Goal: Task Accomplishment & Management: Use online tool/utility

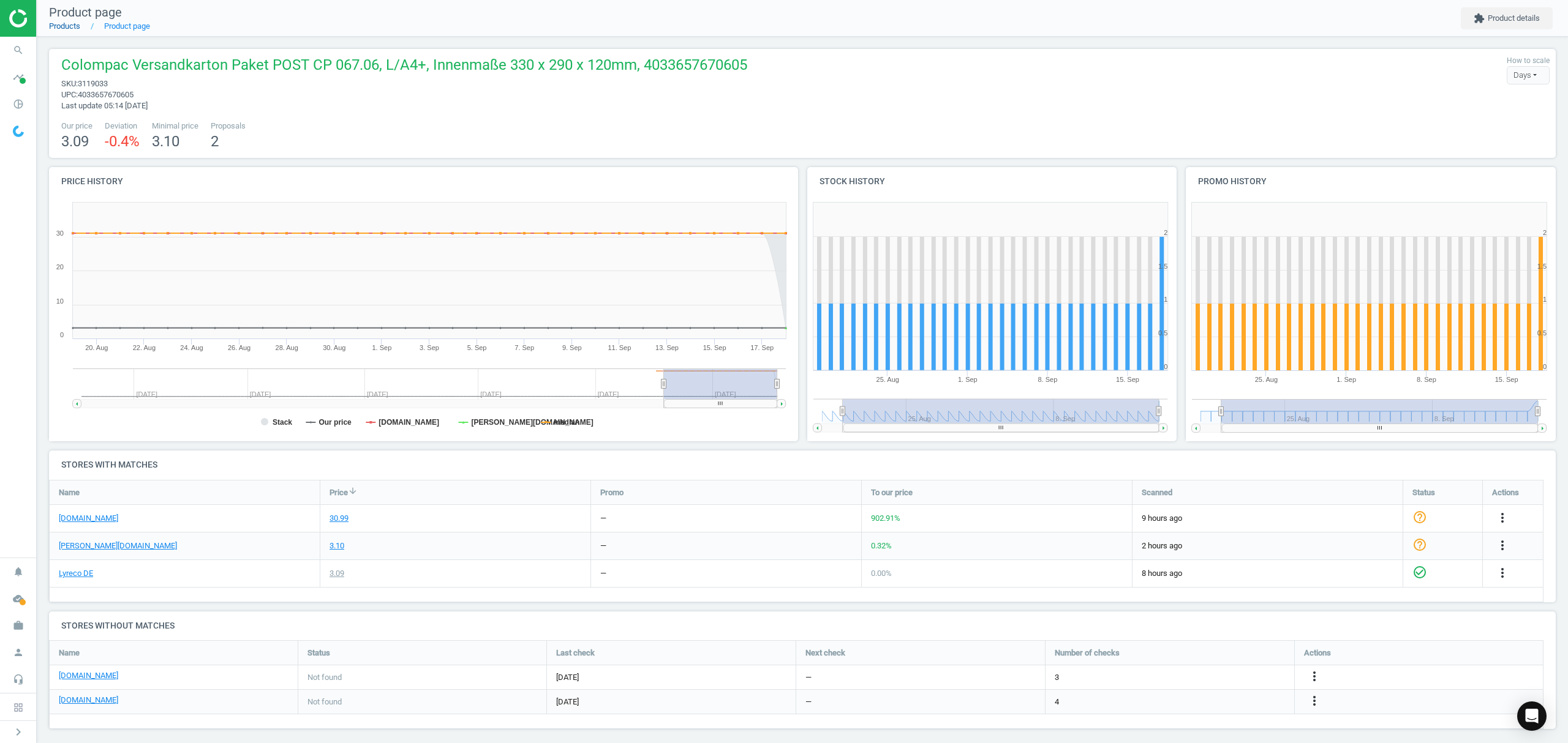
drag, startPoint x: 0, startPoint y: 0, endPoint x: 72, endPoint y: 28, distance: 77.3
click at [72, 28] on link "Products" at bounding box center [64, 26] width 31 height 9
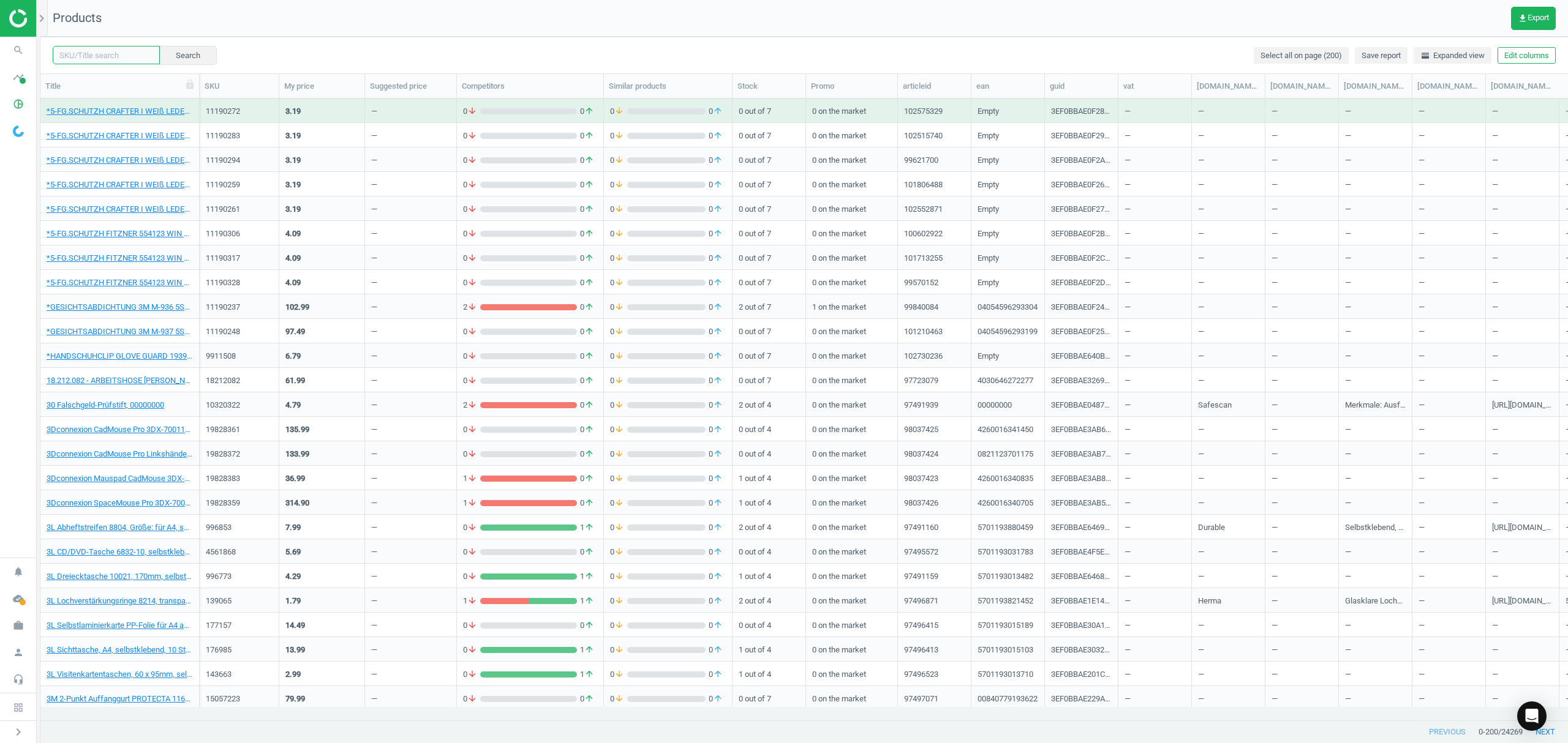
click at [92, 57] on input "text" at bounding box center [106, 55] width 107 height 18
paste input "9484956"
type input "9484956"
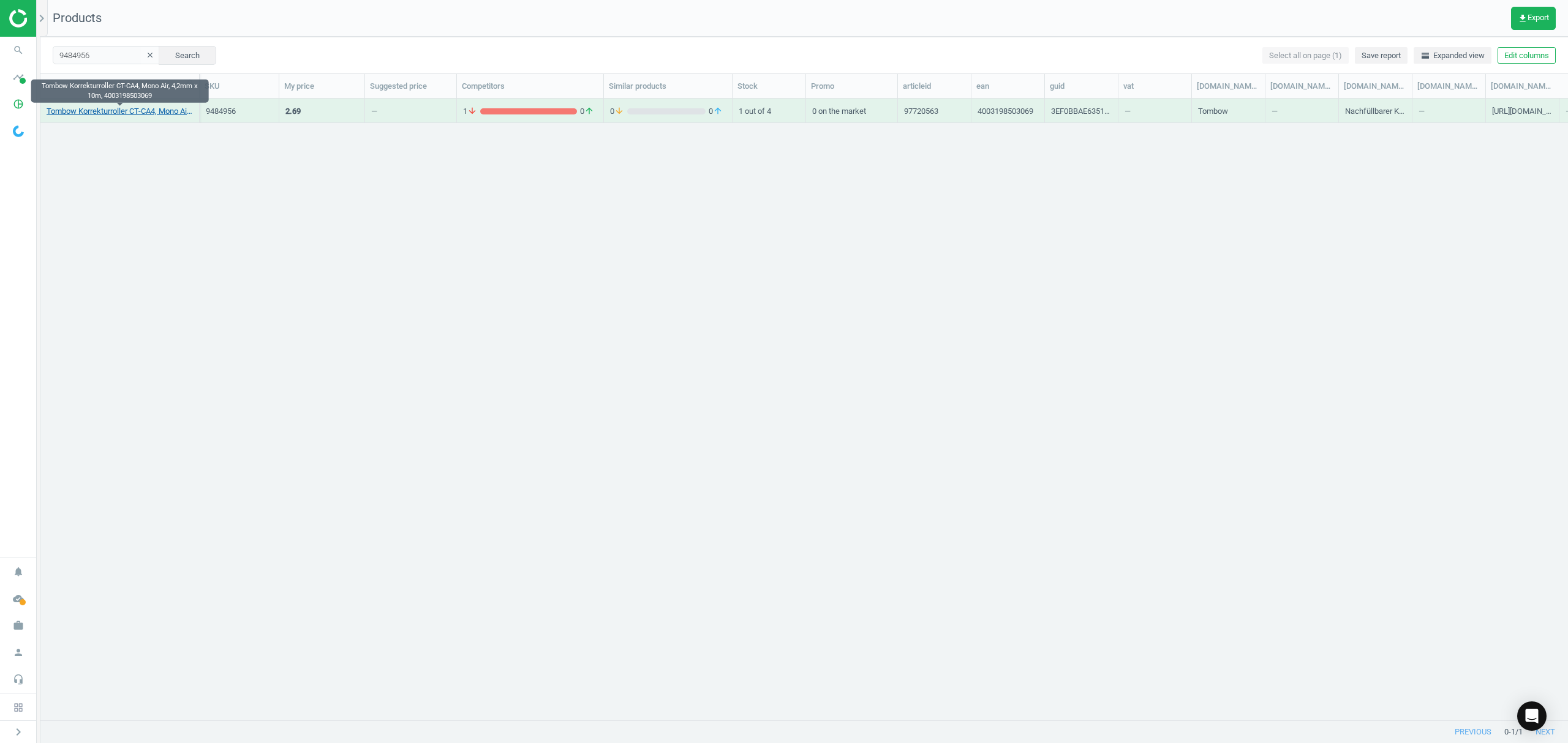
click at [116, 113] on link "Tombow Korrekturroller CT-CA4, Mono Air, 4,2mm x 10m, 4003198503069" at bounding box center [120, 111] width 146 height 11
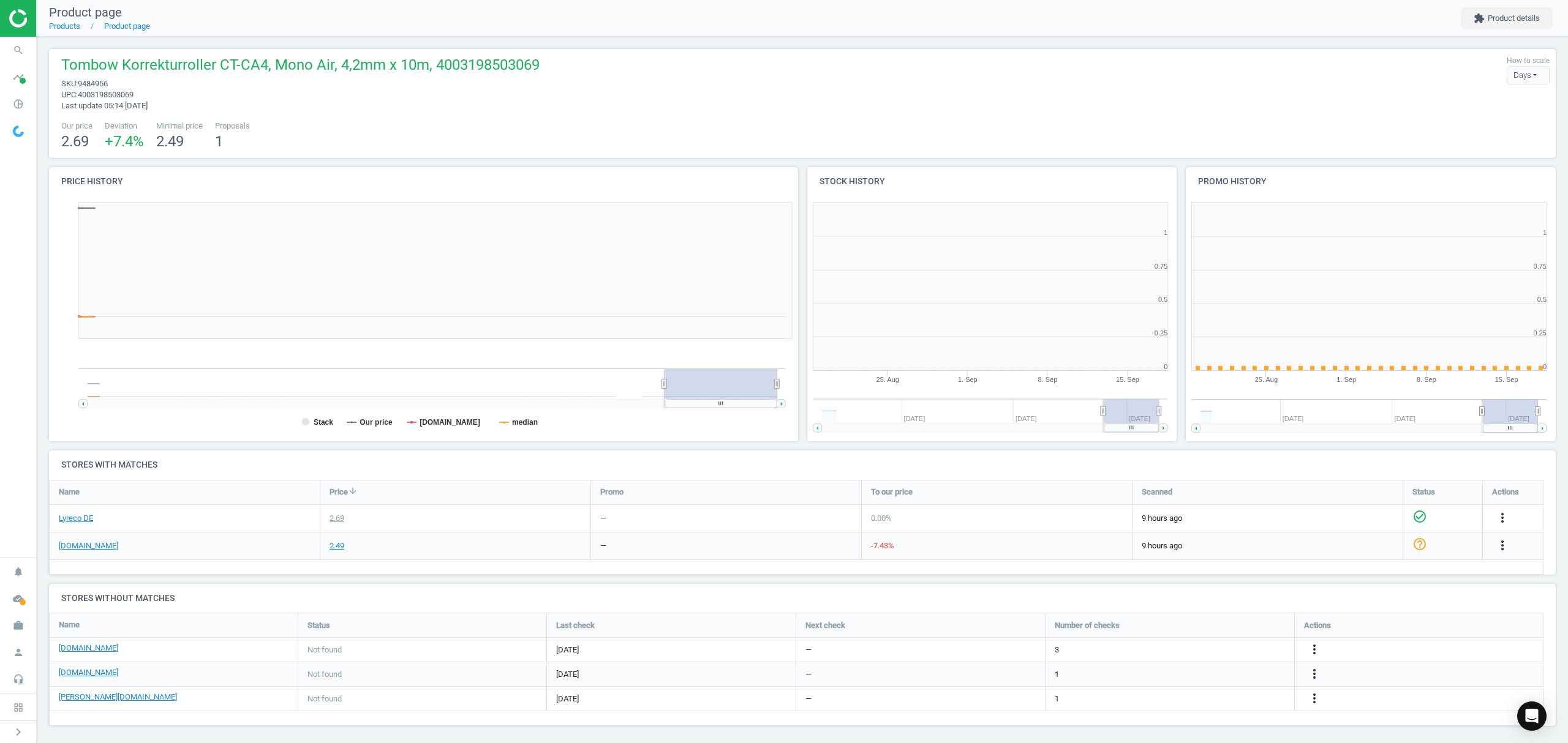
scroll to position [270, 767]
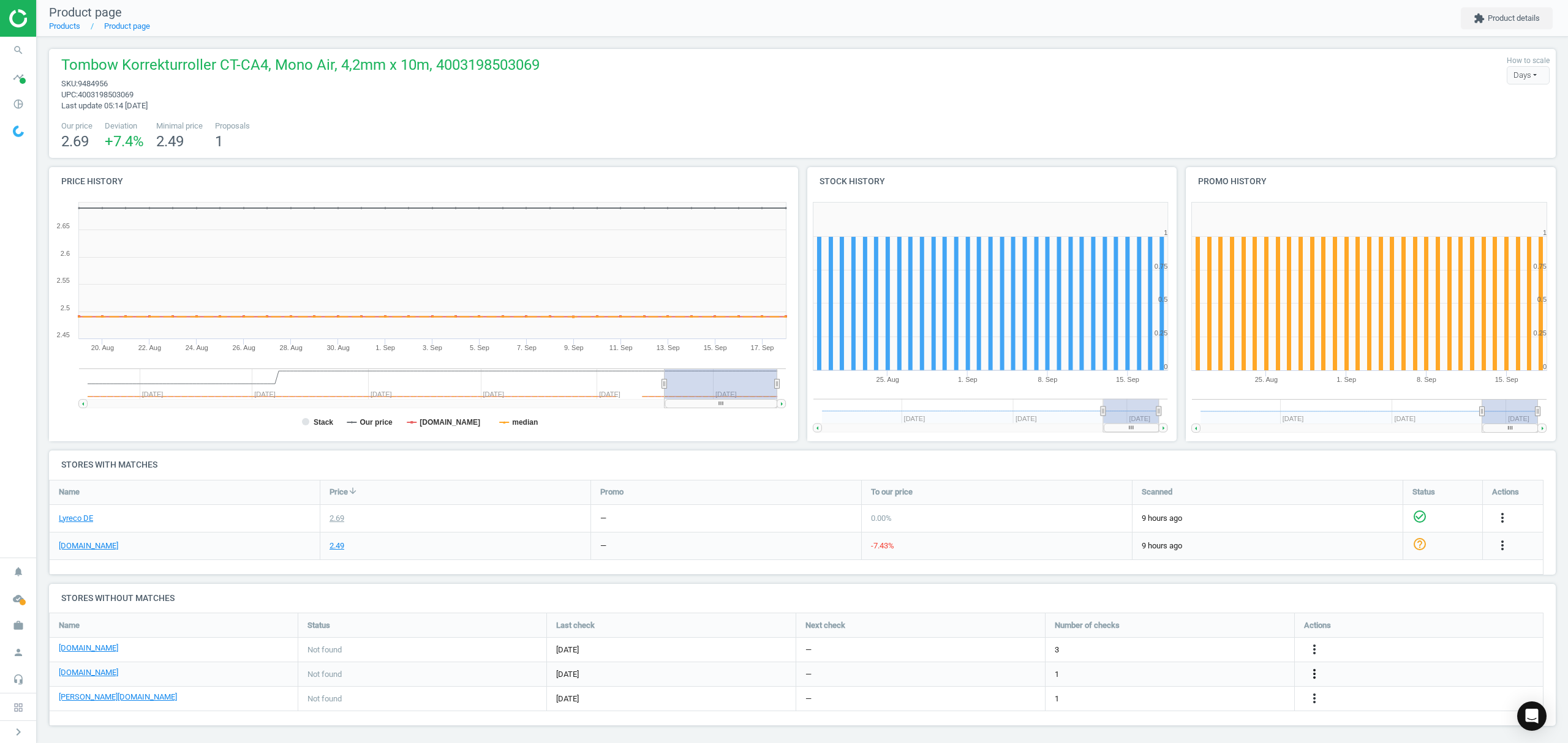
click at [1311, 674] on icon "more_vert" at bounding box center [1314, 674] width 15 height 14
click at [1216, 674] on link "Edit URL/product option" at bounding box center [1219, 674] width 168 height 19
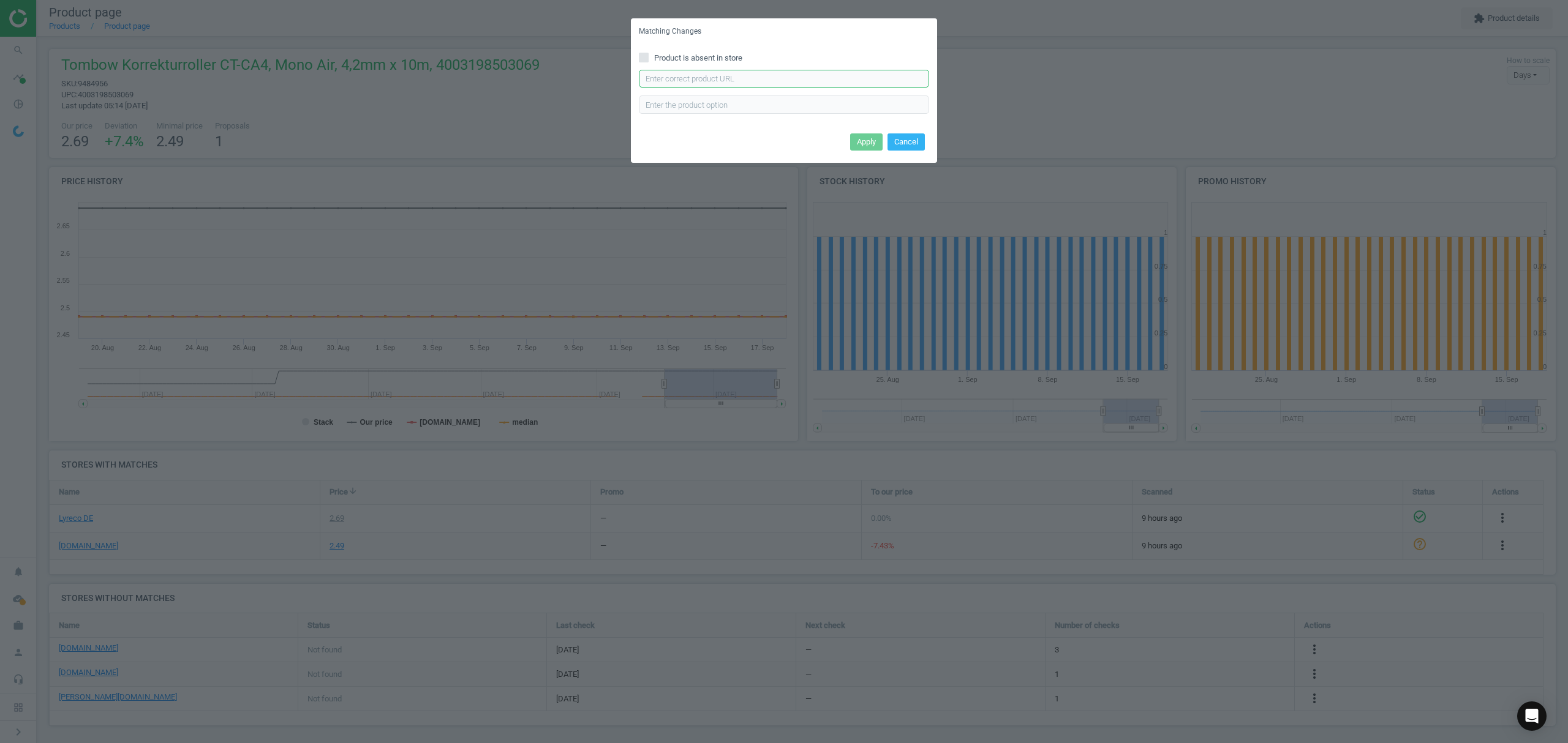
click at [797, 74] on input "text" at bounding box center [784, 79] width 290 height 18
paste input "https://www.office-discount.de/tombow-mono-air-korrekturroller-307830"
type input "https://www.office-discount.de/tombow-mono-air-korrekturroller-307830"
drag, startPoint x: 853, startPoint y: 142, endPoint x: 711, endPoint y: 49, distance: 169.7
click at [853, 140] on button "Apply" at bounding box center [866, 142] width 32 height 17
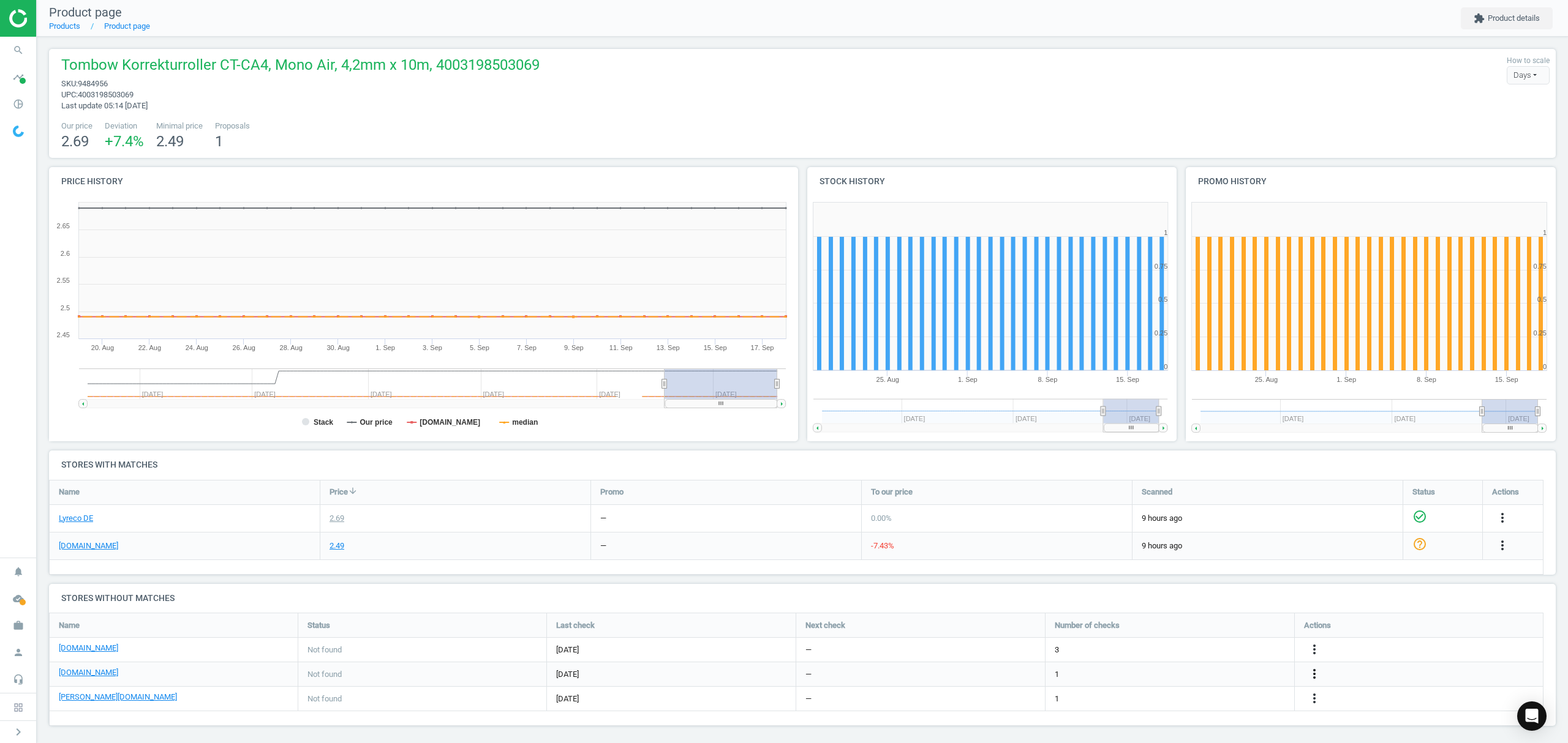
click at [1311, 671] on icon "more_vert" at bounding box center [1314, 674] width 15 height 14
click at [1318, 703] on icon "more_vert" at bounding box center [1314, 698] width 15 height 14
click at [1207, 694] on link "Edit URL/product option" at bounding box center [1219, 699] width 168 height 19
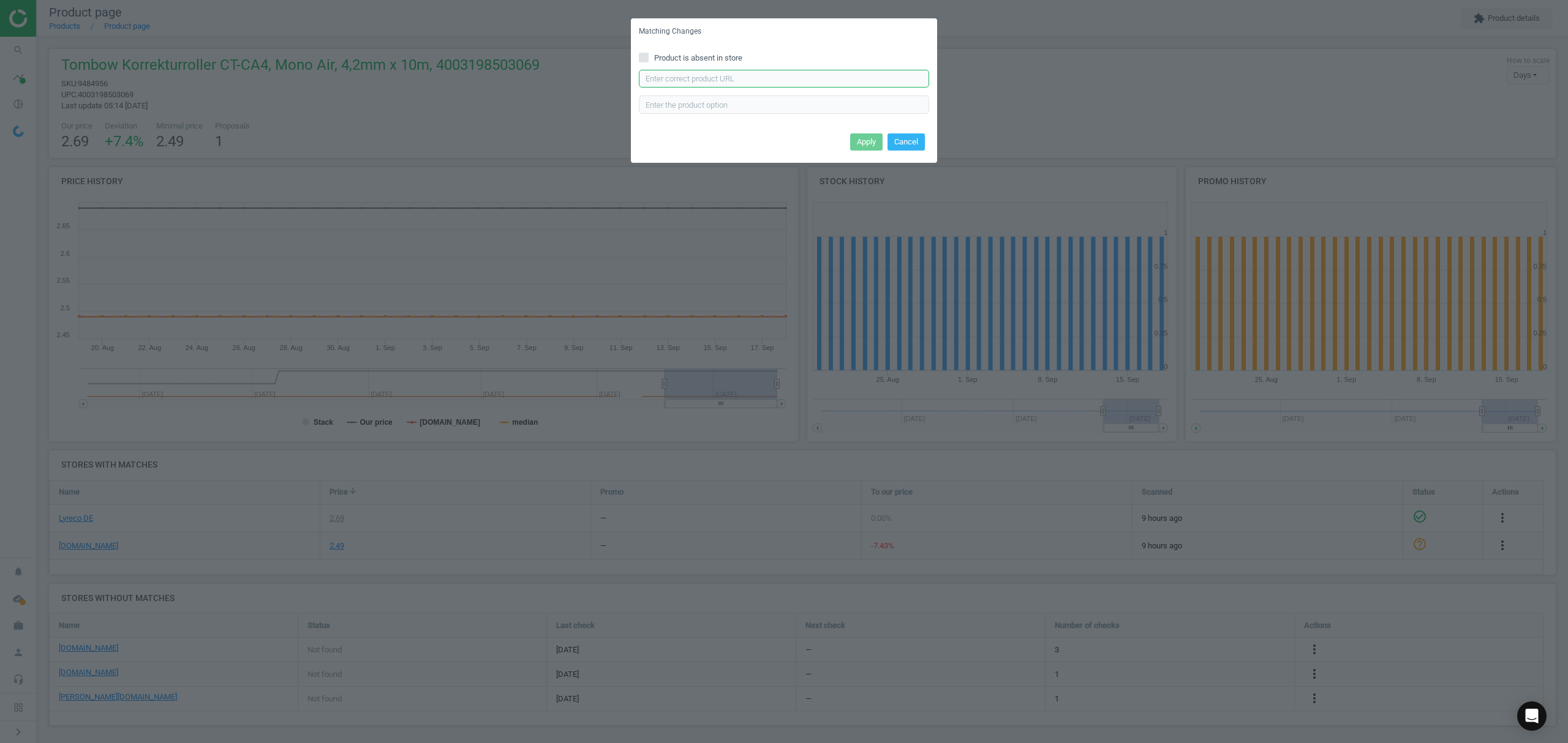
click at [672, 76] on input "text" at bounding box center [784, 79] width 290 height 18
paste input "https://www.otto-office.com/de/Tombow-Einweg-Korrekturroller-Mono-Air-42-mm-10-…"
type input "https://www.otto-office.com/de/Tombow-Einweg-Korrekturroller-Mono-Air-42-mm-10-…"
click at [871, 141] on button "Apply" at bounding box center [866, 142] width 32 height 17
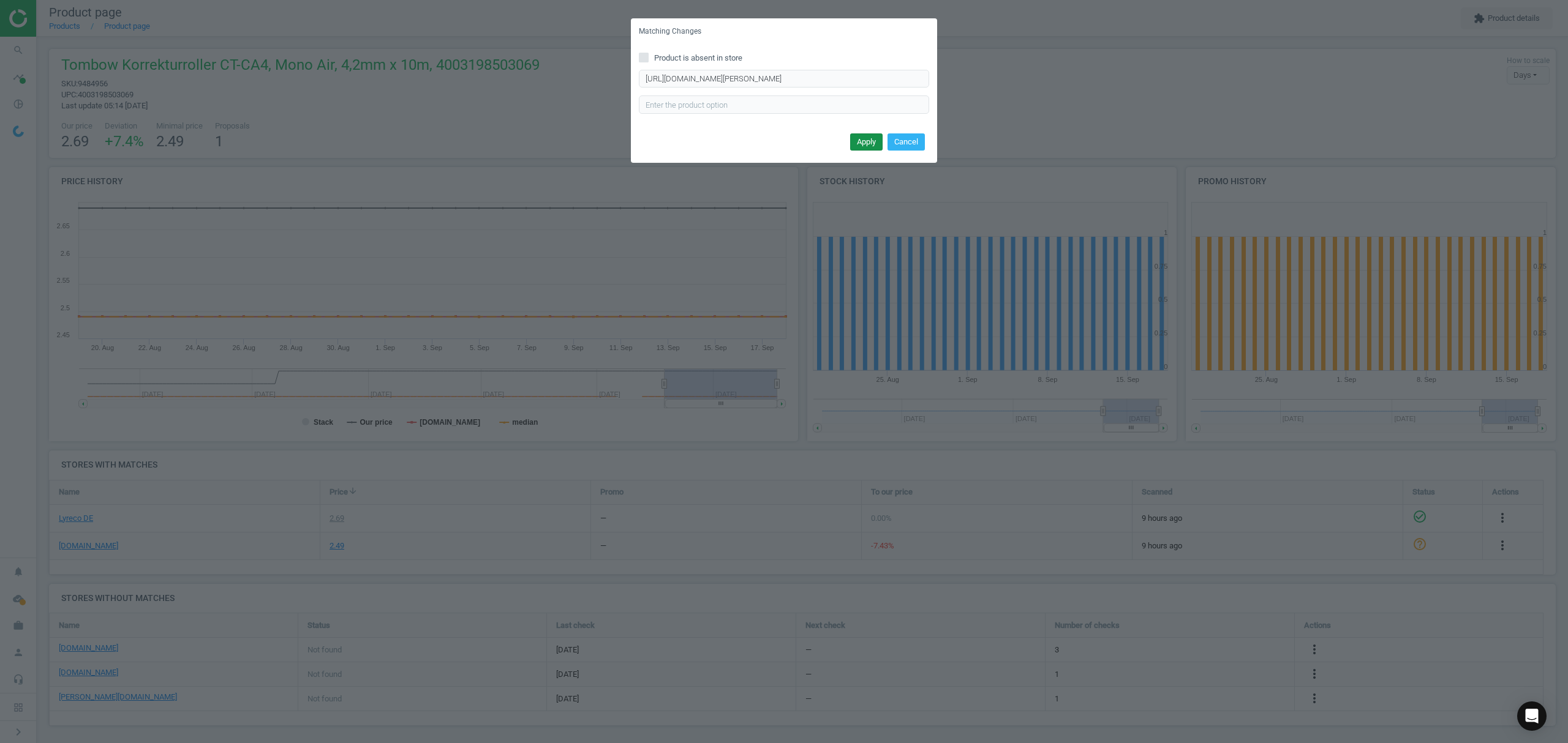
scroll to position [0, 0]
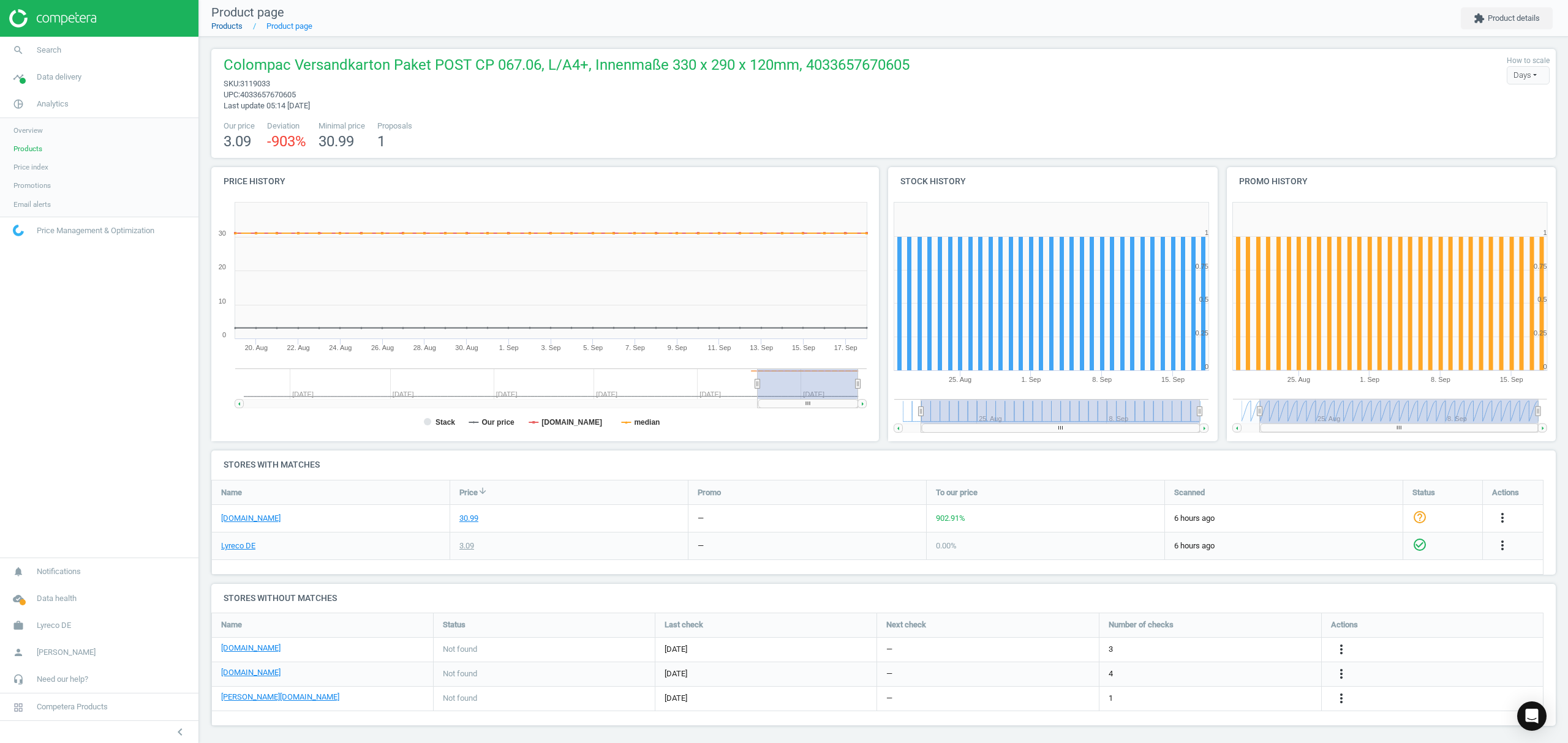
click at [229, 22] on link "Products" at bounding box center [227, 26] width 31 height 9
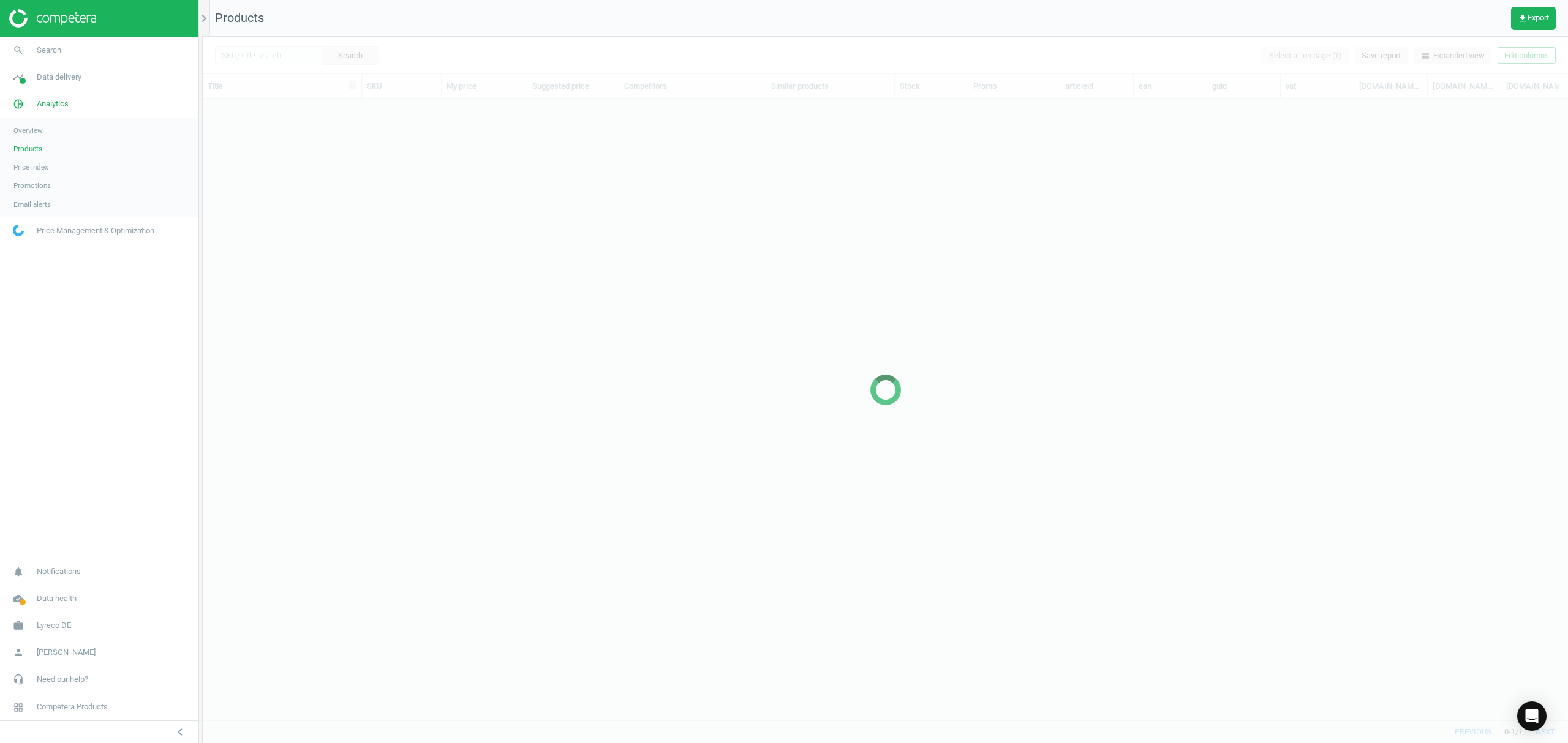
scroll to position [596, 1353]
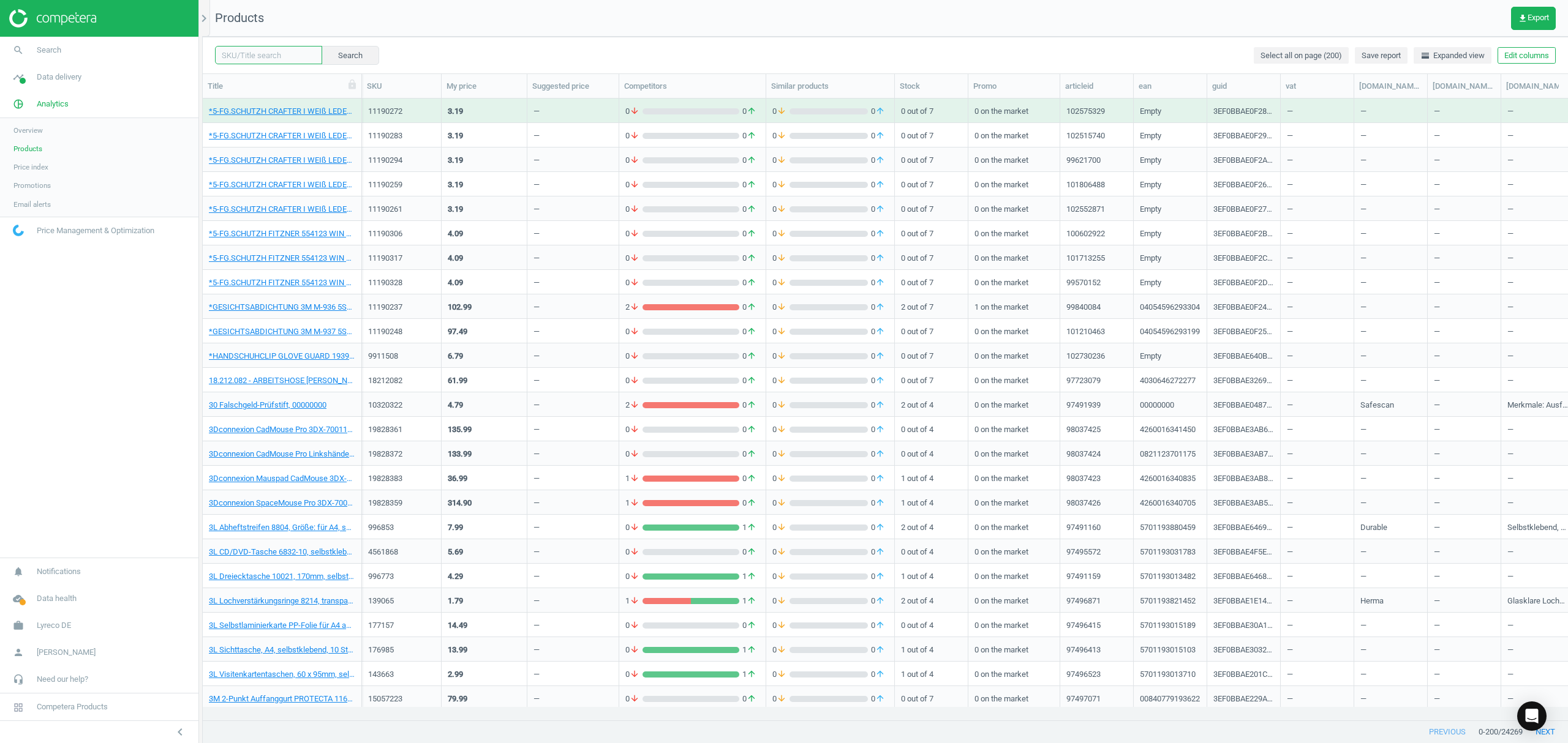
click at [267, 57] on input "text" at bounding box center [268, 55] width 107 height 18
paste input "118894"
type input "118894"
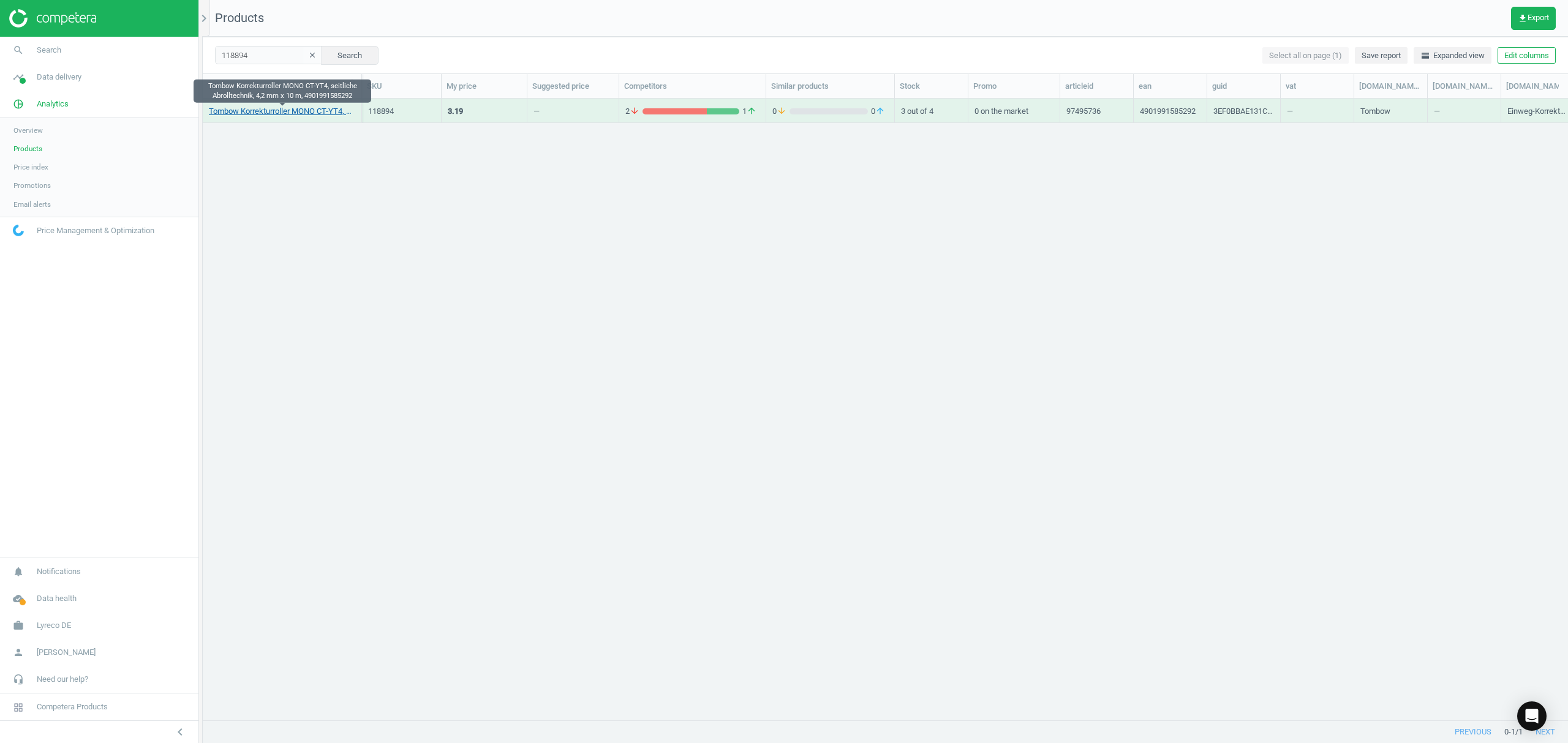
click at [287, 113] on link "Tombow Korrekturroller MONO CT-YT4, seitliche Abrolltechnik, 4,2 mm x 10 m, 490…" at bounding box center [282, 111] width 146 height 11
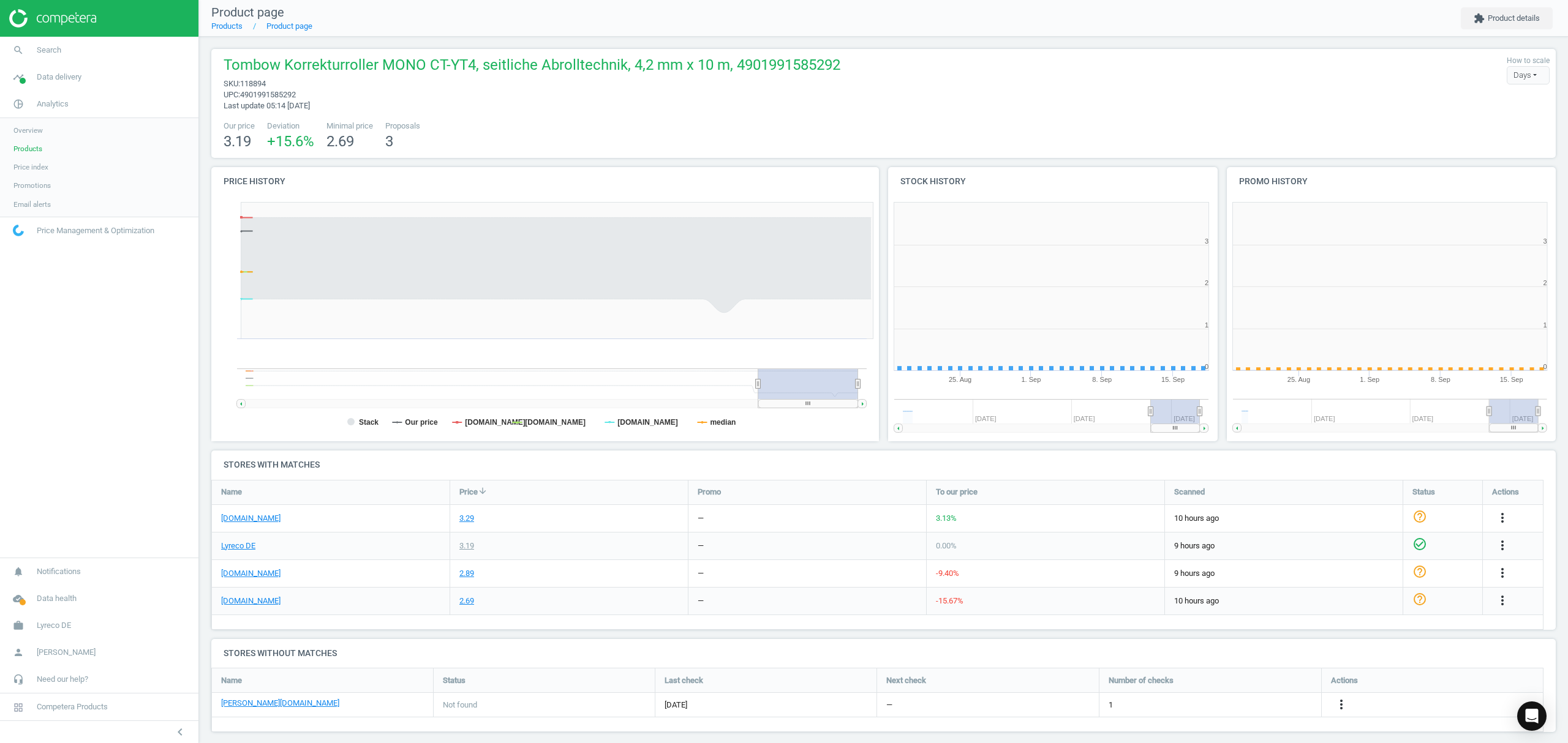
scroll to position [270, 351]
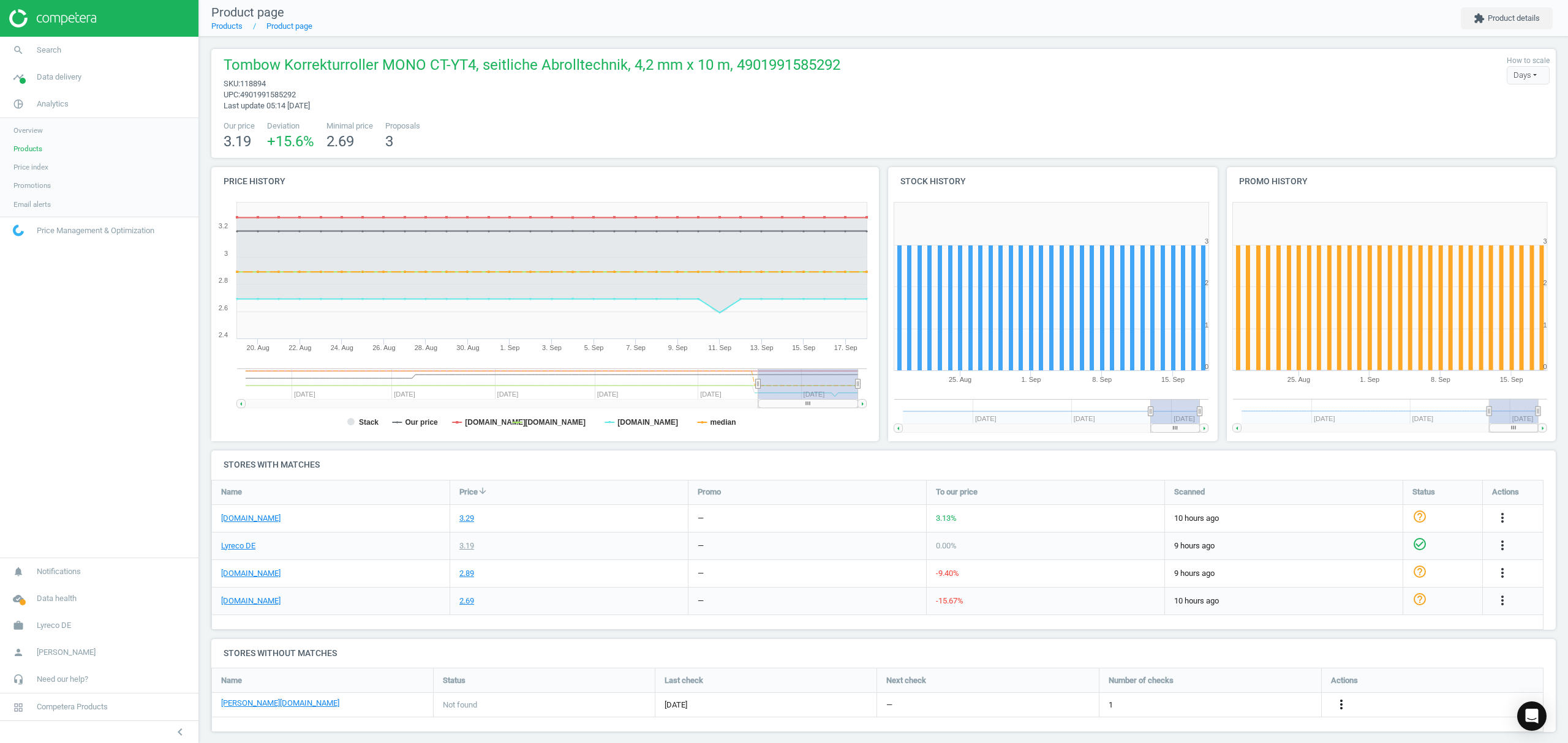
click at [1341, 705] on icon "more_vert" at bounding box center [1341, 704] width 15 height 14
click at [1192, 706] on link "Edit URL/product option" at bounding box center [1246, 705] width 168 height 19
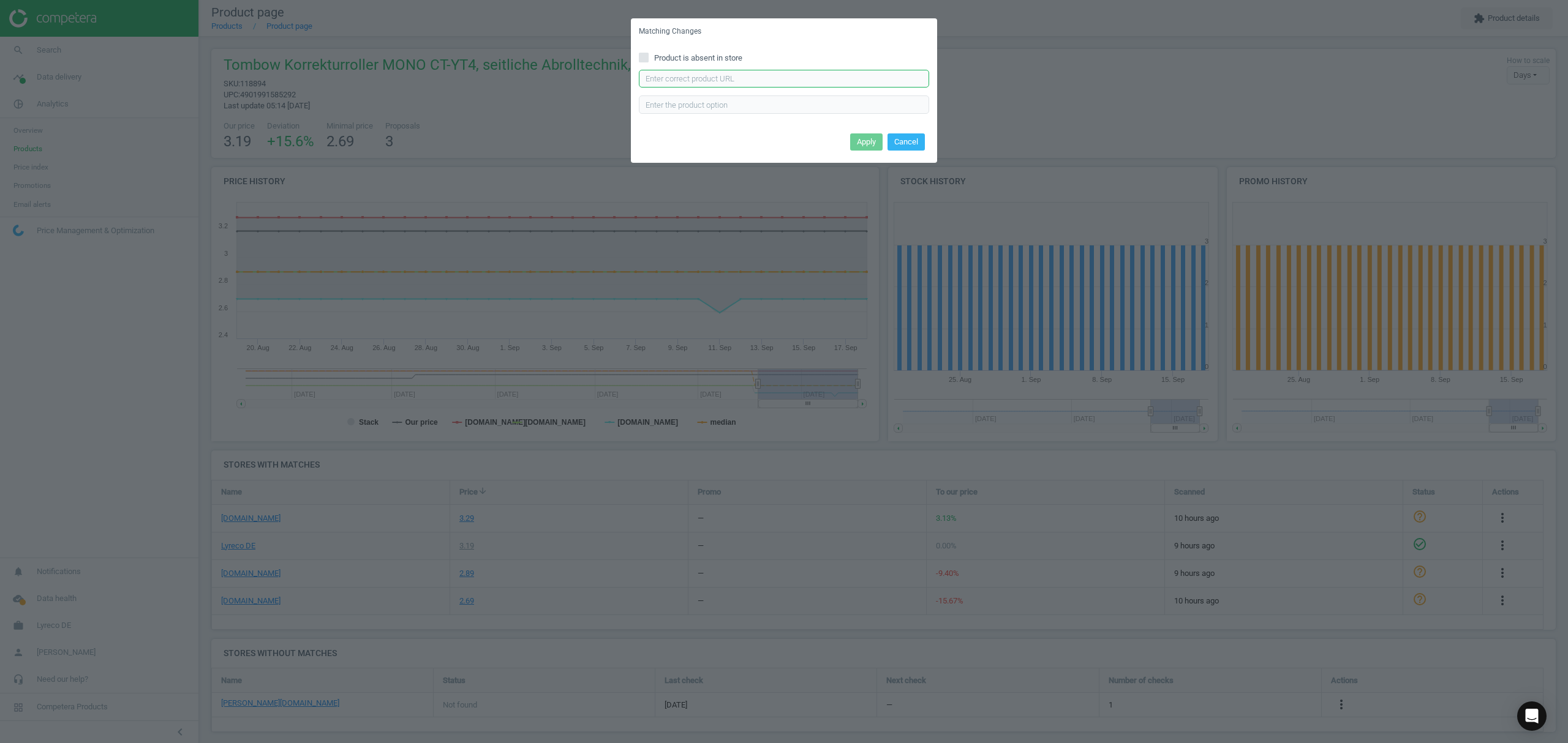
click at [728, 77] on input "text" at bounding box center [784, 79] width 290 height 18
paste input "https://www.otto-office.com/de/Tombow-Einweg-Korrekturroller-Mono-42-mm-10-m/22…"
type input "https://www.otto-office.com/de/Tombow-Einweg-Korrekturroller-Mono-42-mm-10-m/22…"
click at [863, 138] on button "Apply" at bounding box center [866, 142] width 32 height 17
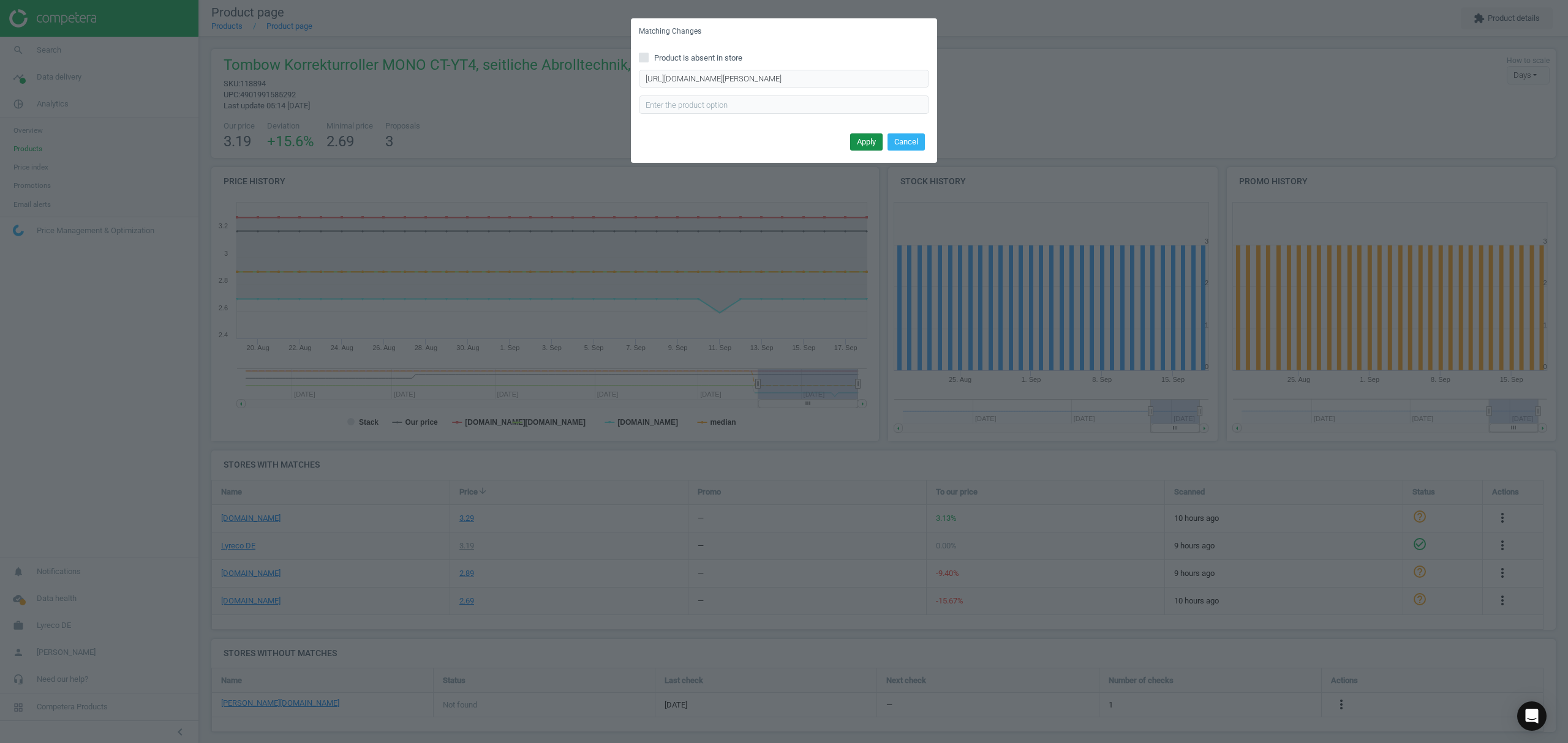
scroll to position [0, 0]
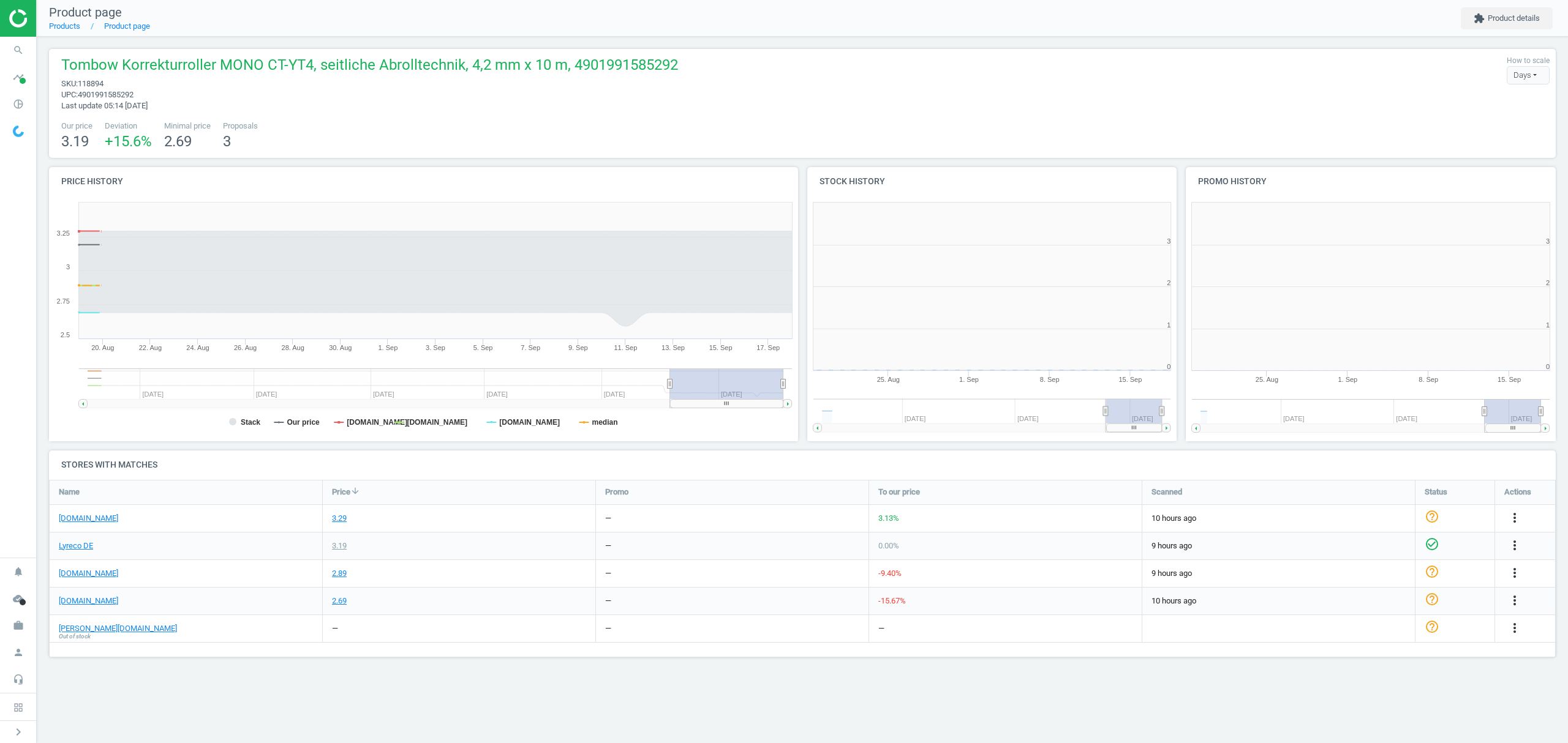
scroll to position [270, 394]
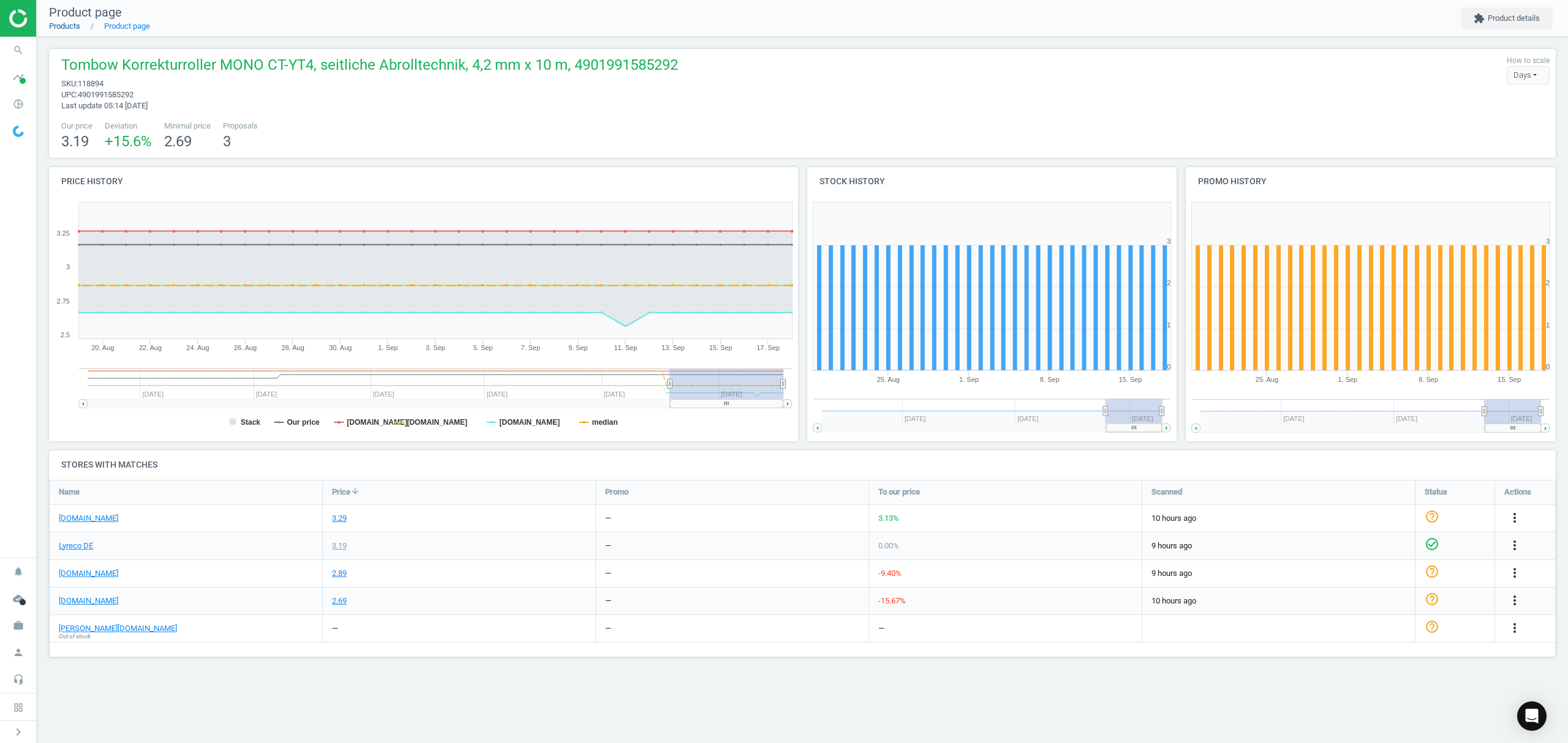
click at [74, 23] on link "Products" at bounding box center [64, 26] width 31 height 9
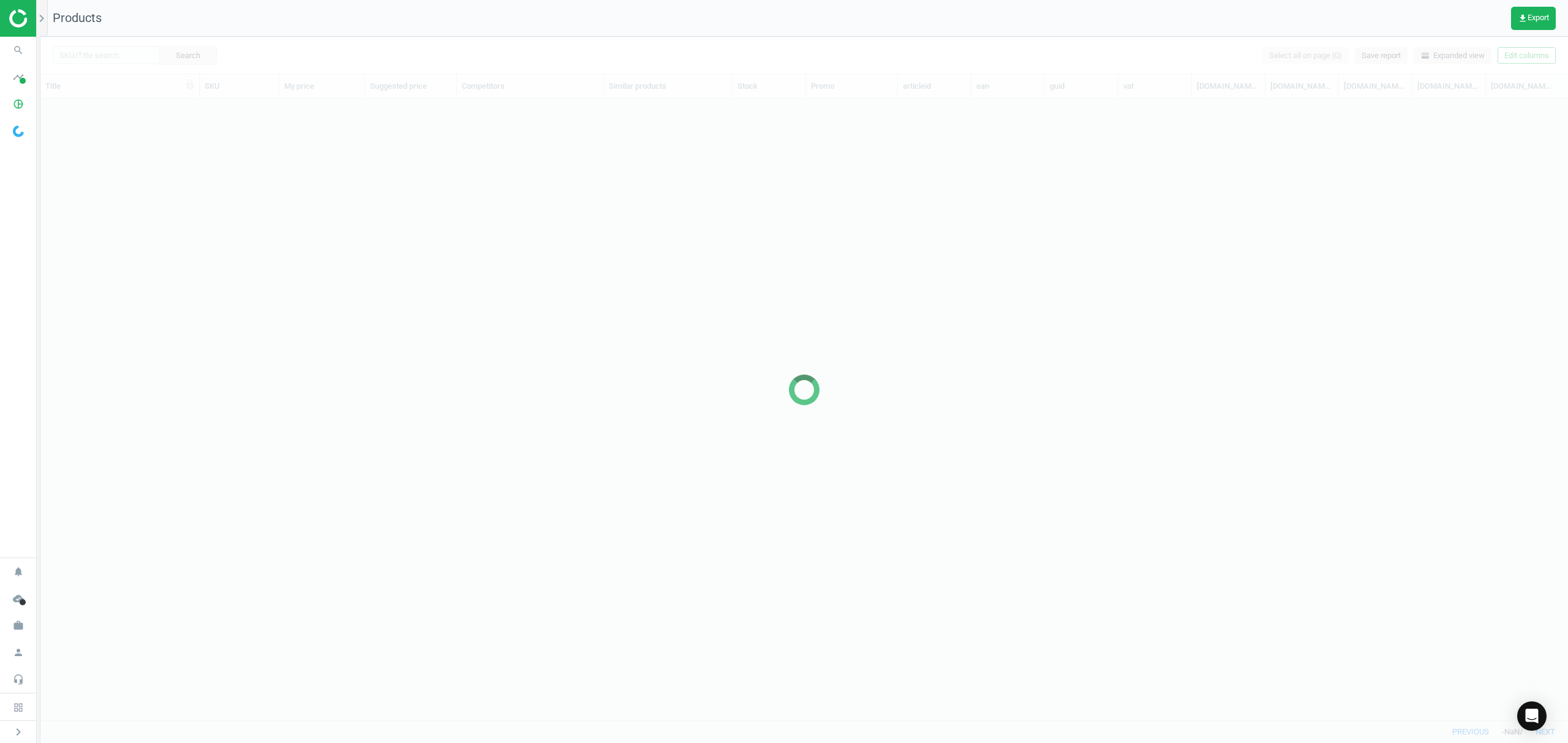
scroll to position [596, 1515]
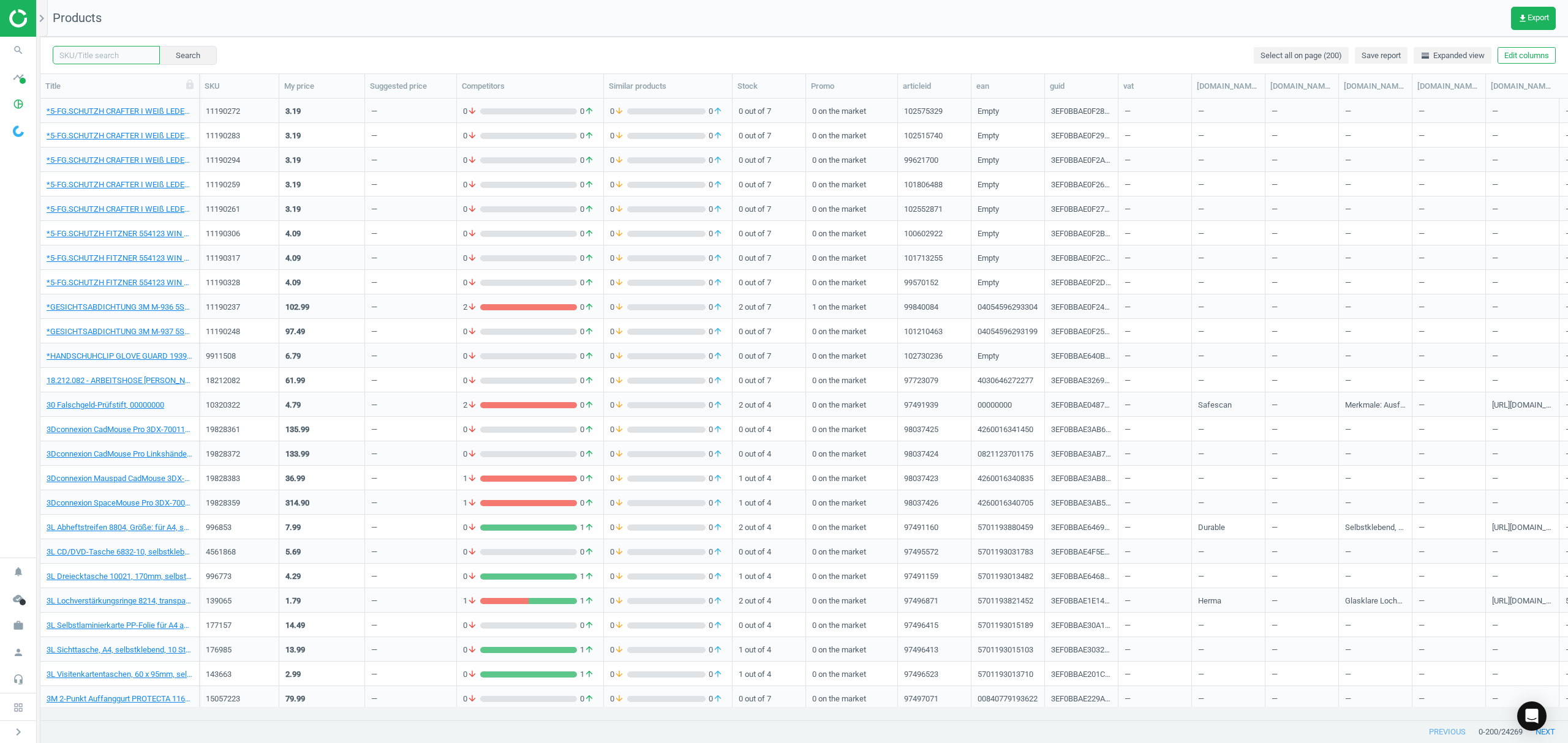
click at [111, 57] on input "text" at bounding box center [106, 55] width 107 height 18
paste input "2430305"
type input "2430305"
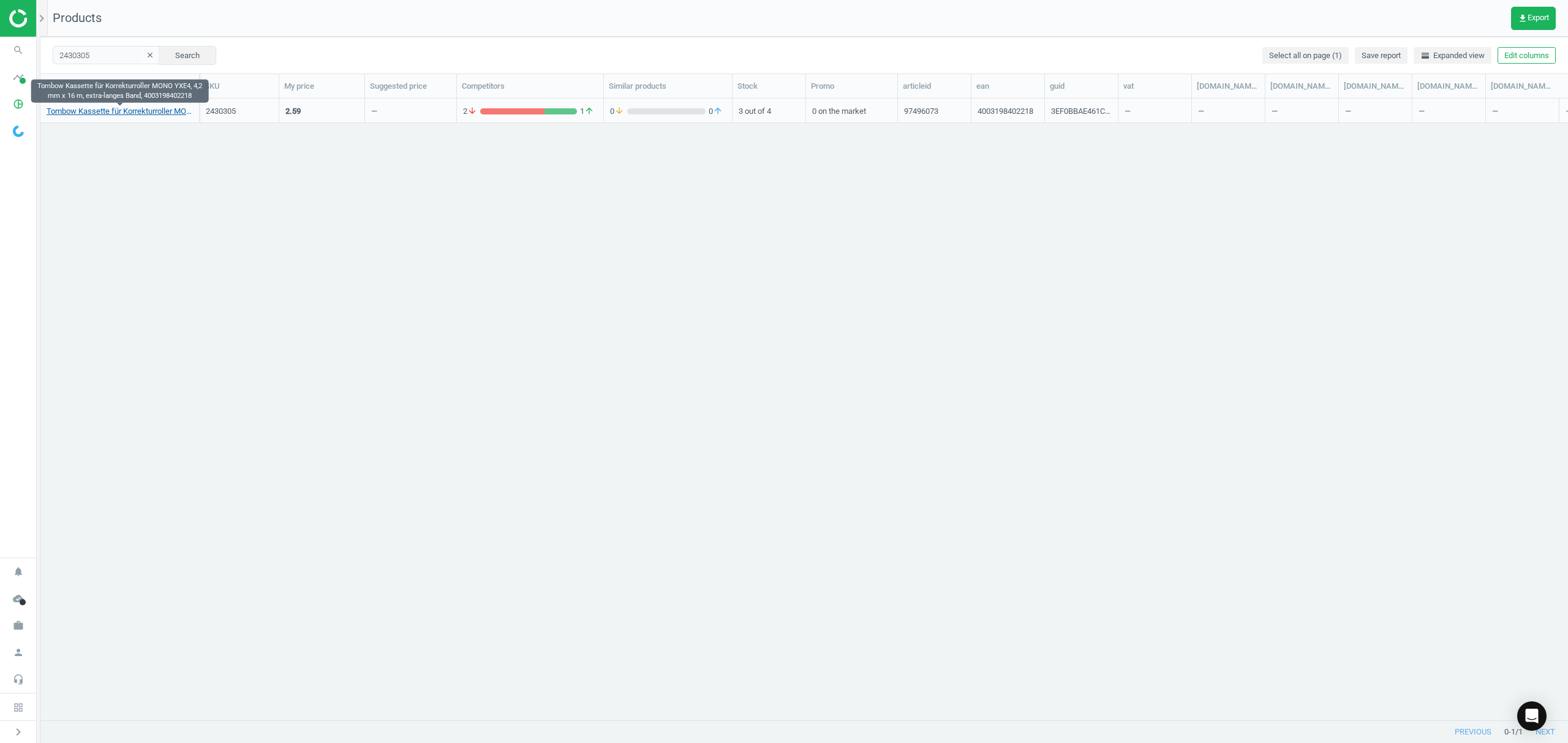
click at [125, 114] on link "Tombow Kassette für Korrekturroller MONO YXE4, 4,2 mm x 16 m, extra-langes Band…" at bounding box center [120, 111] width 146 height 11
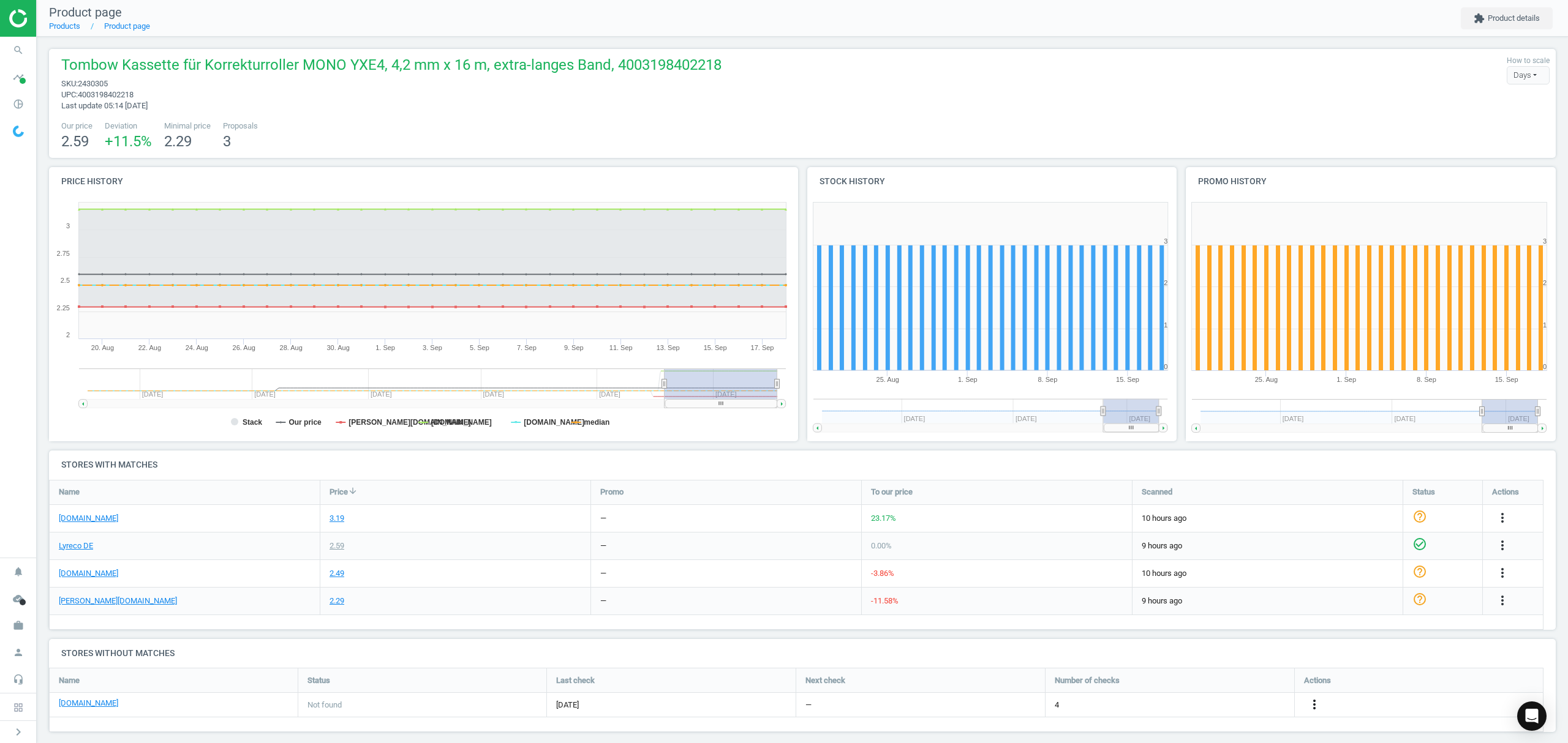
click at [1314, 708] on icon "more_vert" at bounding box center [1314, 704] width 15 height 14
click at [1208, 706] on link "Edit URL/product option" at bounding box center [1219, 705] width 168 height 19
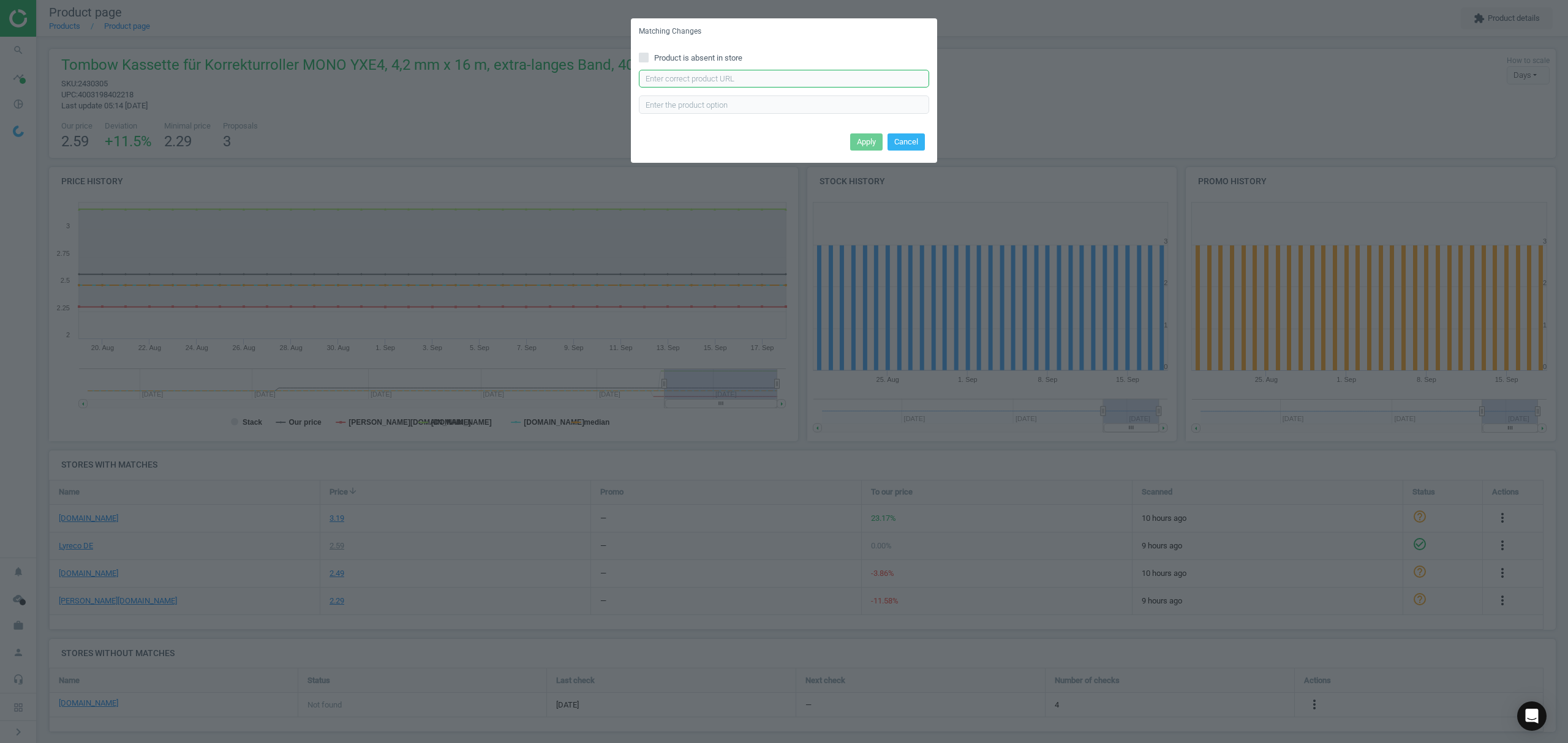
click at [675, 76] on input "text" at bounding box center [784, 79] width 290 height 18
paste input "https://www.bueromarkt-ag.de/korrekturroller-refill_tombow_mono_ct-yre4_4_2mm,p…"
type input "https://www.bueromarkt-ag.de/korrekturroller-refill_tombow_mono_ct-yre4_4_2mm,p…"
click at [866, 140] on button "Apply" at bounding box center [866, 142] width 32 height 17
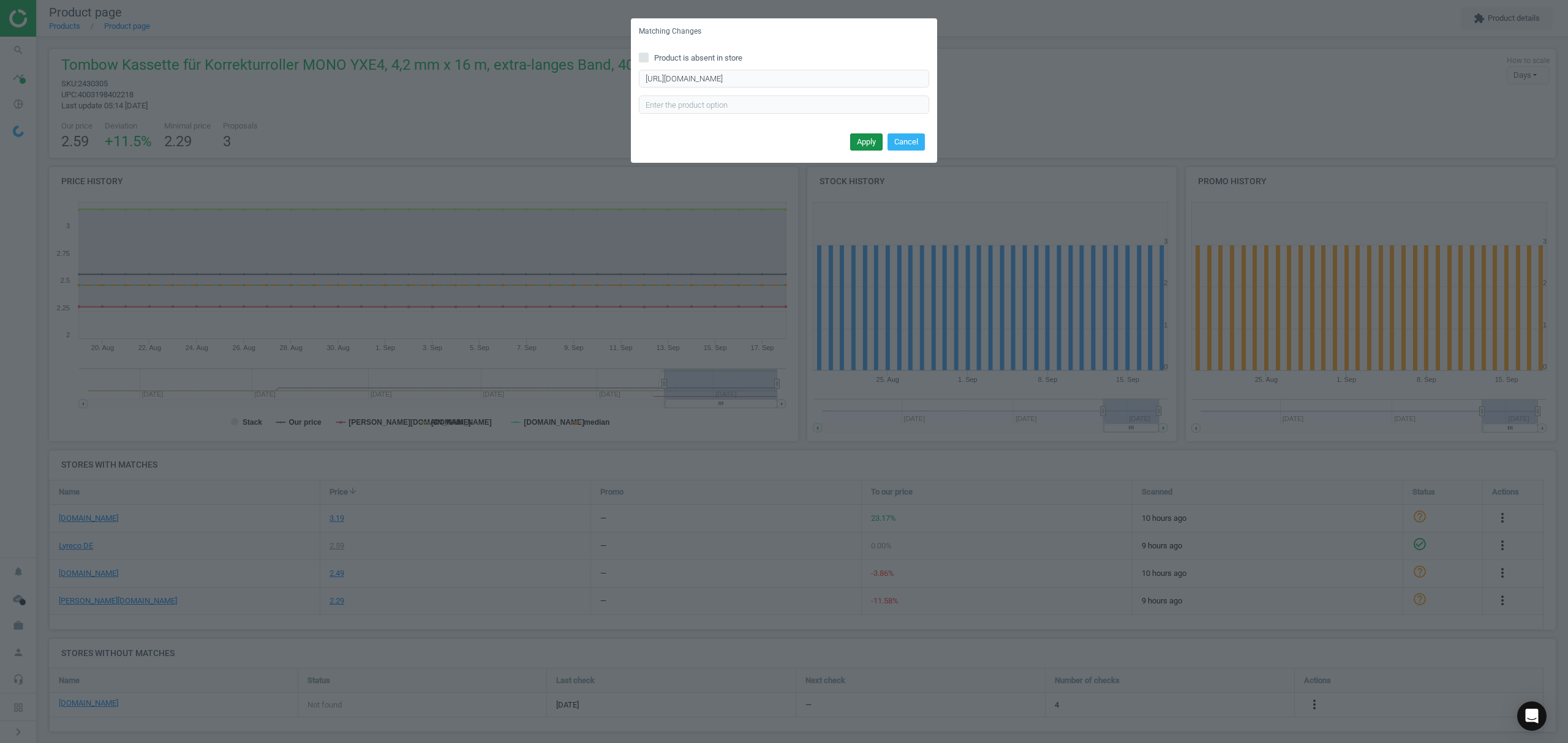
scroll to position [0, 0]
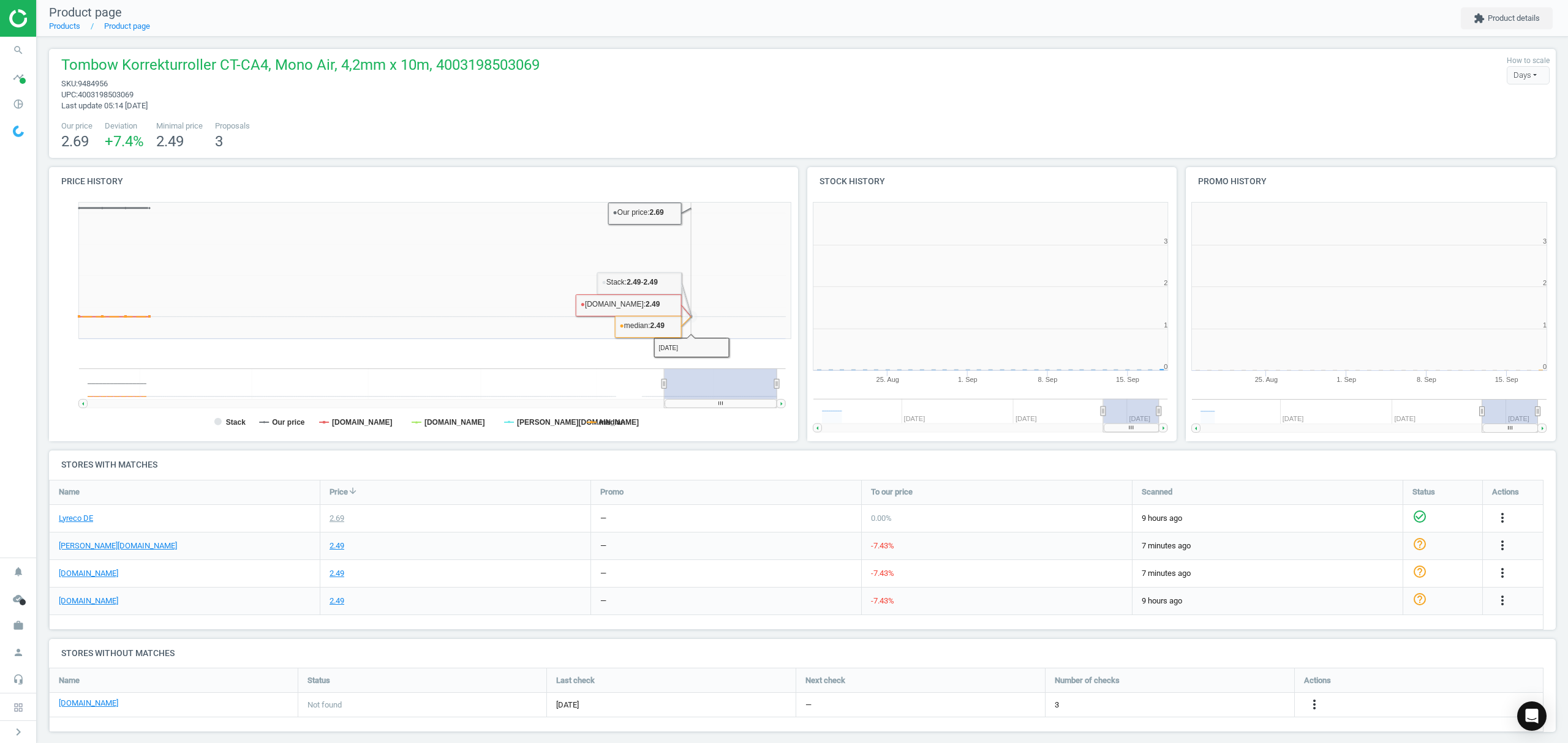
scroll to position [270, 392]
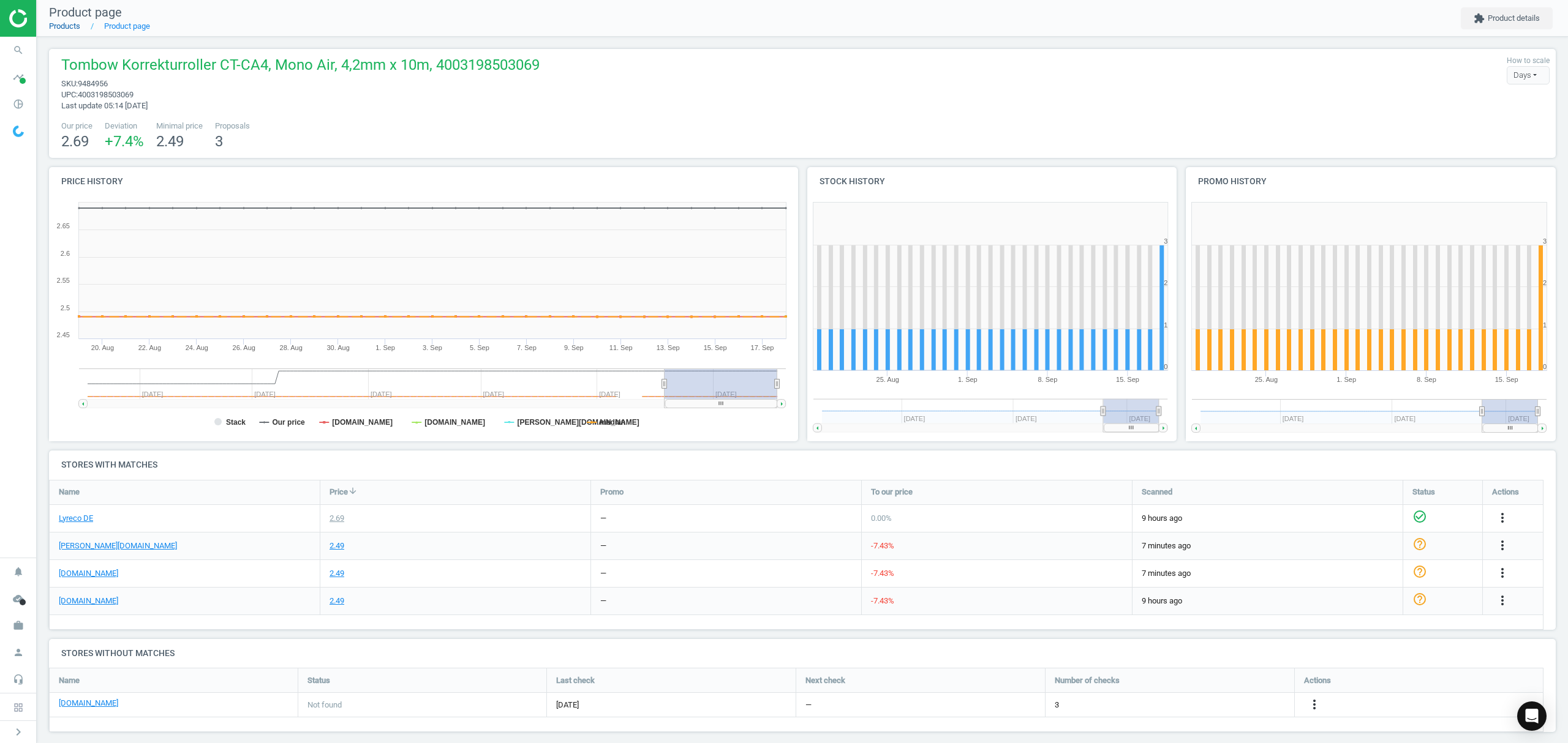
click at [74, 25] on link "Products" at bounding box center [64, 26] width 31 height 9
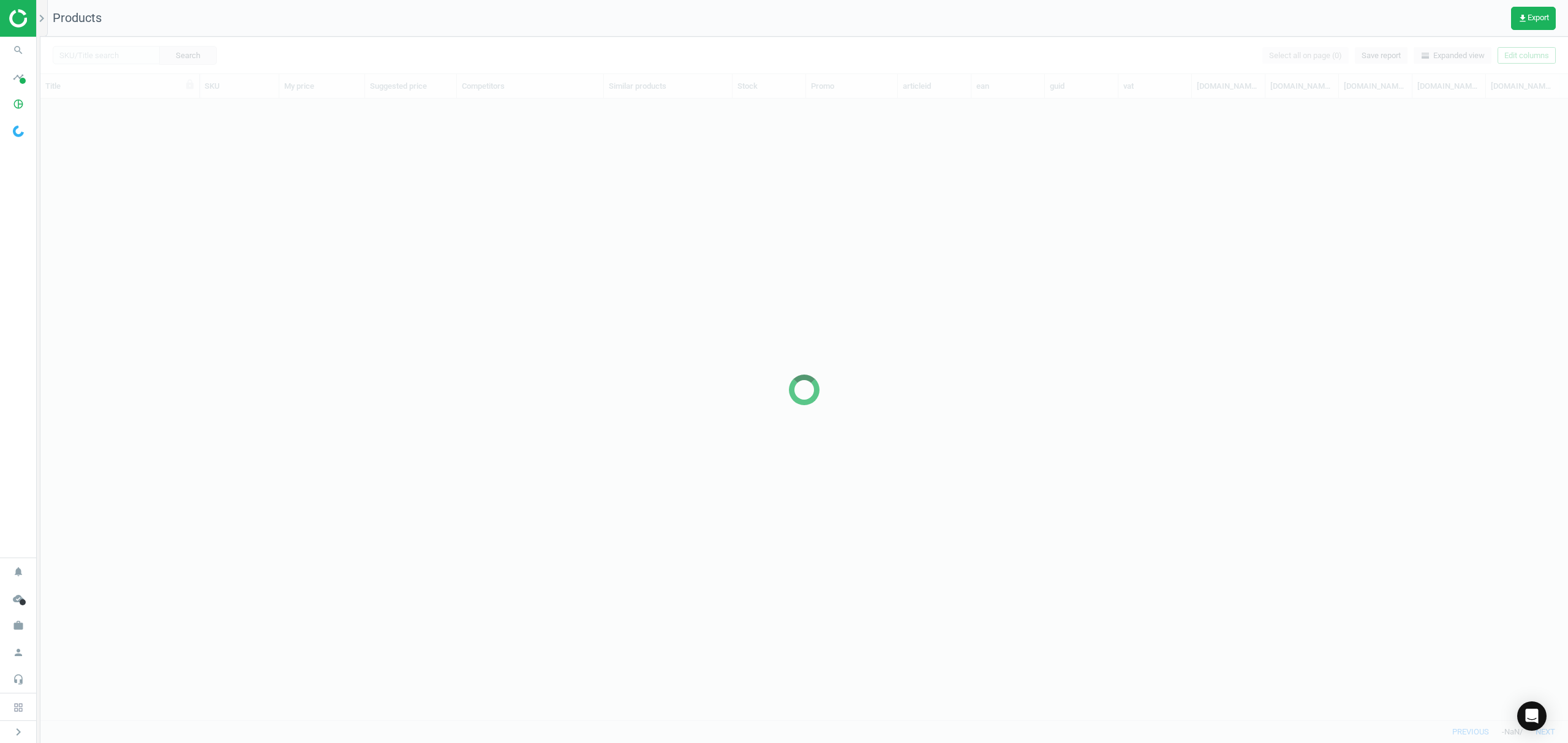
scroll to position [596, 1515]
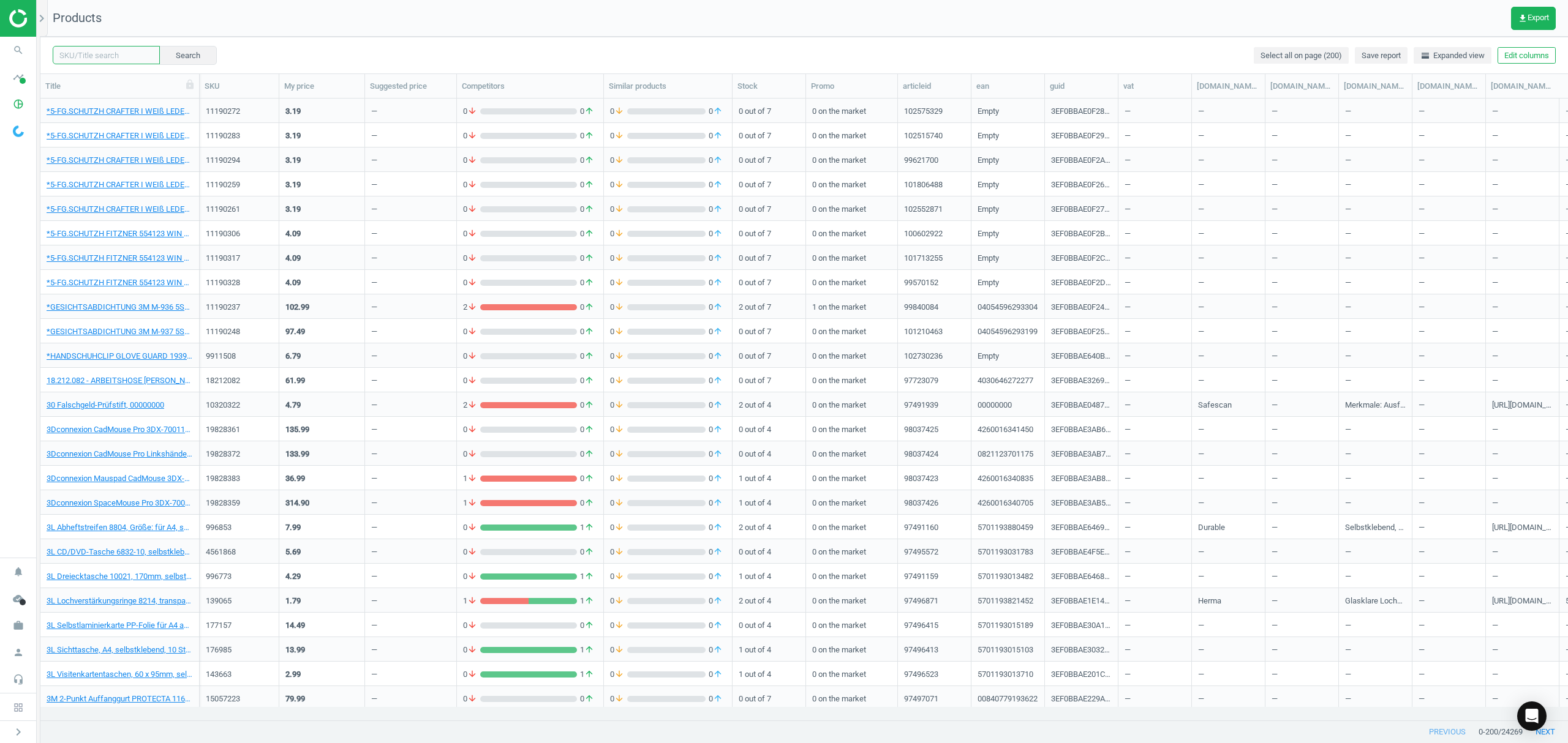
click at [131, 55] on input "text" at bounding box center [106, 55] width 107 height 18
paste input "6542398"
type input "6542398"
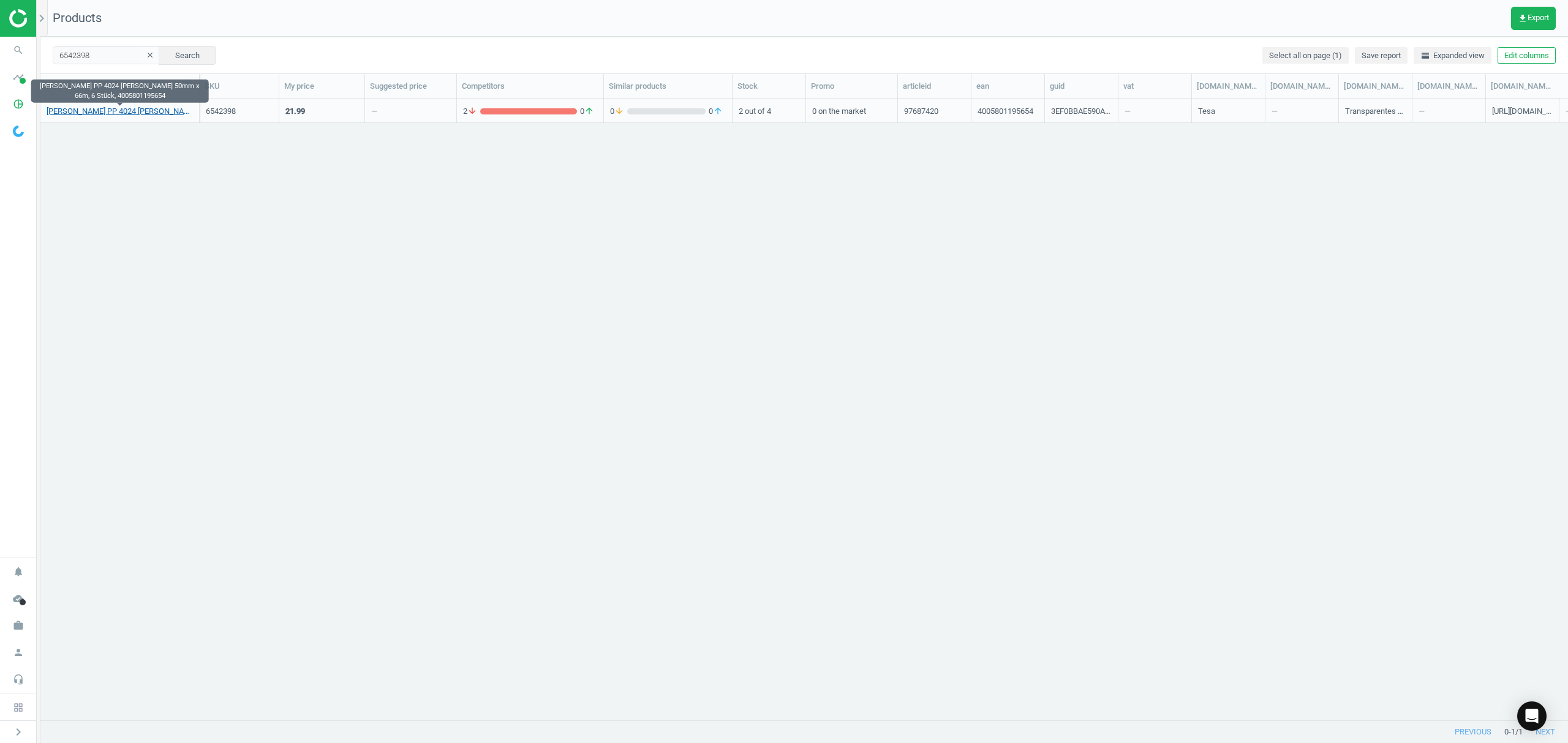
click at [91, 111] on link "[PERSON_NAME] PP 4024 [PERSON_NAME] 50mm x 66m, 6 Stück, 4005801195654" at bounding box center [120, 111] width 146 height 11
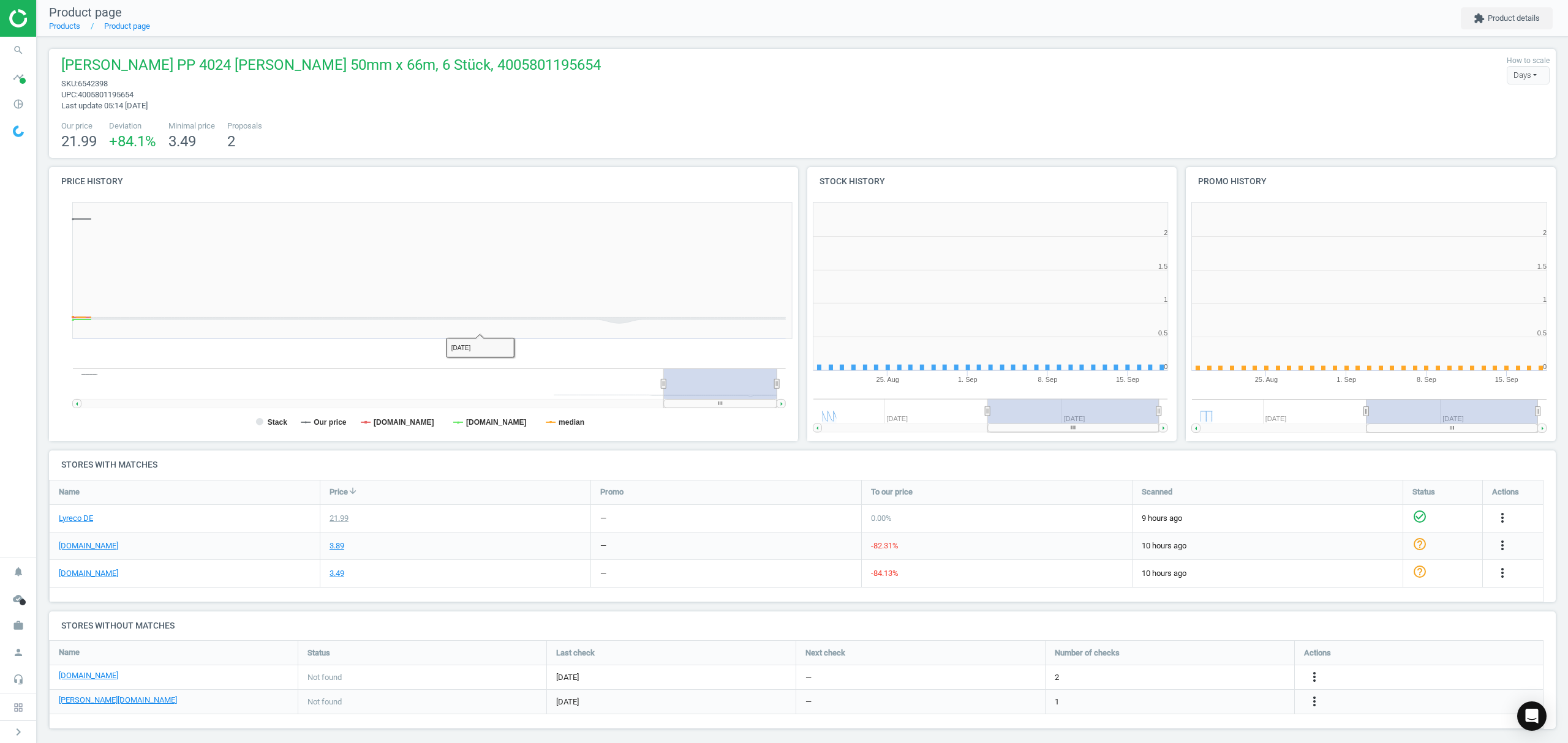
scroll to position [270, 392]
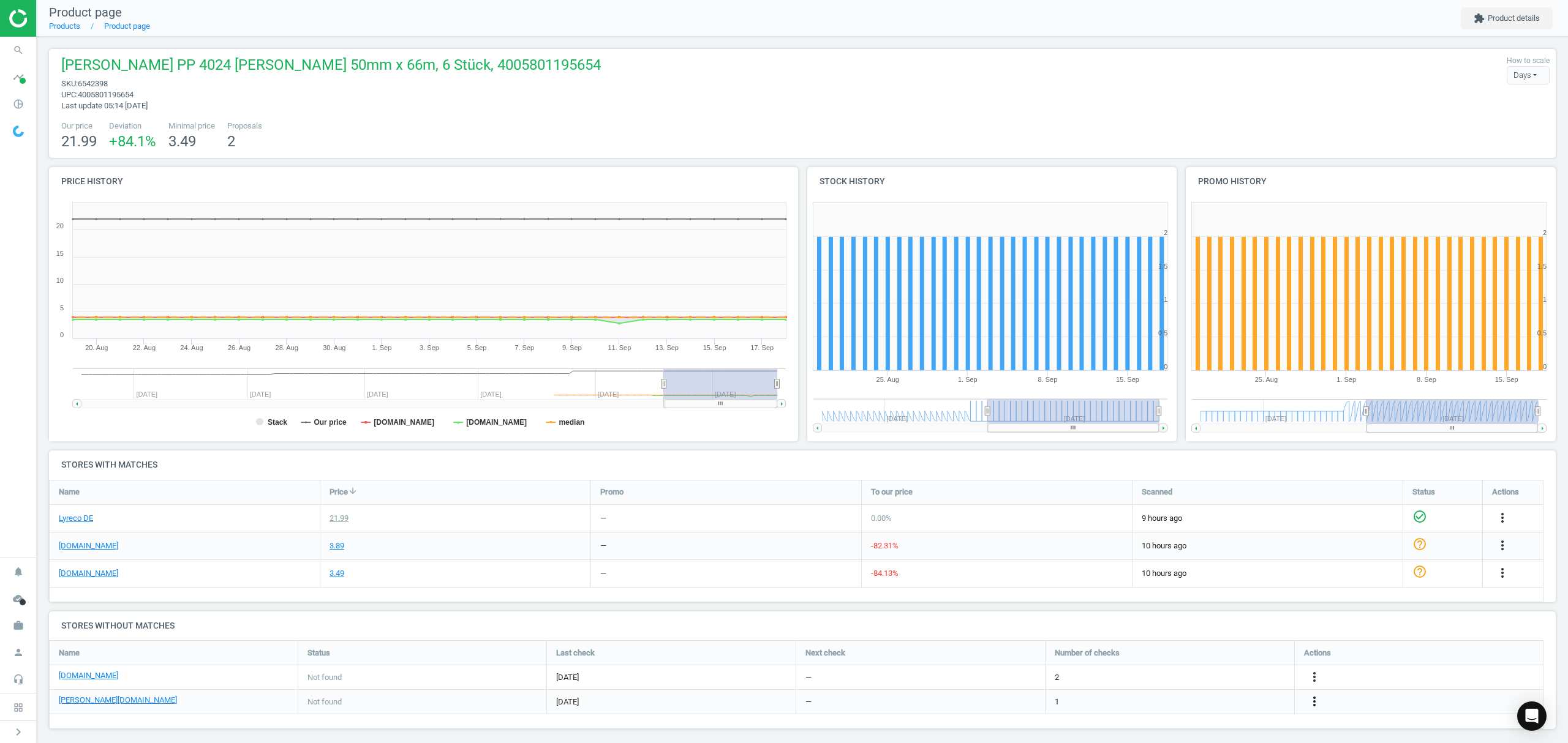
click at [1314, 702] on icon "more_vert" at bounding box center [1314, 702] width 15 height 14
click at [1204, 701] on link "Edit URL/product option" at bounding box center [1219, 702] width 168 height 19
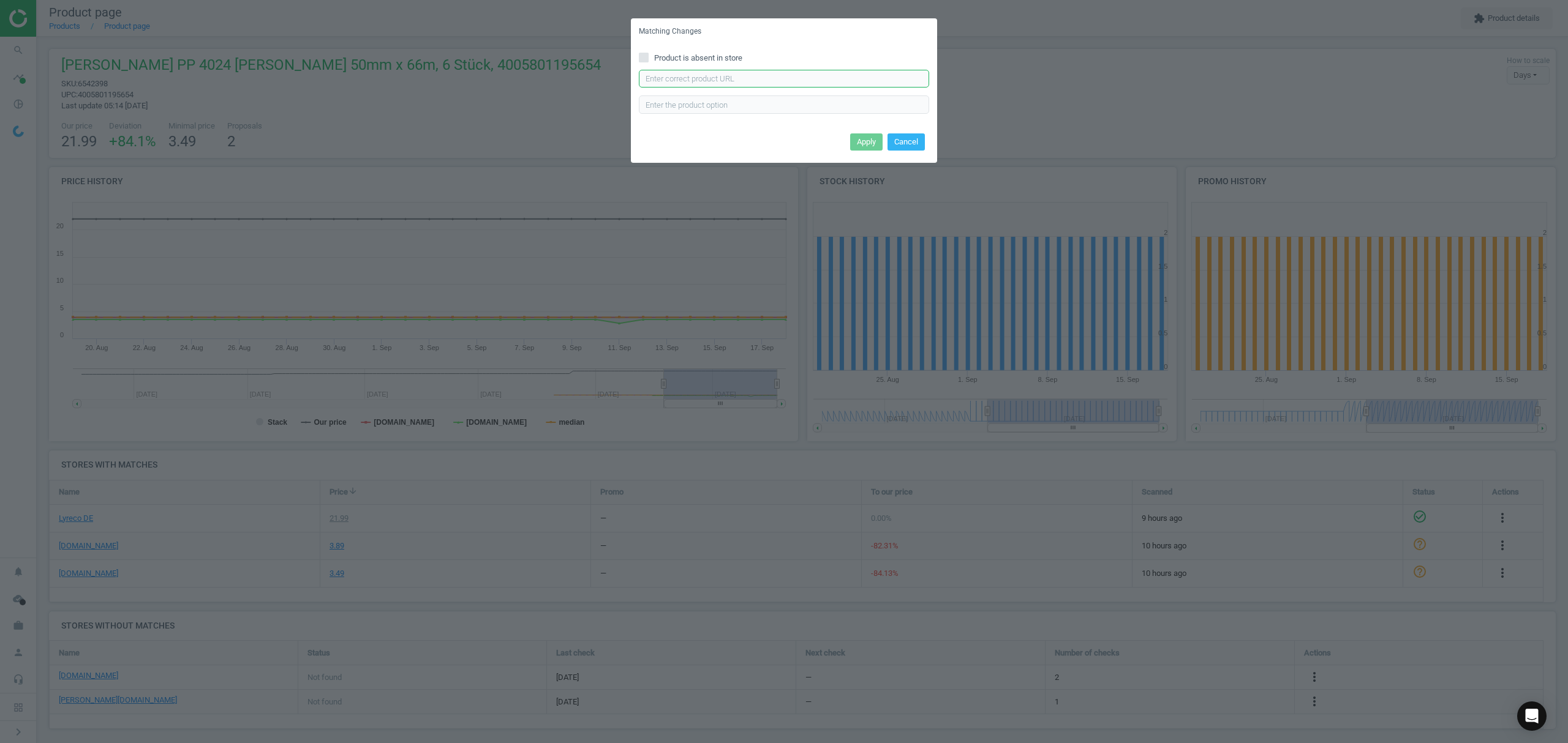
drag, startPoint x: 725, startPoint y: 72, endPoint x: 745, endPoint y: 80, distance: 21.5
click at [725, 72] on input "text" at bounding box center [784, 79] width 290 height 18
paste input "https://www.otto-office.com/de/12x-Packband-tesa-tesapack-4024-PV4-50-mm-breit-…"
type input "https://www.otto-office.com/de/12x-Packband-tesa-tesapack-4024-PV4-50-mm-breit-…"
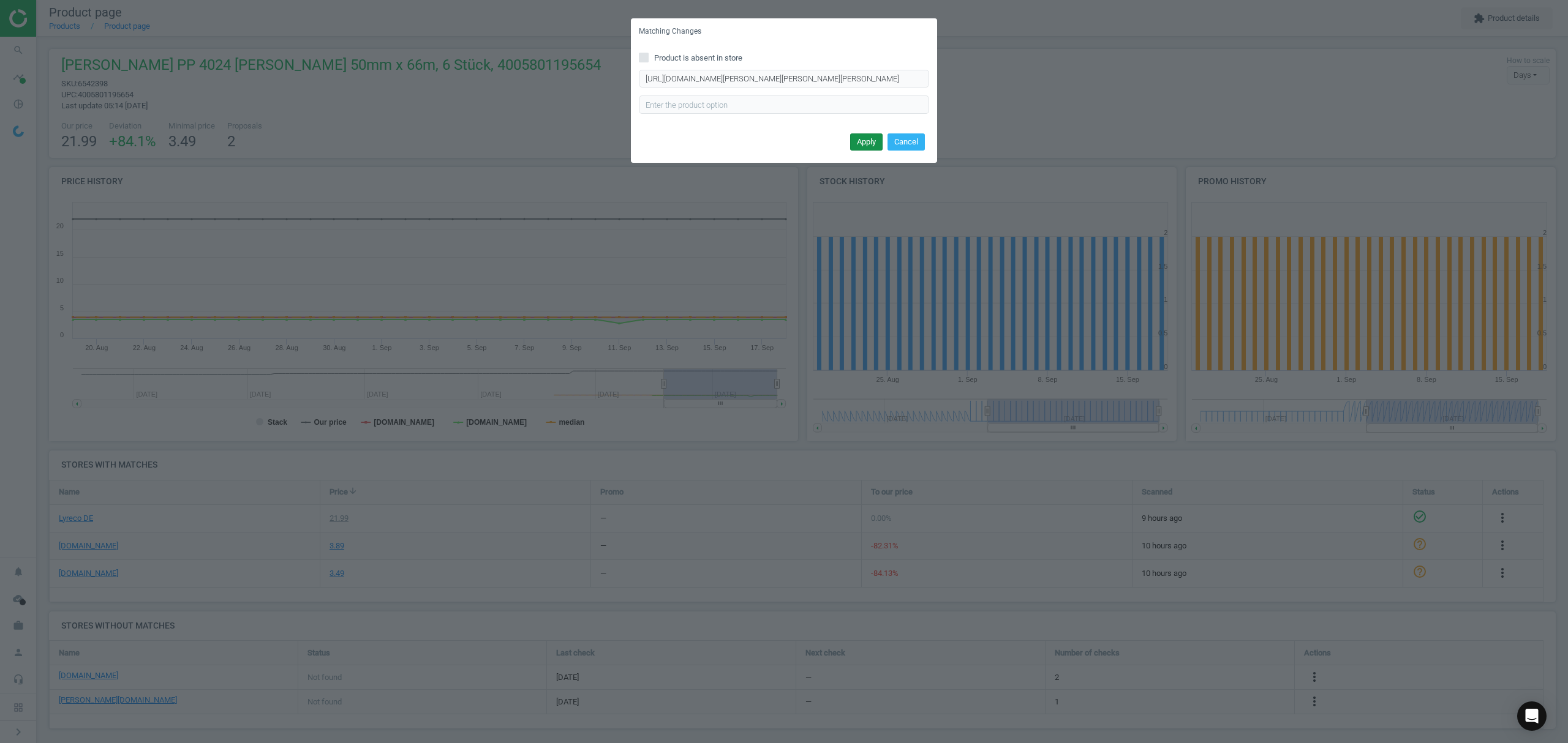
scroll to position [0, 0]
click at [856, 138] on button "Apply" at bounding box center [866, 142] width 32 height 17
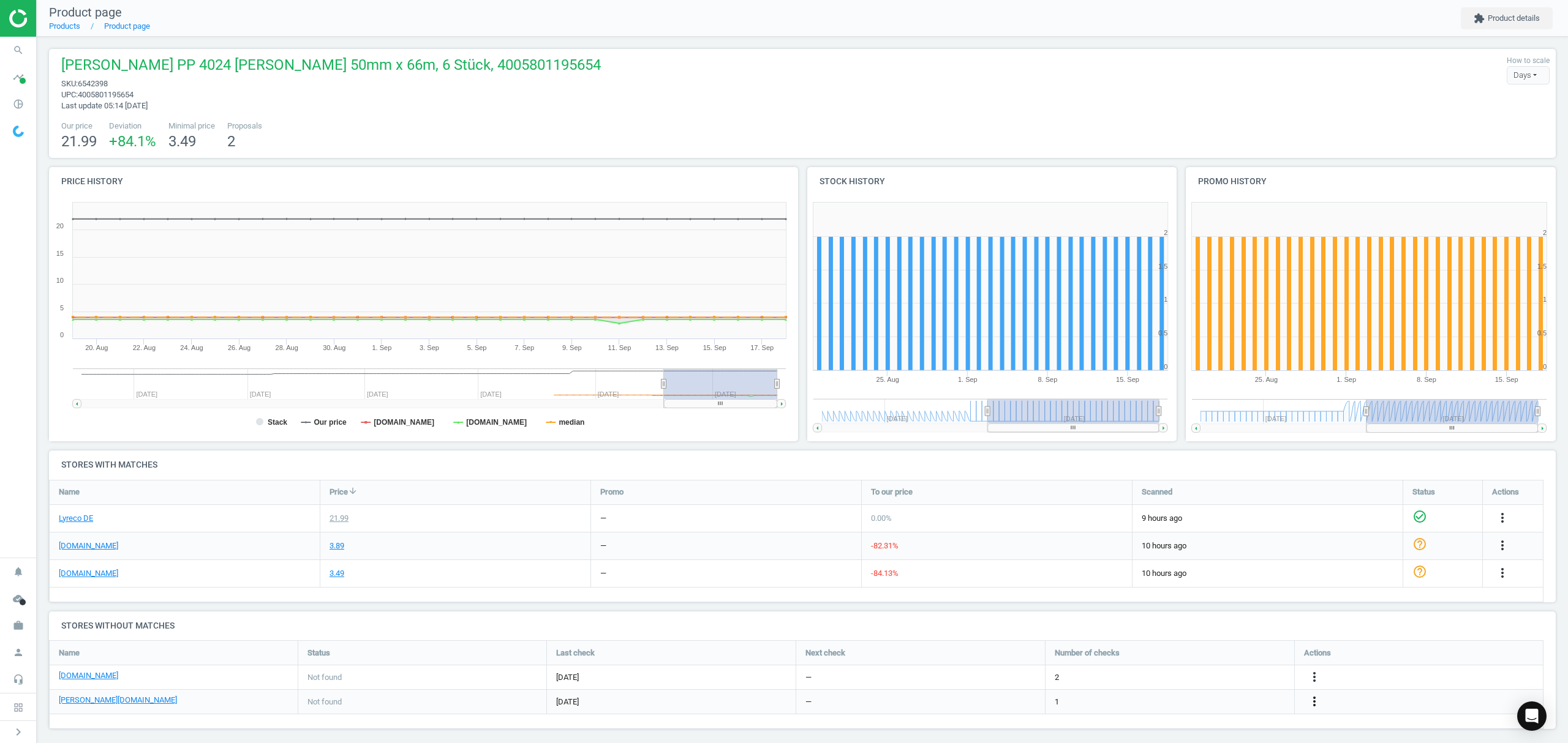
click at [1314, 703] on icon "more_vert" at bounding box center [1314, 702] width 15 height 14
click at [1197, 696] on link "Edit packaging coefficient" at bounding box center [1219, 695] width 168 height 19
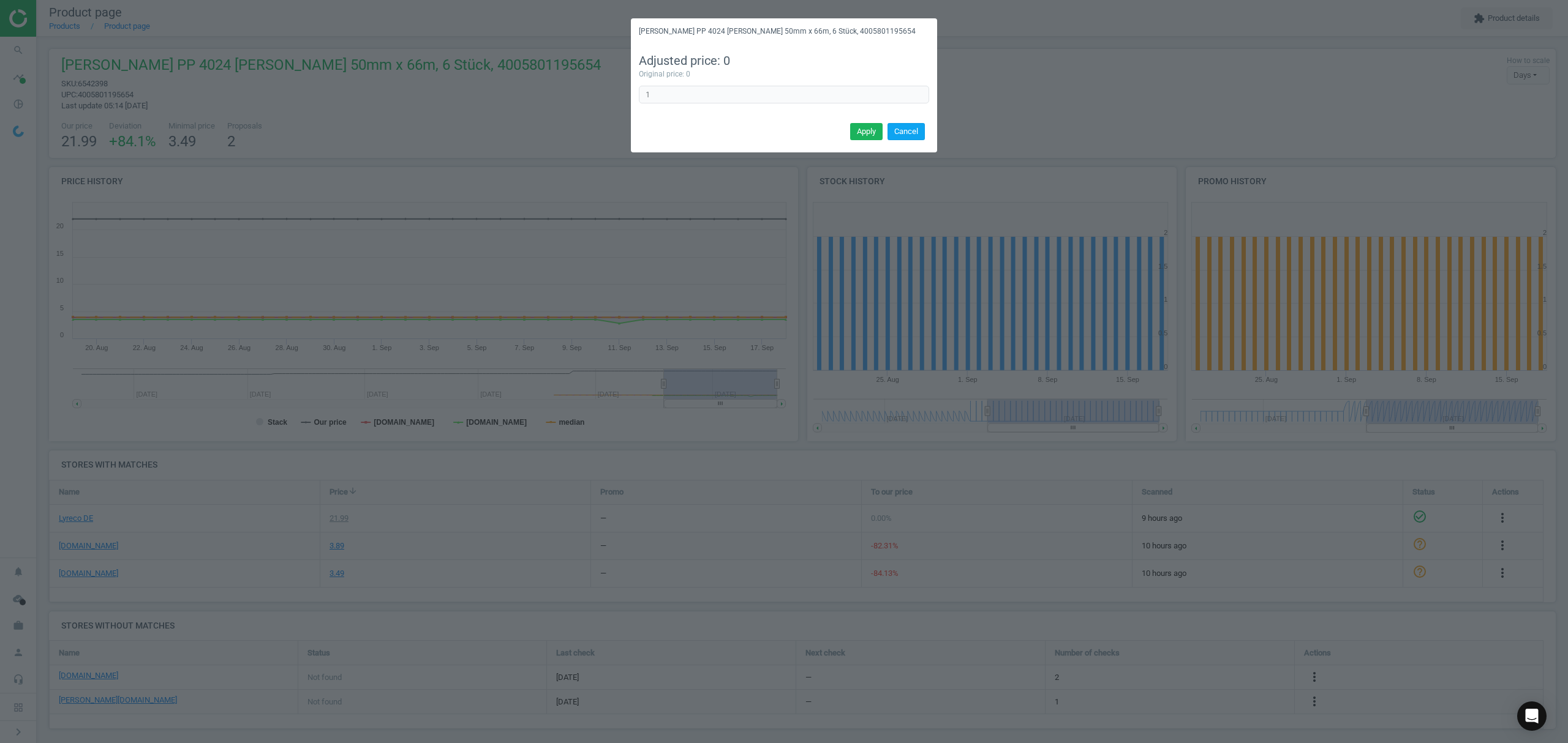
click at [920, 132] on button "Cancel" at bounding box center [906, 132] width 38 height 17
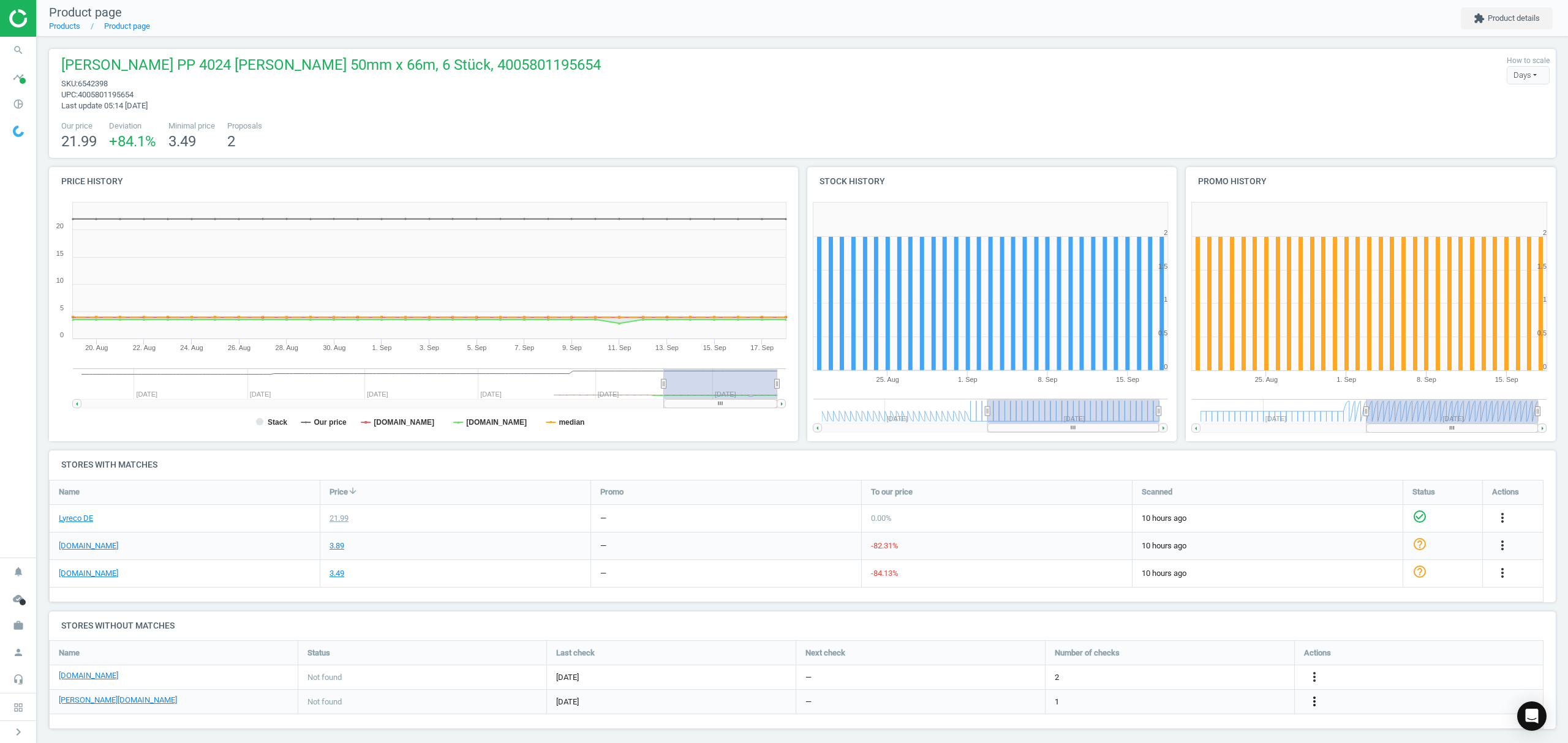
click at [1316, 701] on icon "more_vert" at bounding box center [1314, 702] width 15 height 14
click at [1215, 674] on link "Edit URL/product option" at bounding box center [1219, 676] width 168 height 19
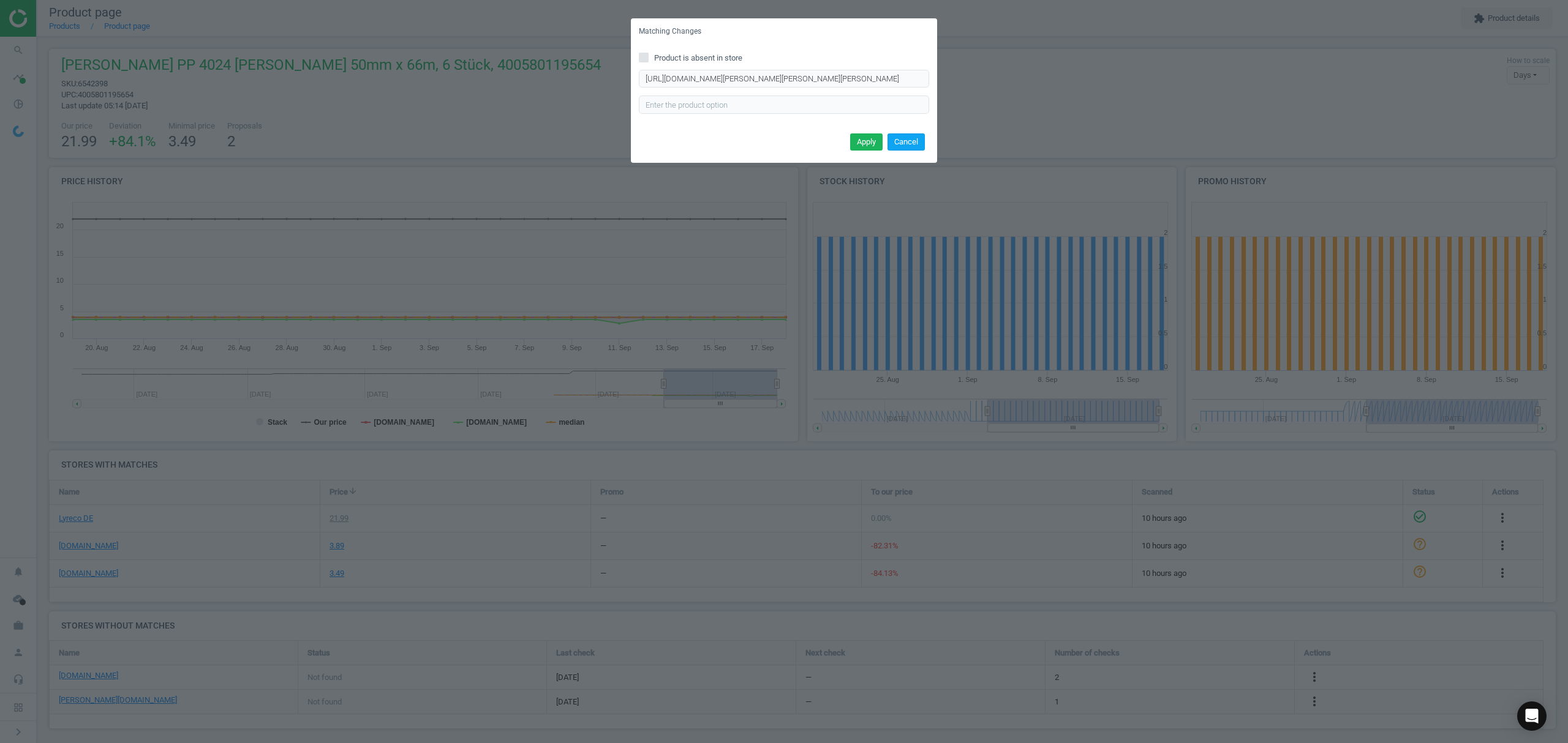
click at [910, 140] on button "Cancel" at bounding box center [906, 142] width 38 height 17
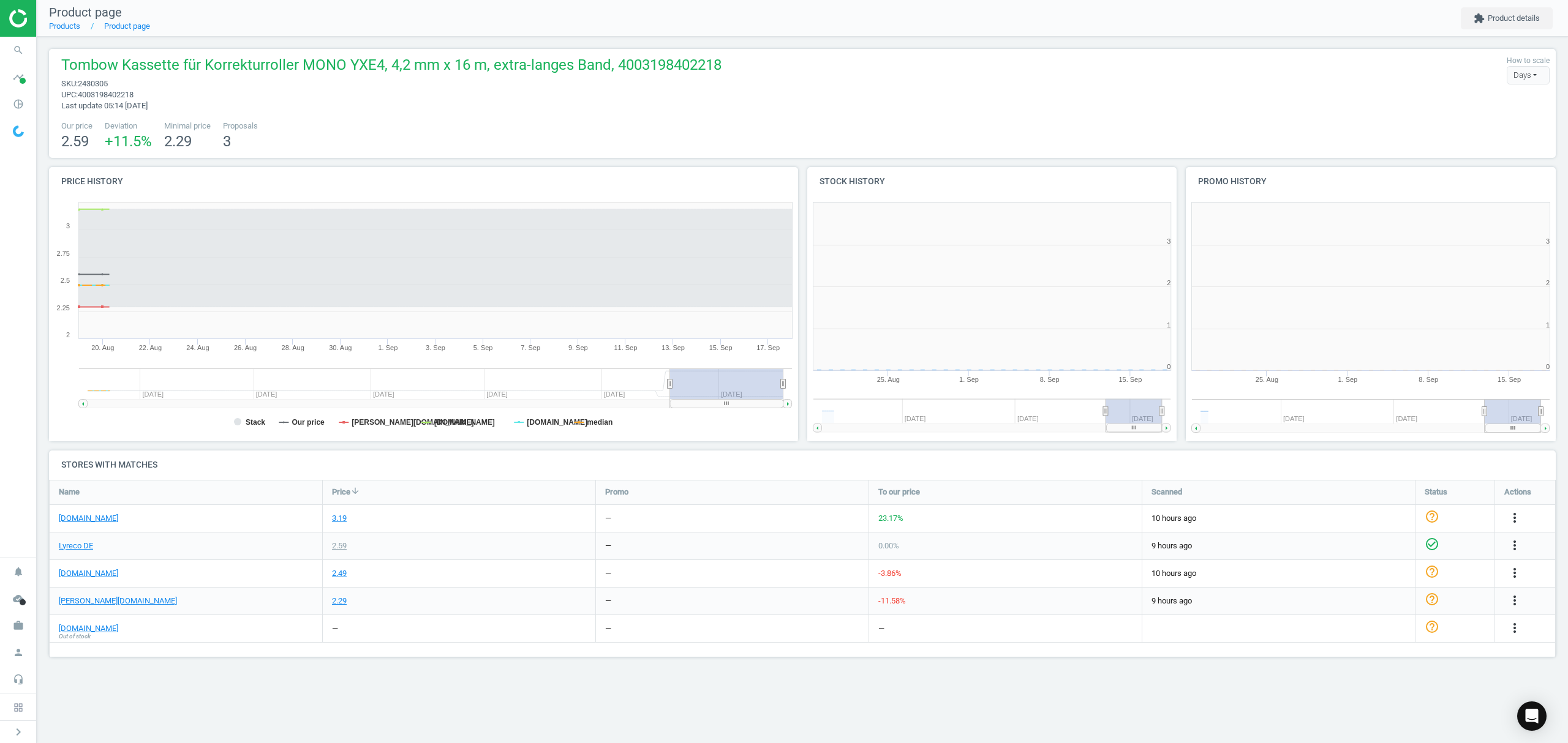
scroll to position [270, 394]
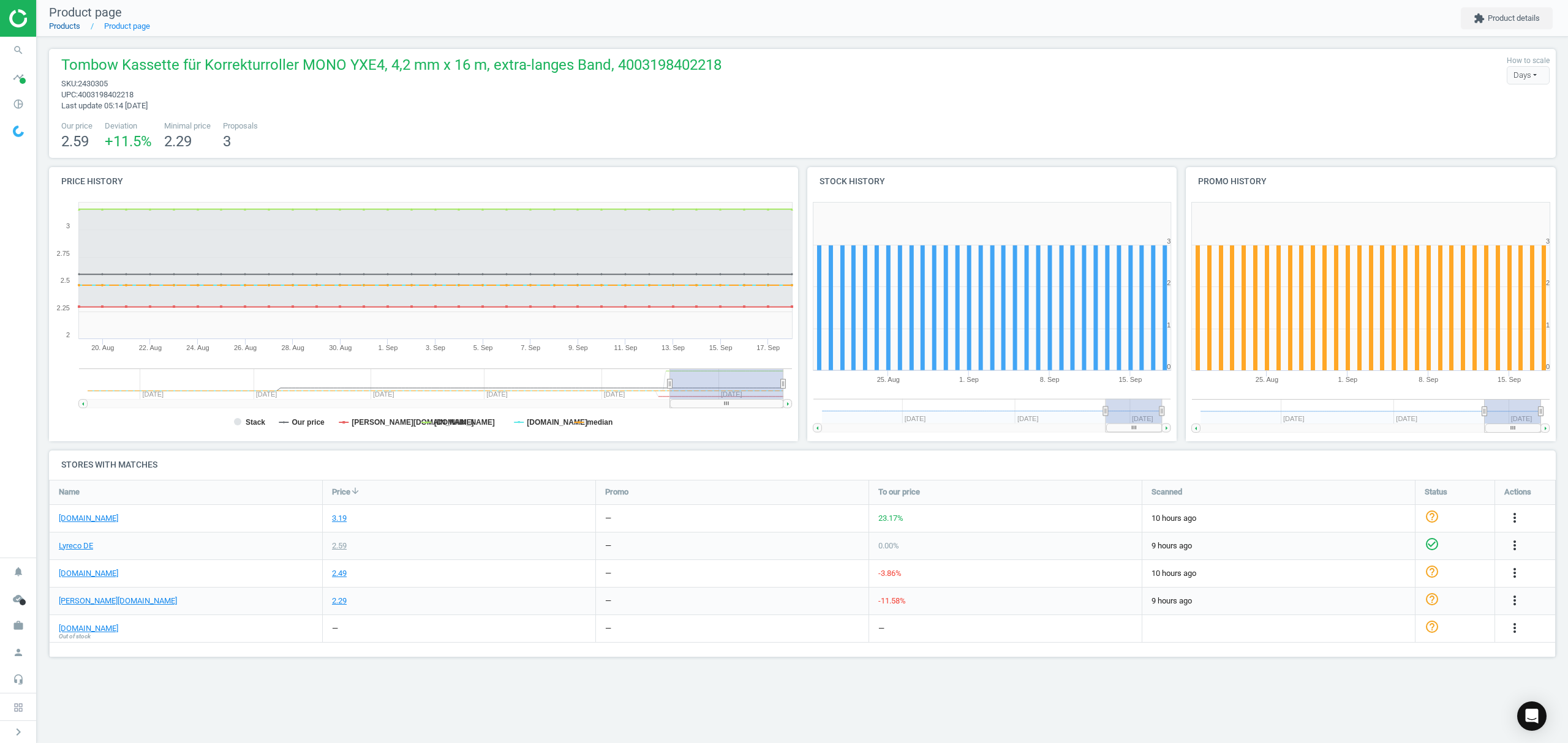
click at [66, 24] on link "Products" at bounding box center [64, 26] width 31 height 9
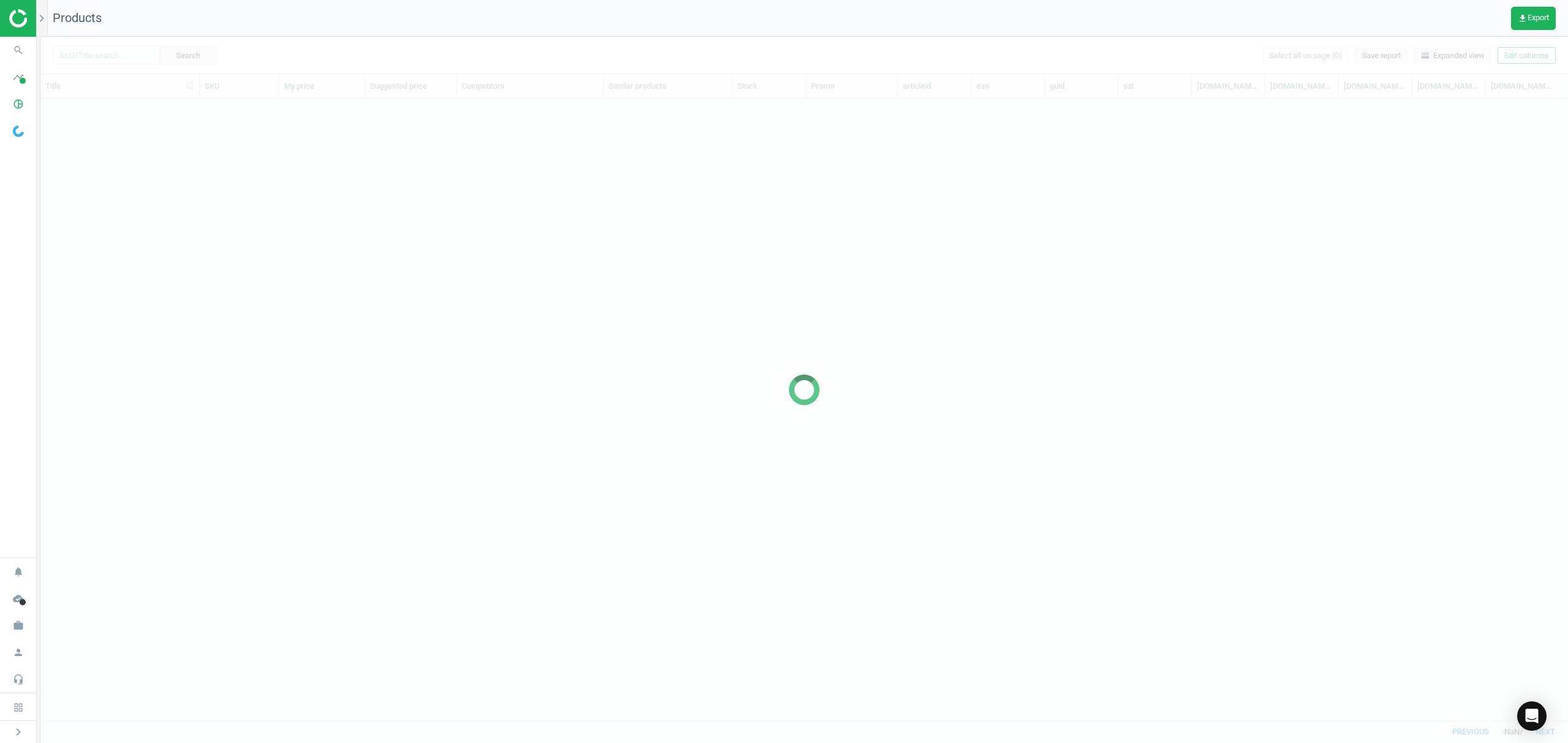
scroll to position [596, 1515]
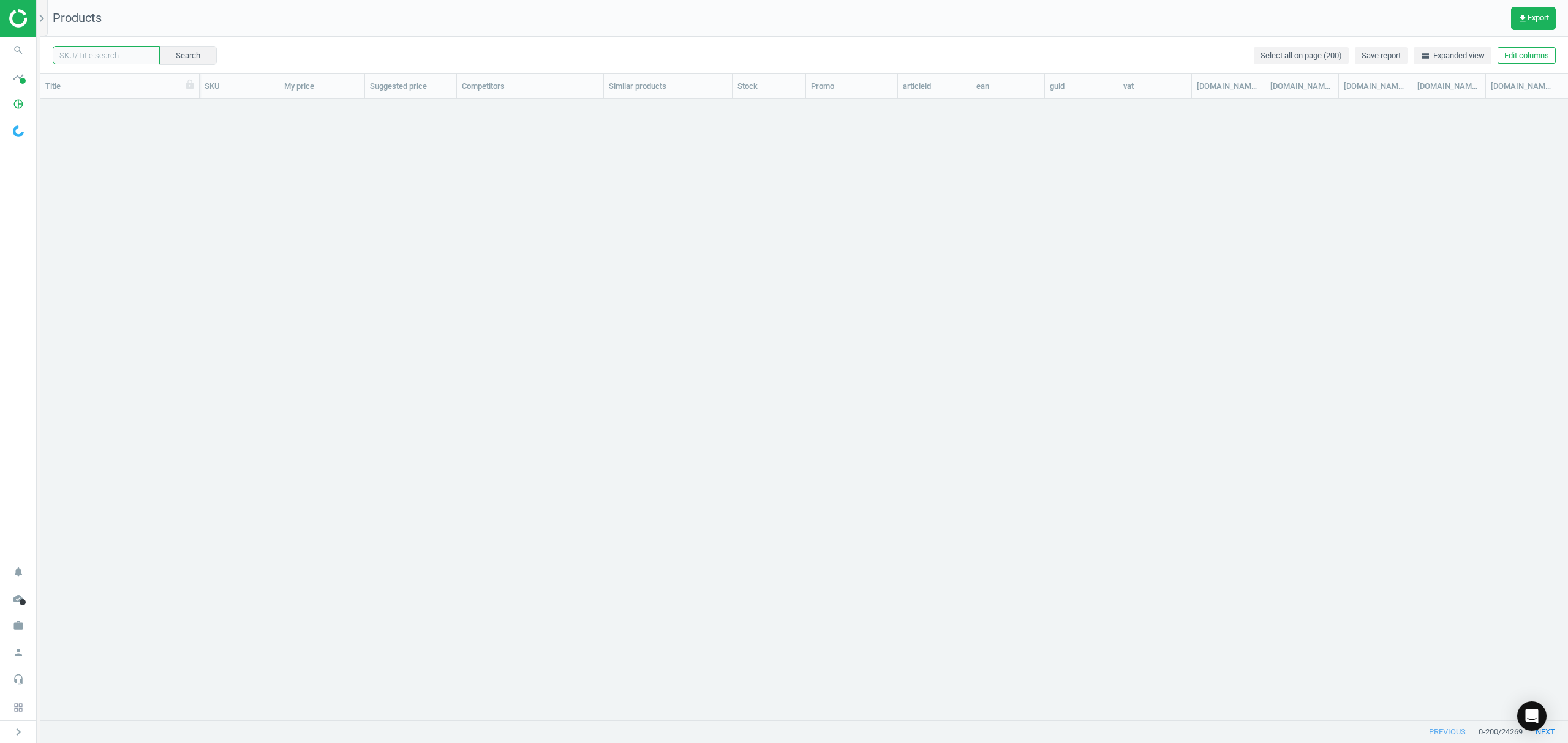
click at [104, 54] on input "text" at bounding box center [106, 55] width 107 height 18
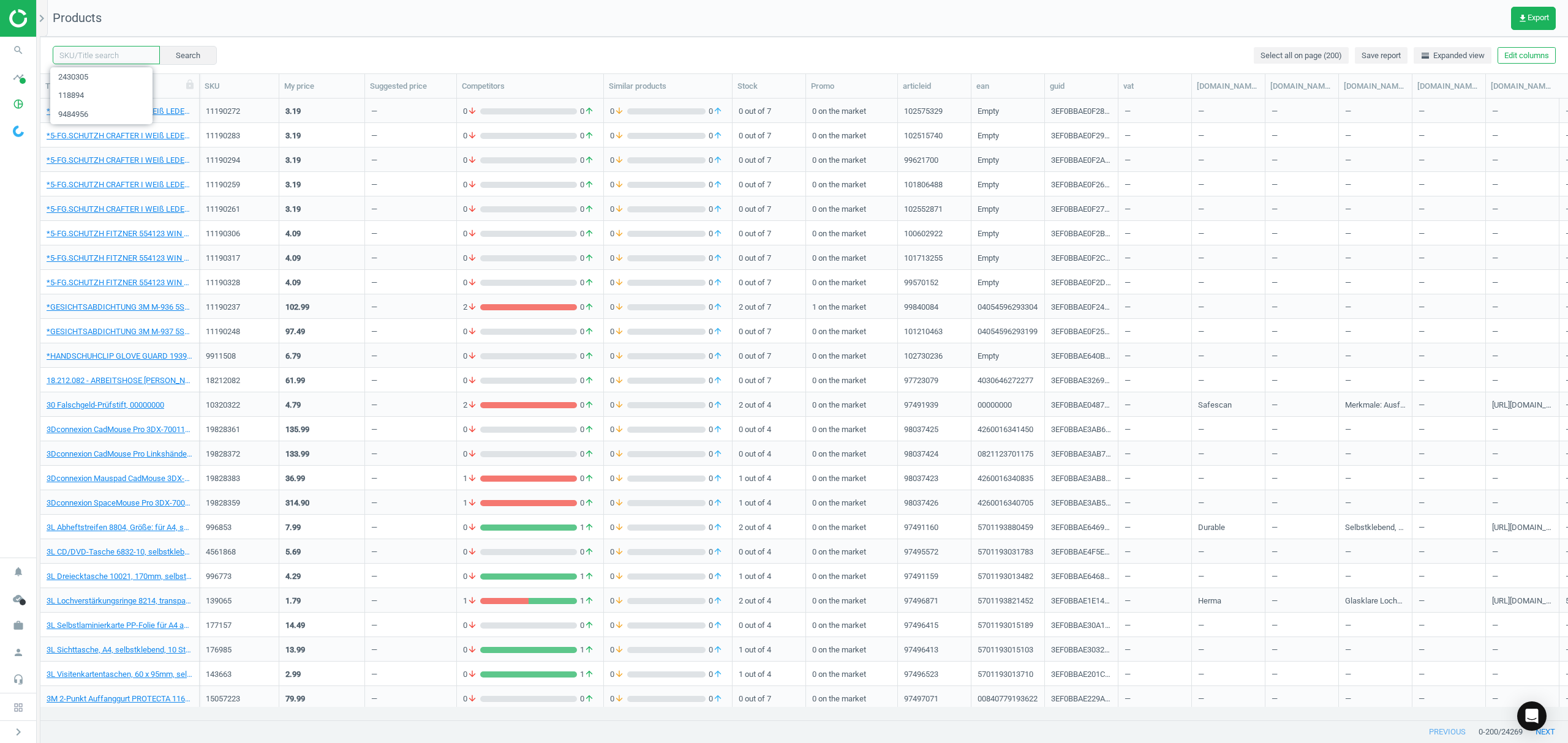
paste input "6070262"
type input "6070262"
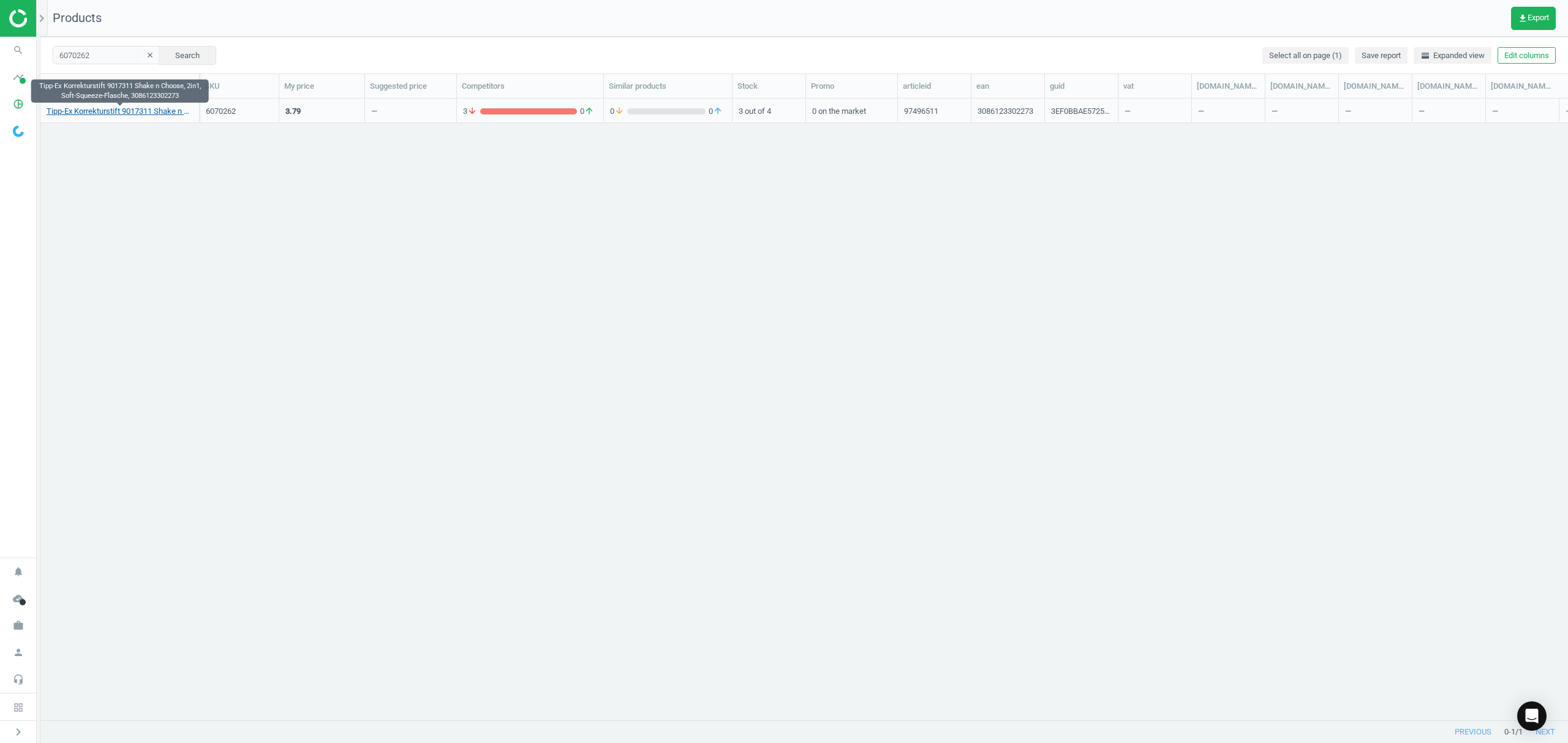
click at [138, 106] on link "Tipp-Ex Korrekturstift 9017311 Shake n Choose, 2in1, Soft-Squeeze-Flasche, 3086…" at bounding box center [120, 111] width 146 height 11
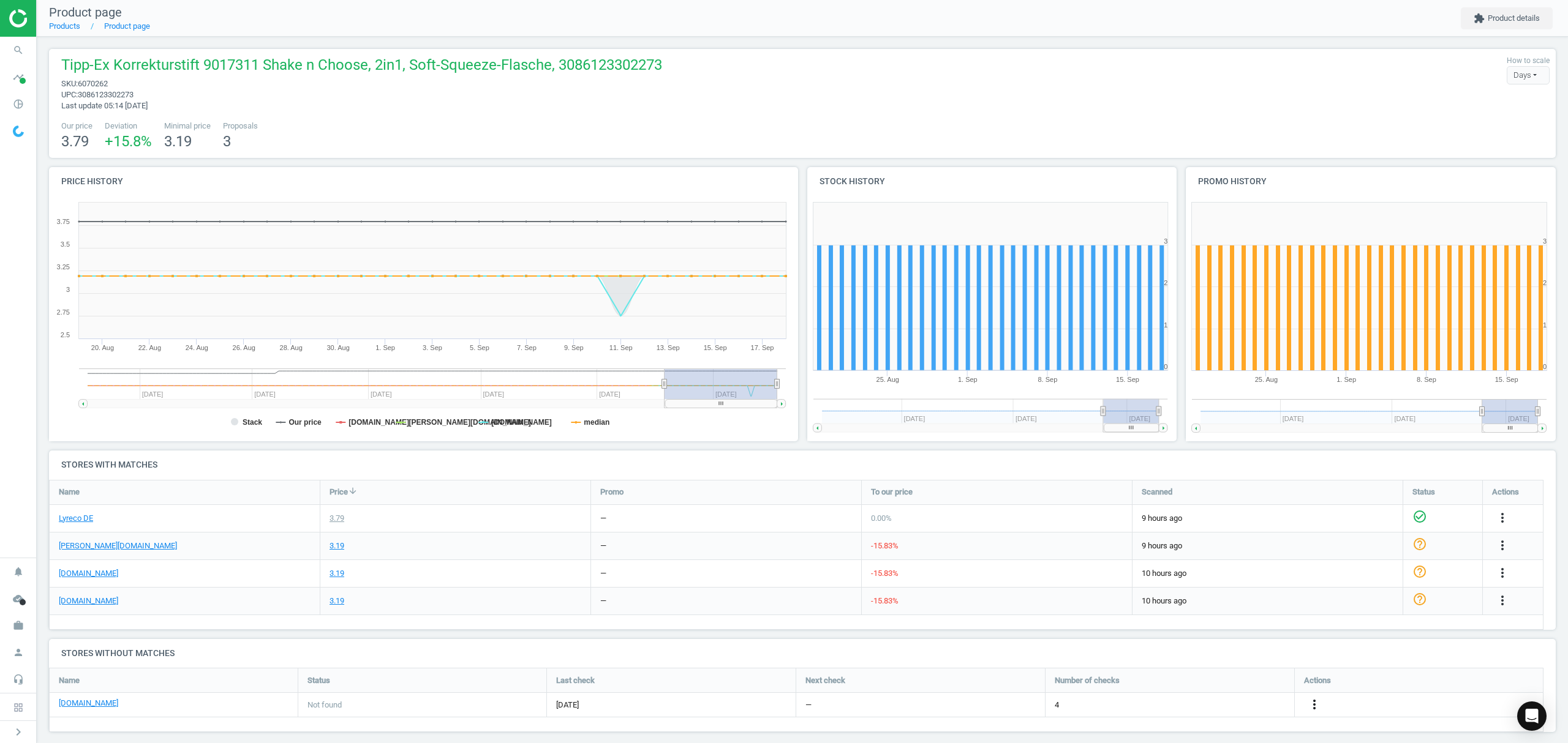
click at [1316, 698] on icon "more_vert" at bounding box center [1314, 704] width 15 height 14
click at [1211, 706] on link "Edit URL/product option" at bounding box center [1219, 705] width 168 height 19
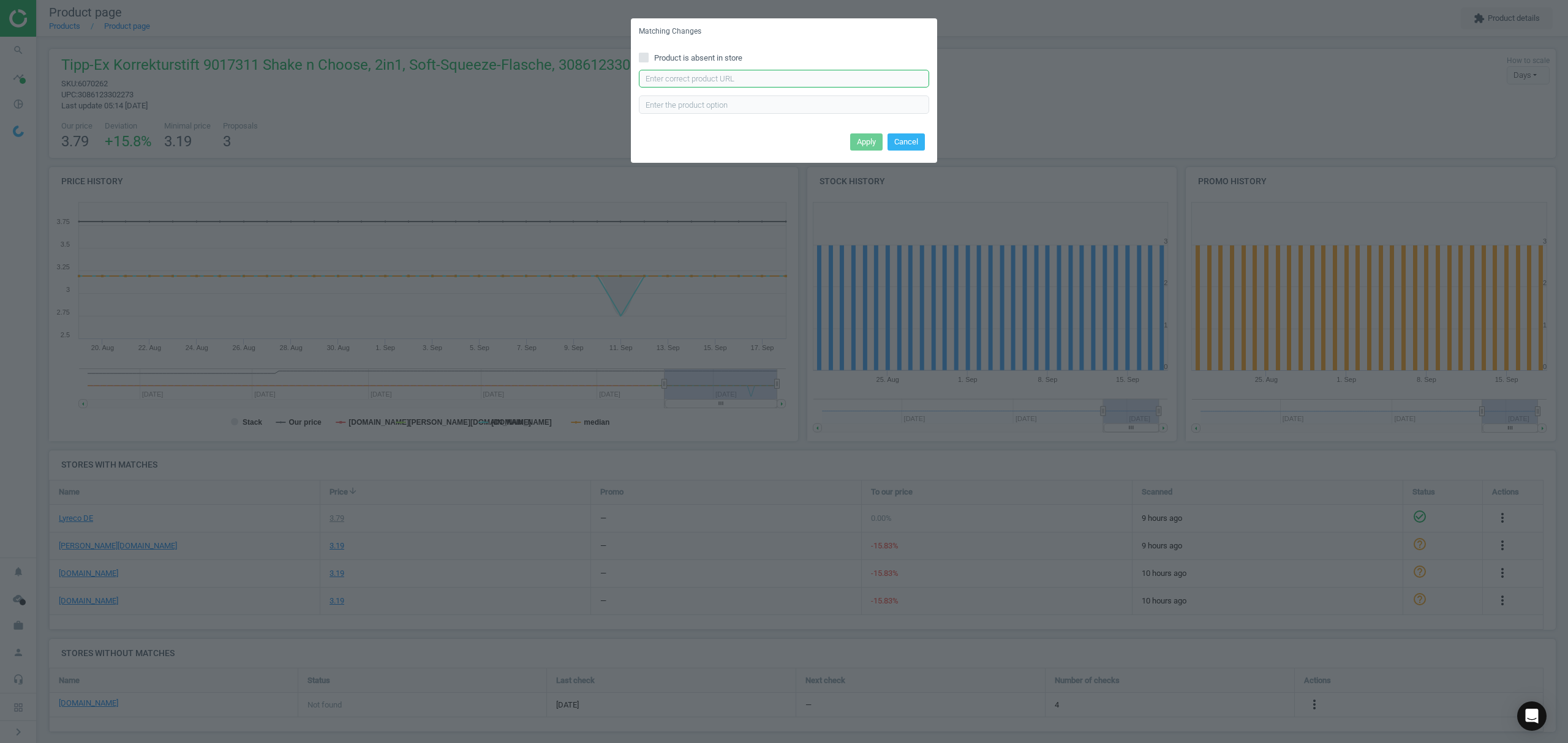
click at [719, 81] on input "text" at bounding box center [784, 79] width 290 height 18
paste input "https://www.bueromarkt-ag.de/korrekturstift_tipp-ex_shake_n_choose_2_in_1,p-901…"
type input "https://www.bueromarkt-ag.de/korrekturstift_tipp-ex_shake_n_choose_2_in_1,p-901…"
click at [869, 141] on button "Apply" at bounding box center [866, 142] width 32 height 17
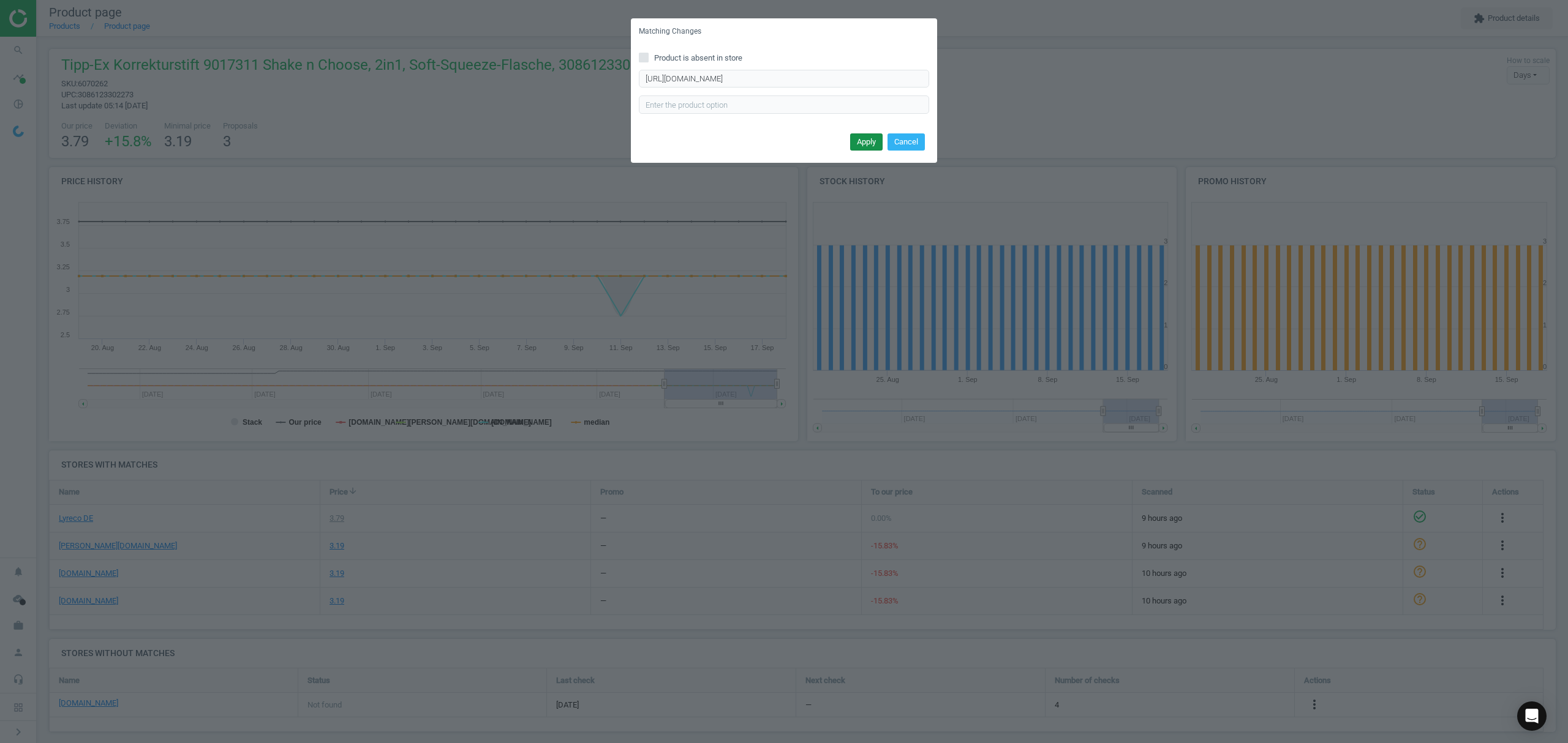
scroll to position [0, 0]
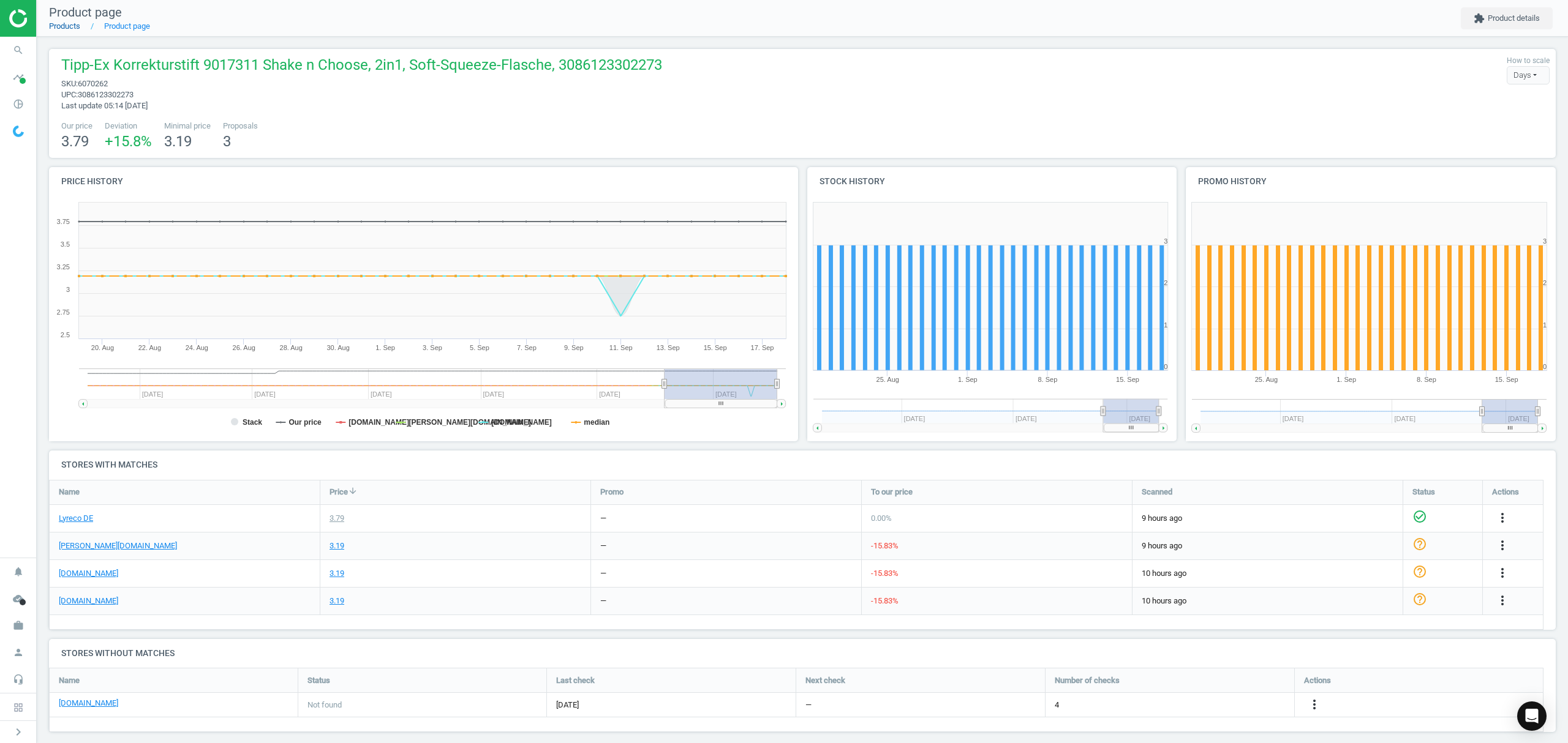
click at [72, 26] on link "Products" at bounding box center [64, 26] width 31 height 9
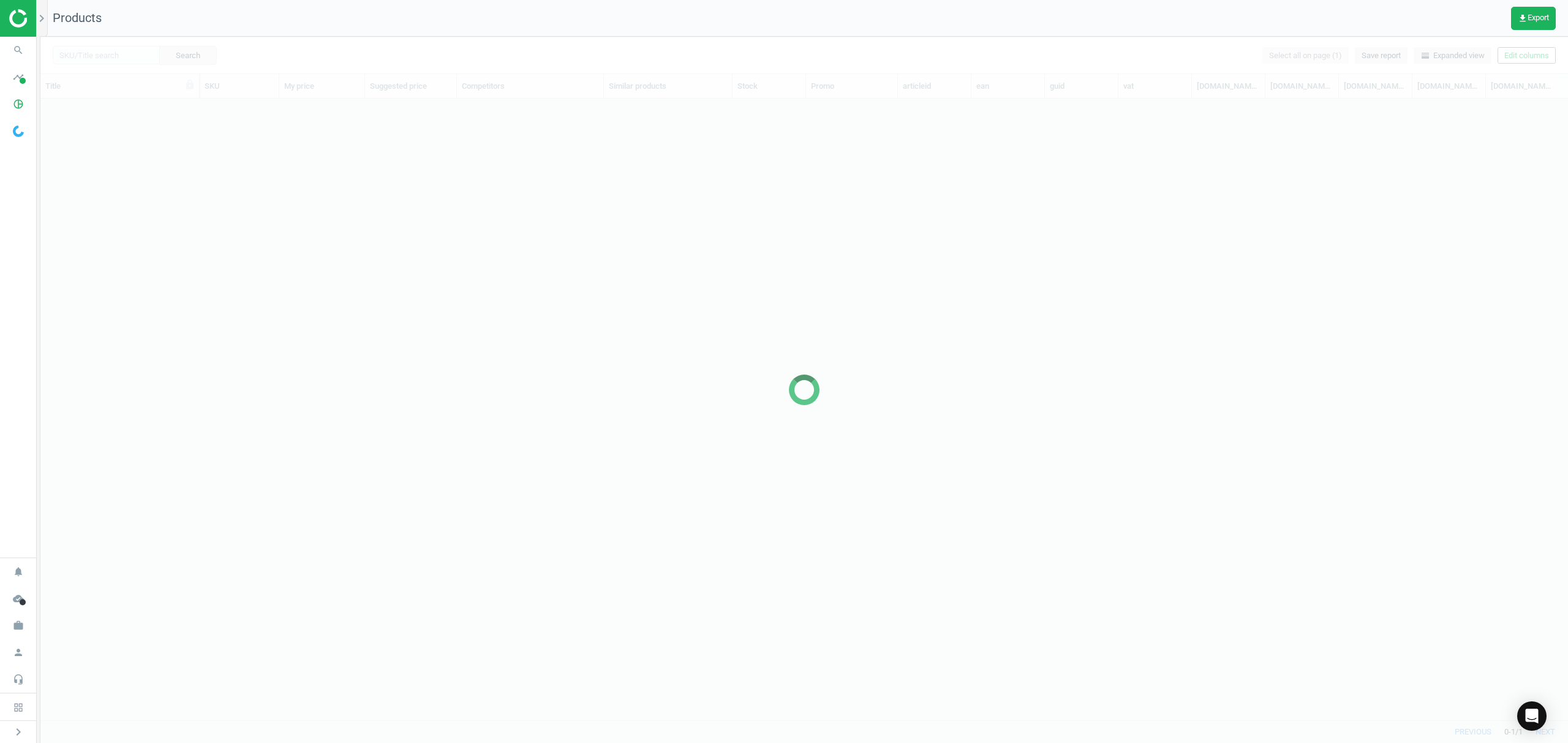
scroll to position [596, 1515]
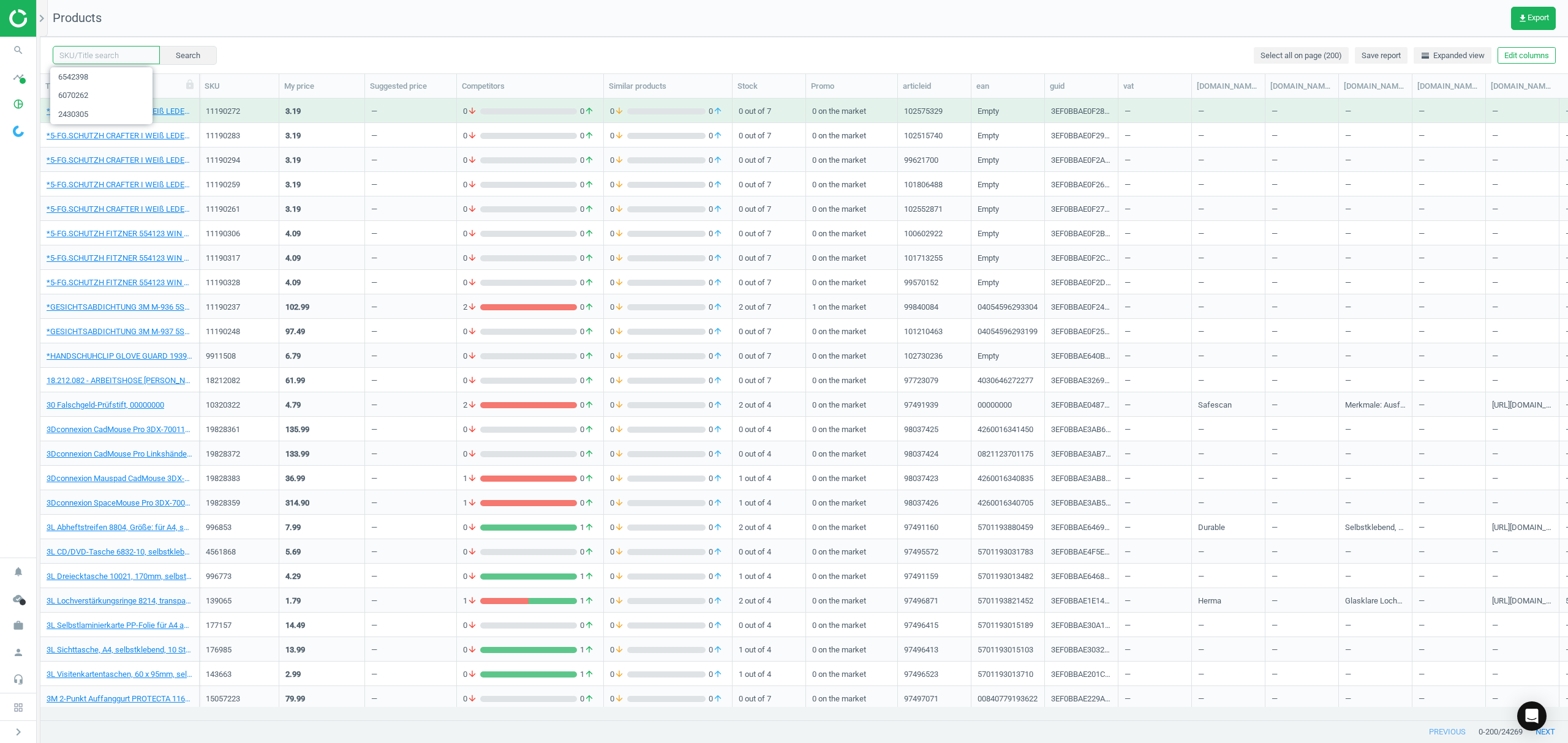
click at [109, 51] on input "text" at bounding box center [106, 55] width 107 height 18
paste input "17704006"
type input "17704006"
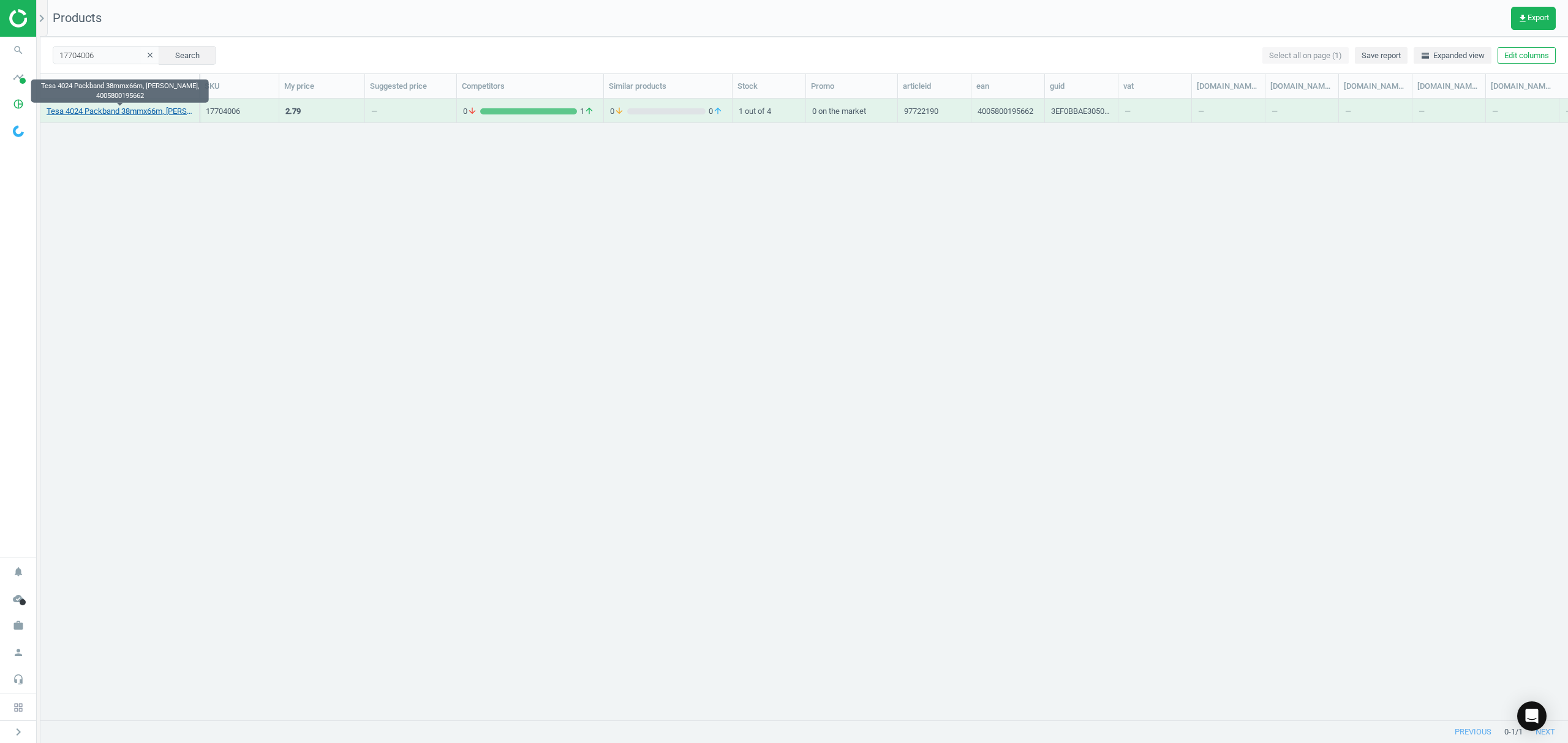
click at [117, 113] on link "Tesa 4024 Packband 38mmx66m, Braun, 4005800195662" at bounding box center [120, 111] width 146 height 11
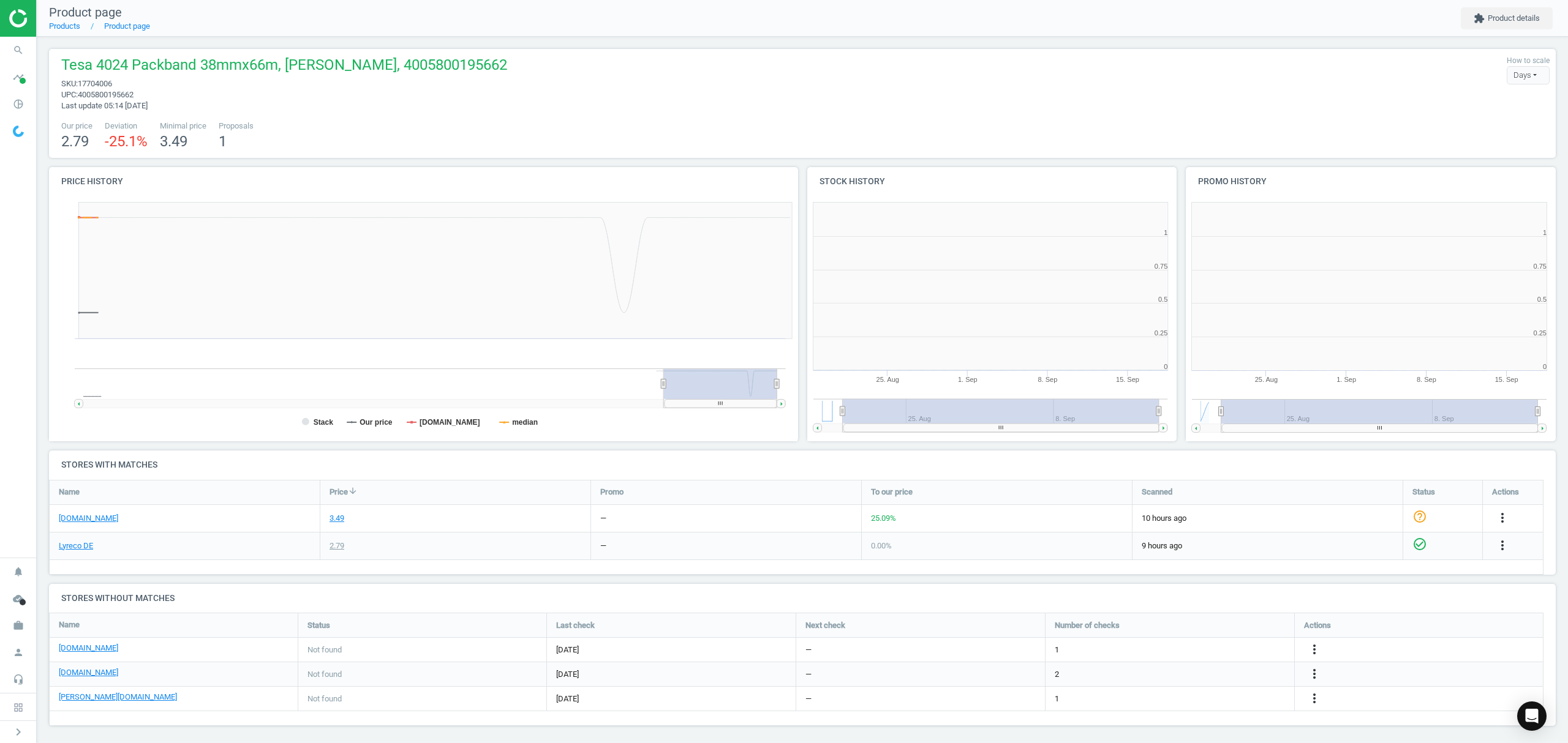
scroll to position [270, 392]
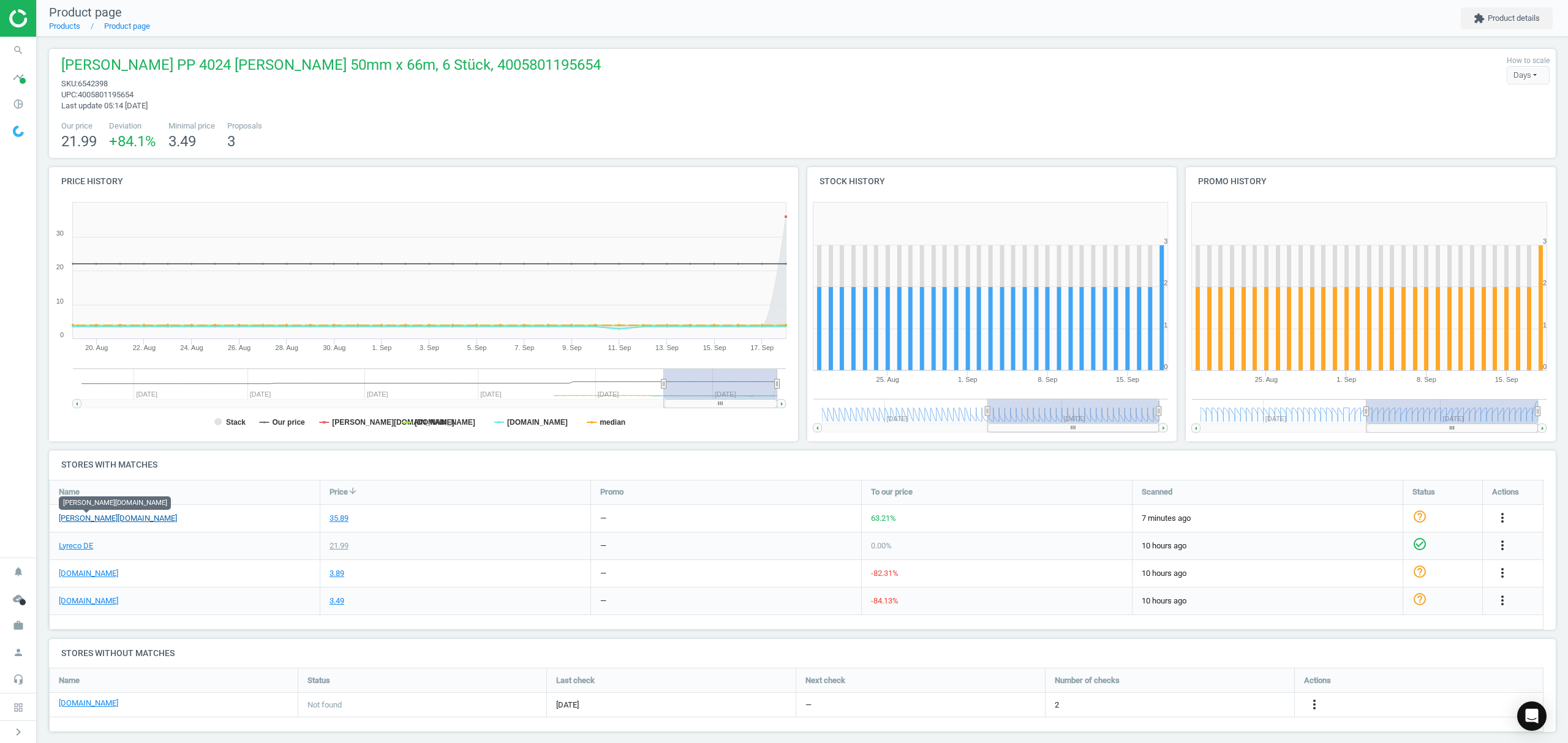
click at [84, 515] on link "[PERSON_NAME][DOMAIN_NAME]" at bounding box center [117, 518] width 118 height 11
click at [106, 81] on span "6542398" at bounding box center [93, 84] width 30 height 9
copy span "6542398"
click at [59, 23] on link "Products" at bounding box center [64, 26] width 31 height 9
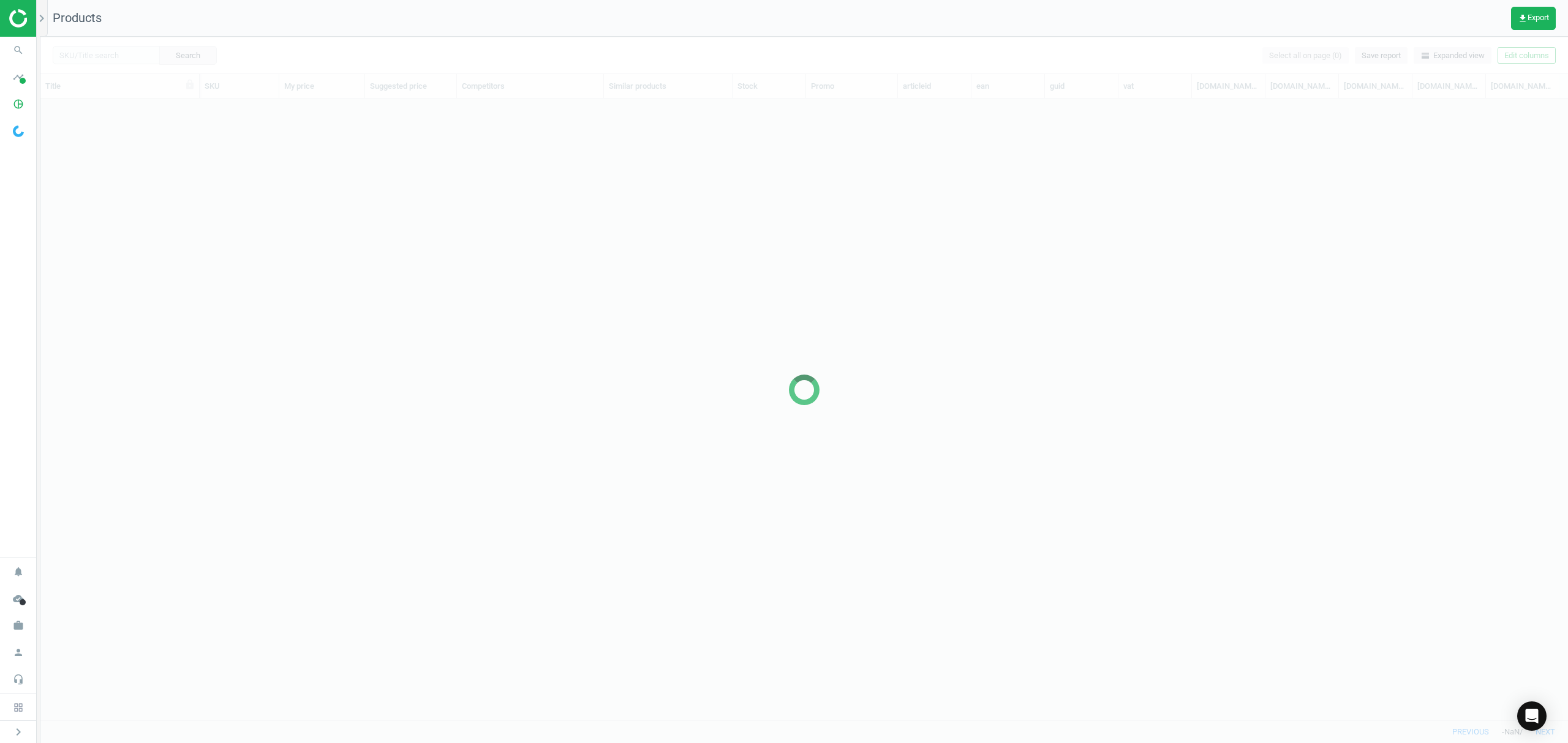
scroll to position [596, 1515]
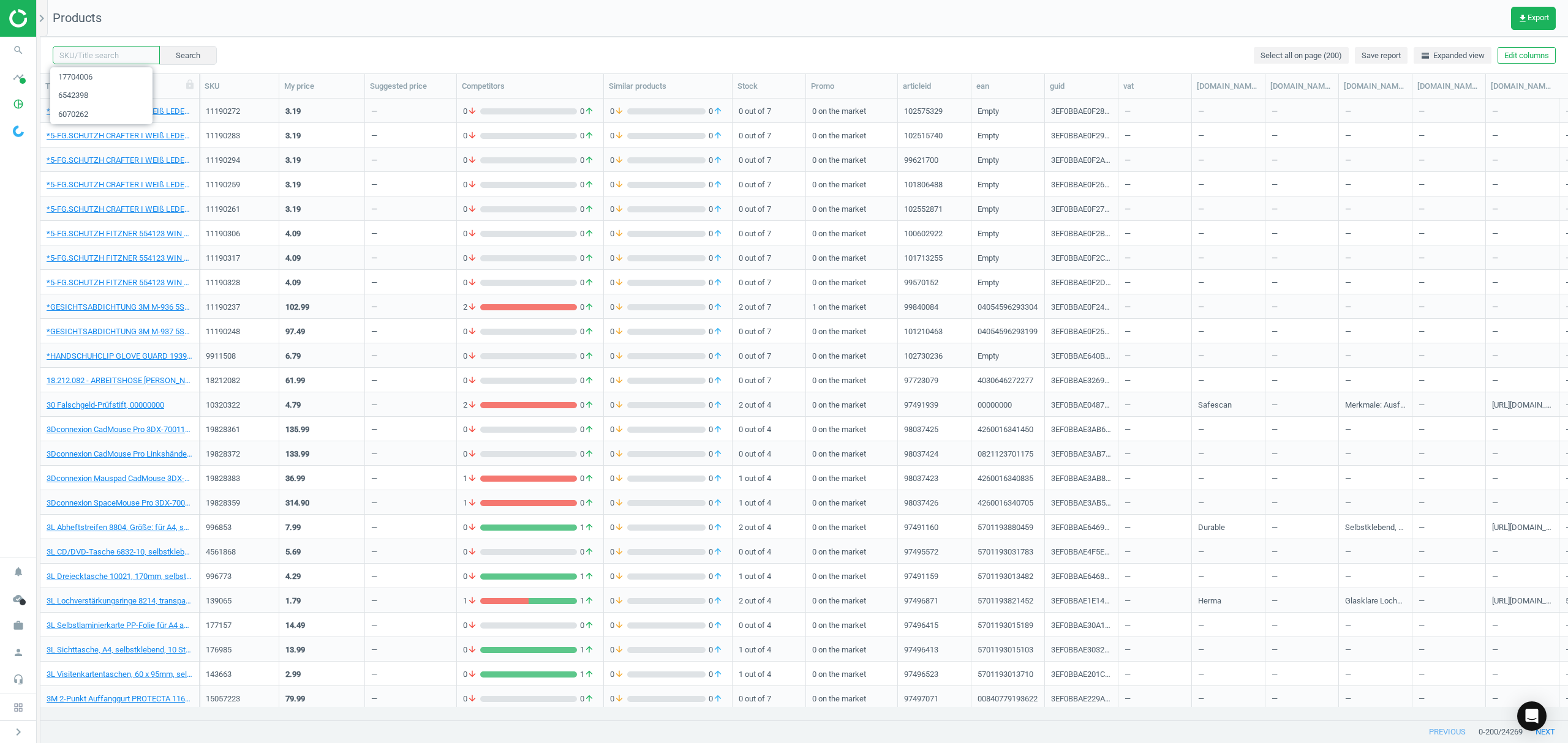
click at [96, 55] on input "text" at bounding box center [106, 55] width 107 height 18
paste input "9438046"
type input "9438046"
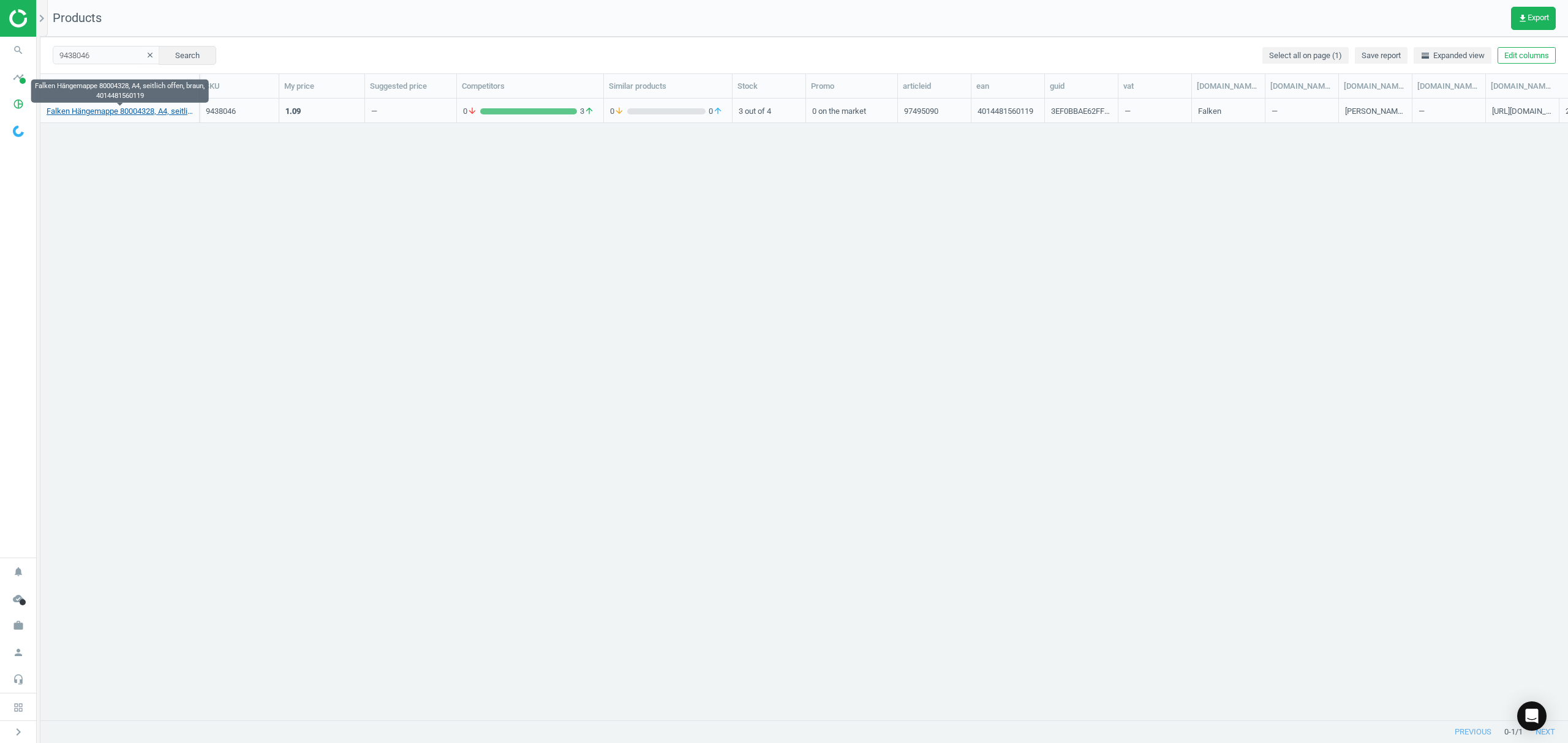
click at [100, 109] on link "Falken Hängemappe 80004328, A4, seitlich offen, braun, 4014481560119" at bounding box center [120, 111] width 146 height 11
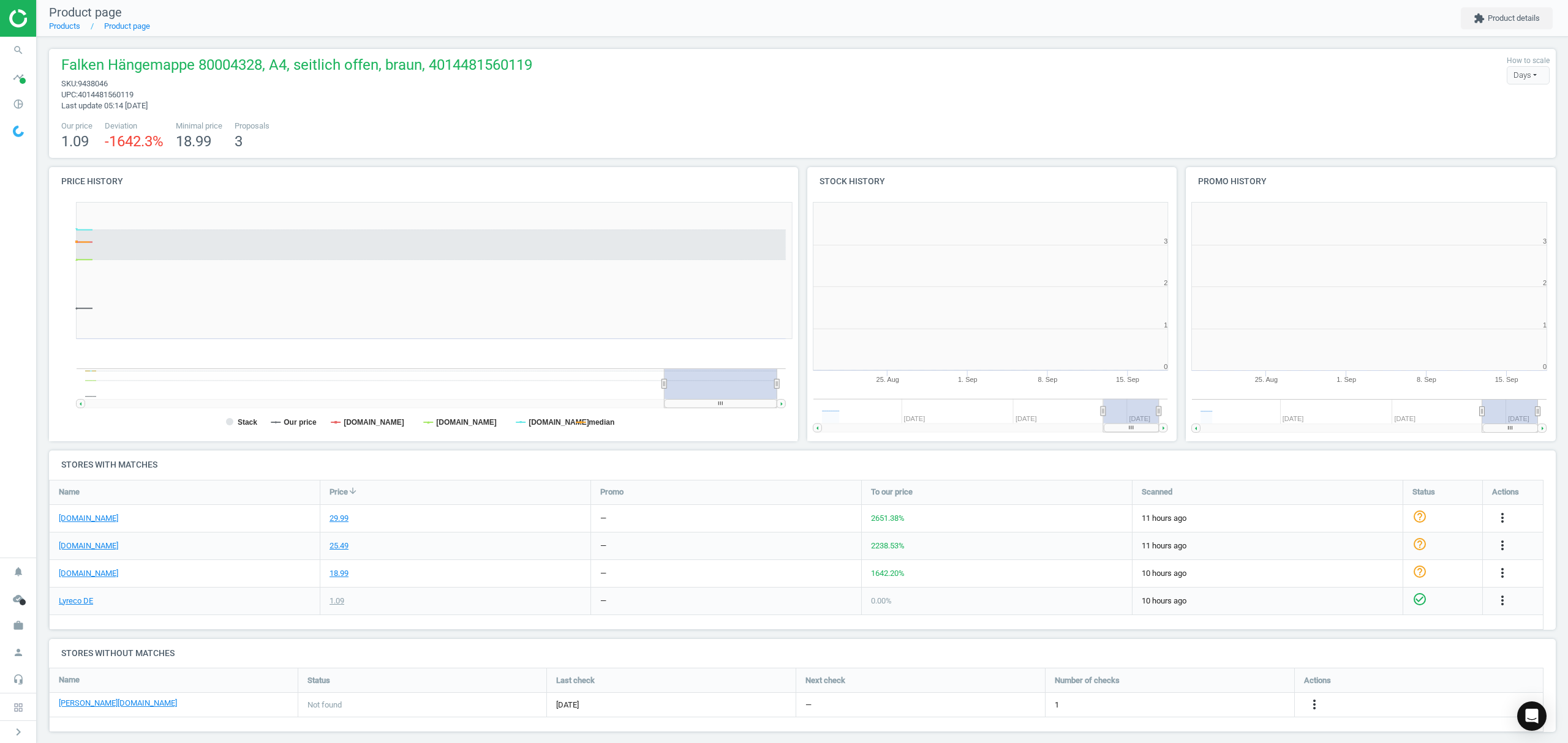
scroll to position [270, 392]
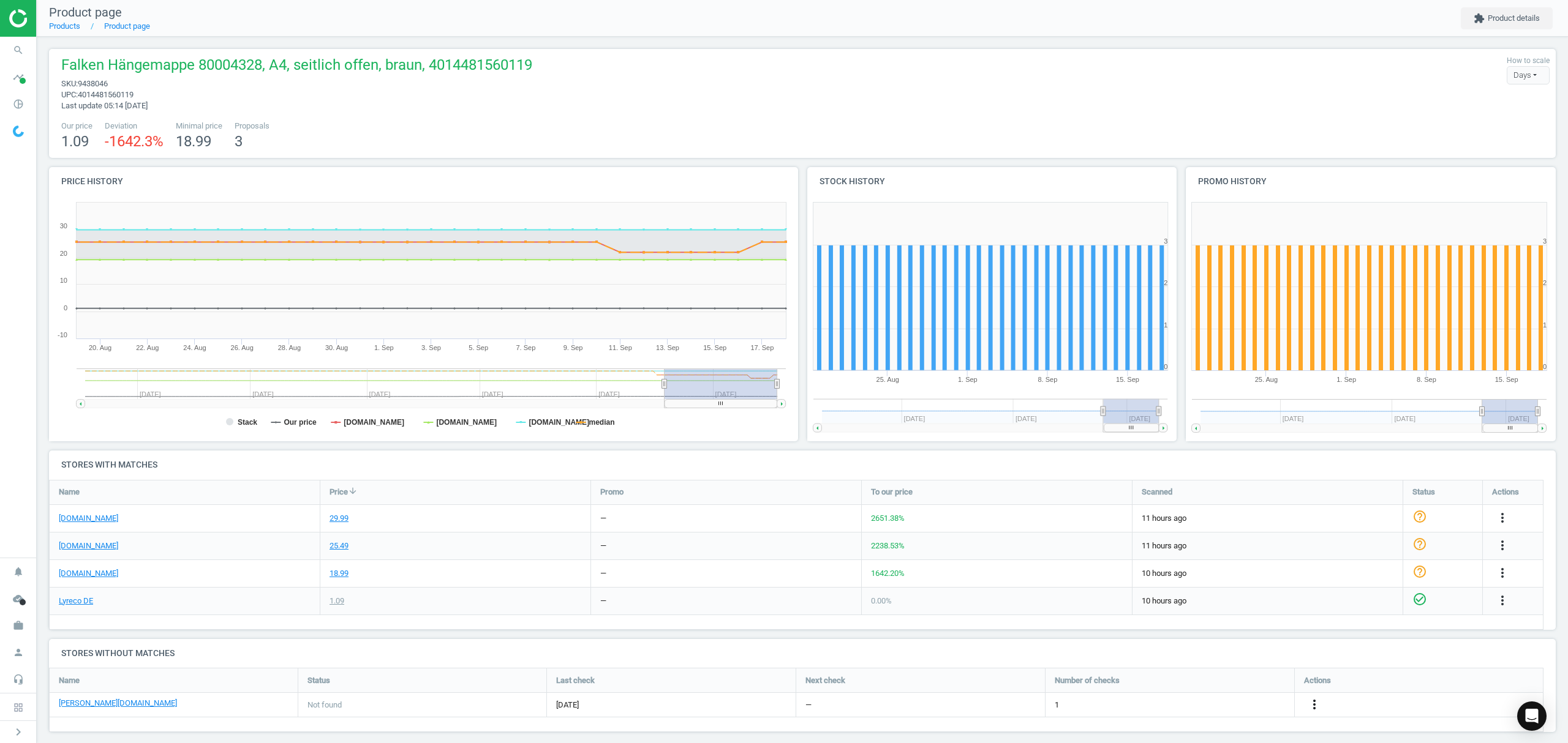
click at [1312, 703] on icon "more_vert" at bounding box center [1314, 704] width 15 height 14
click at [1190, 701] on link "Edit URL/product option" at bounding box center [1219, 705] width 168 height 19
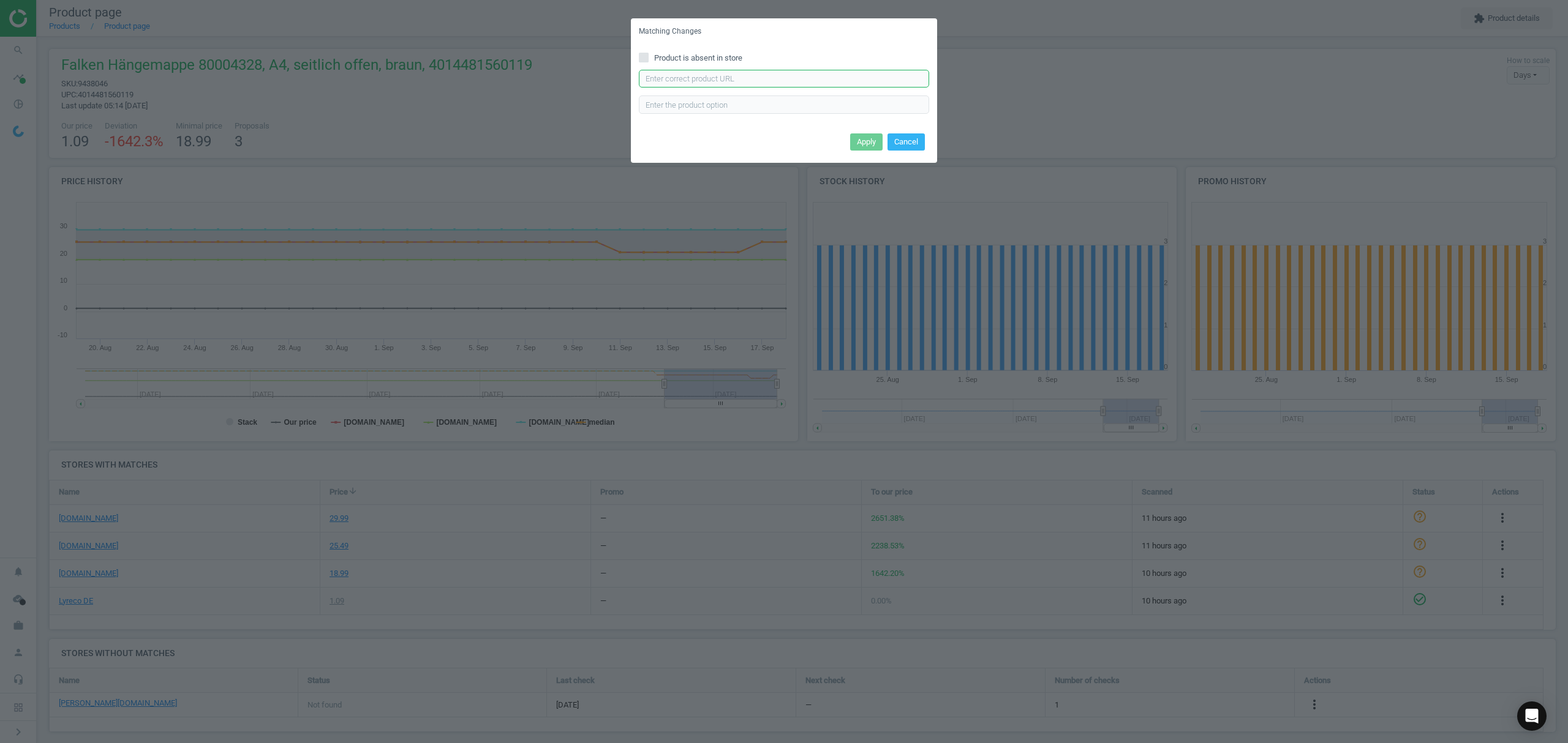
click at [812, 81] on input "text" at bounding box center [784, 79] width 290 height 18
paste input "https://www.otto-office.com/de/Falken-UniReg-Haengemappe-25-Stueck/295679/p"
type input "https://www.otto-office.com/de/Falken-UniReg-Haengemappe-25-Stueck/295679/p"
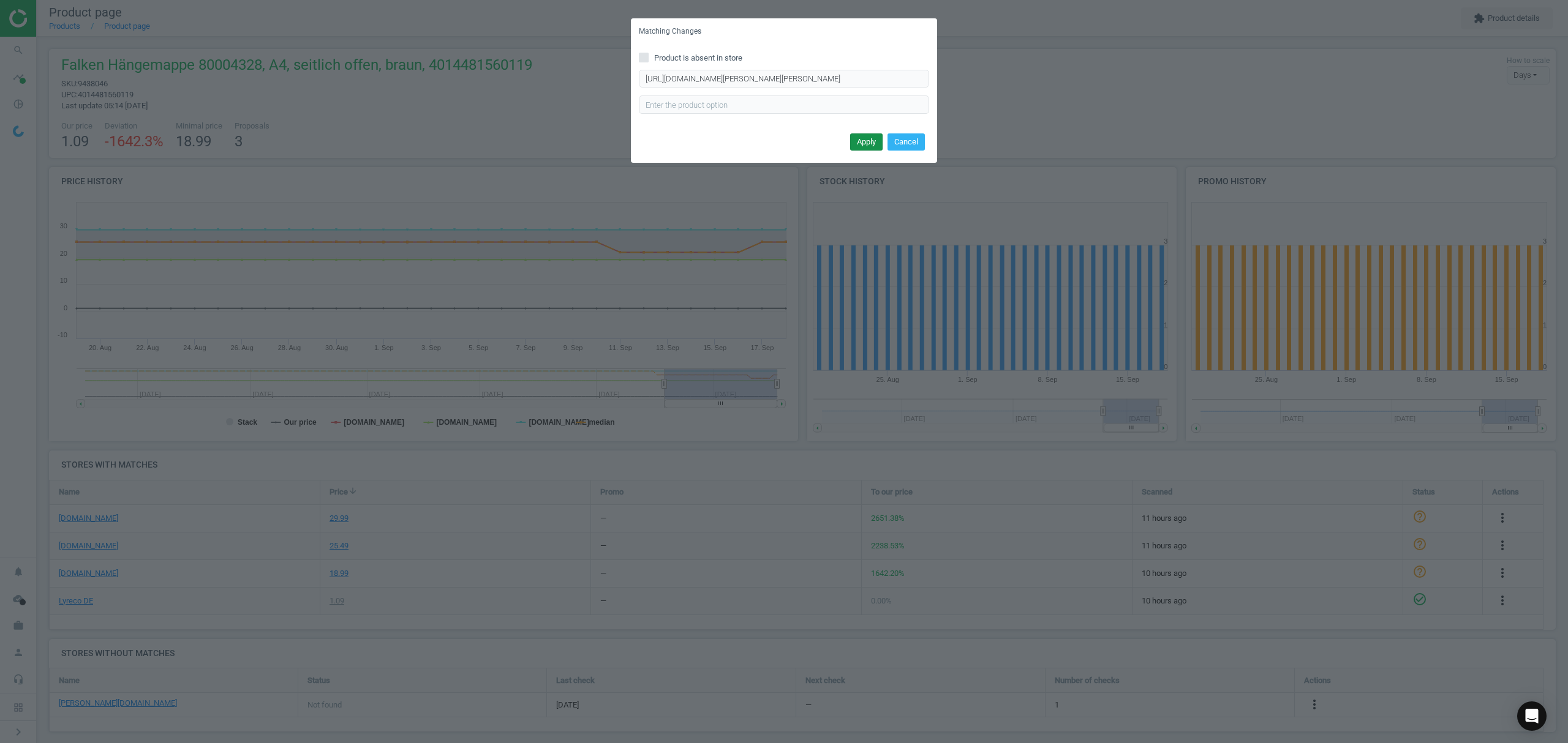
click at [865, 140] on button "Apply" at bounding box center [866, 142] width 32 height 17
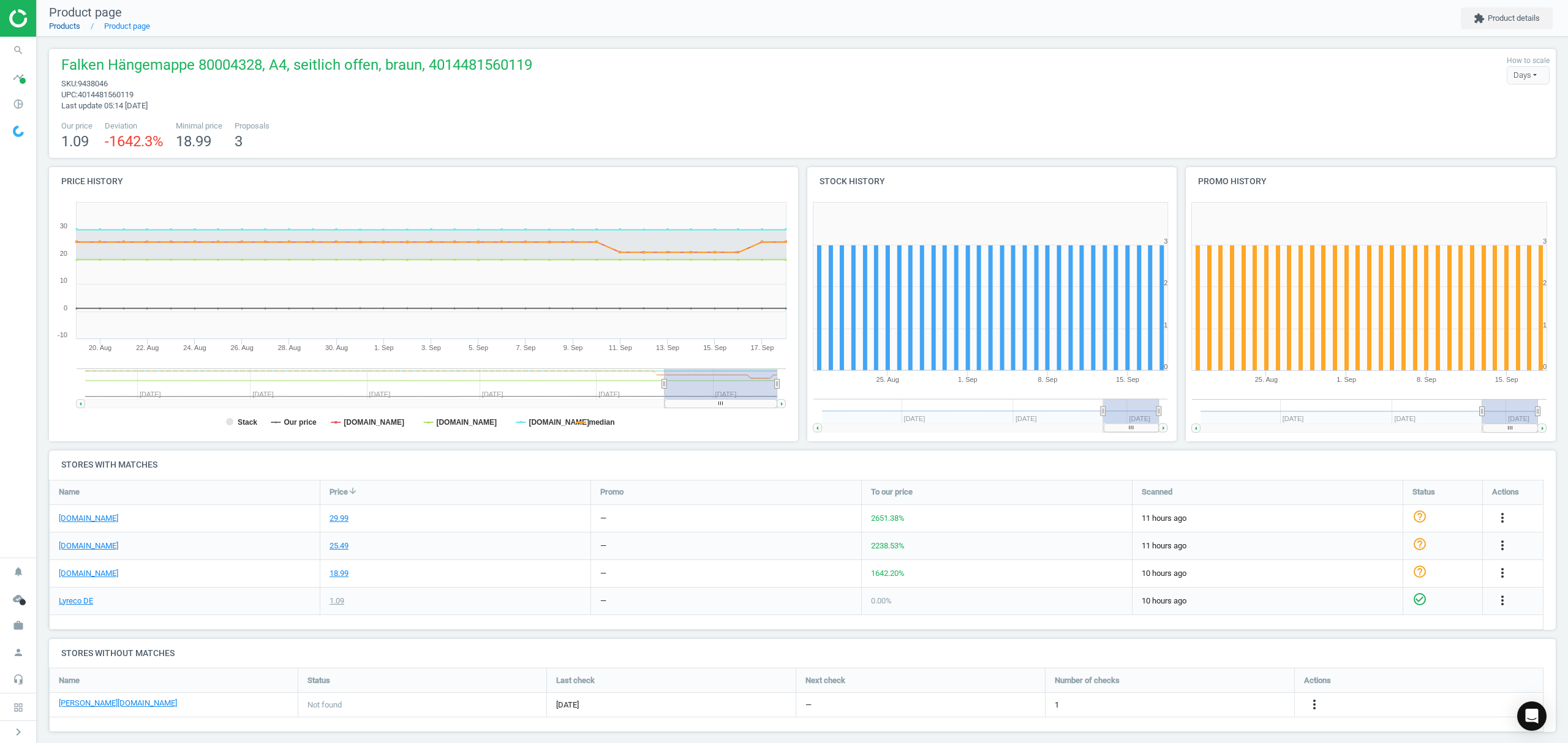
click at [67, 26] on link "Products" at bounding box center [64, 26] width 31 height 9
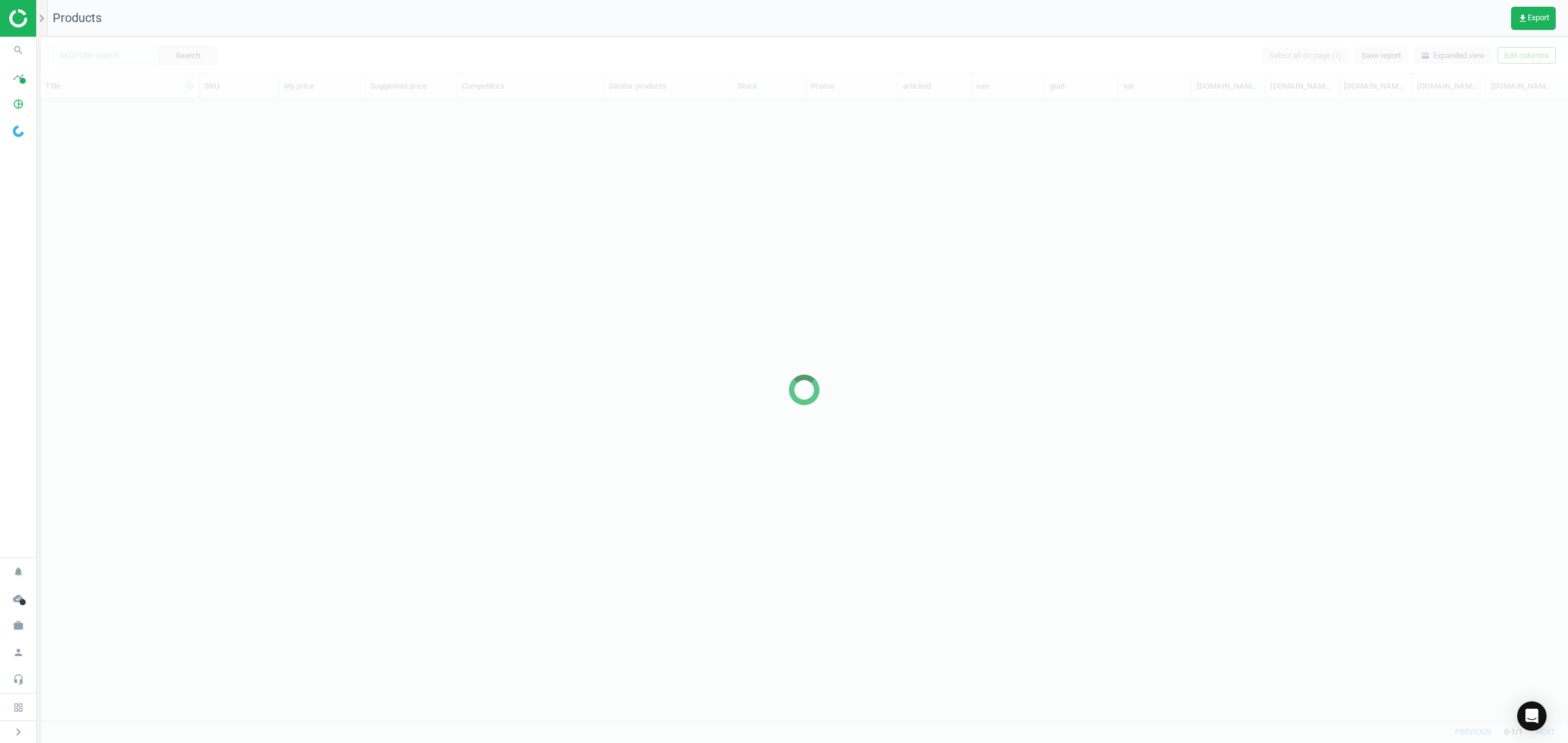
scroll to position [596, 1515]
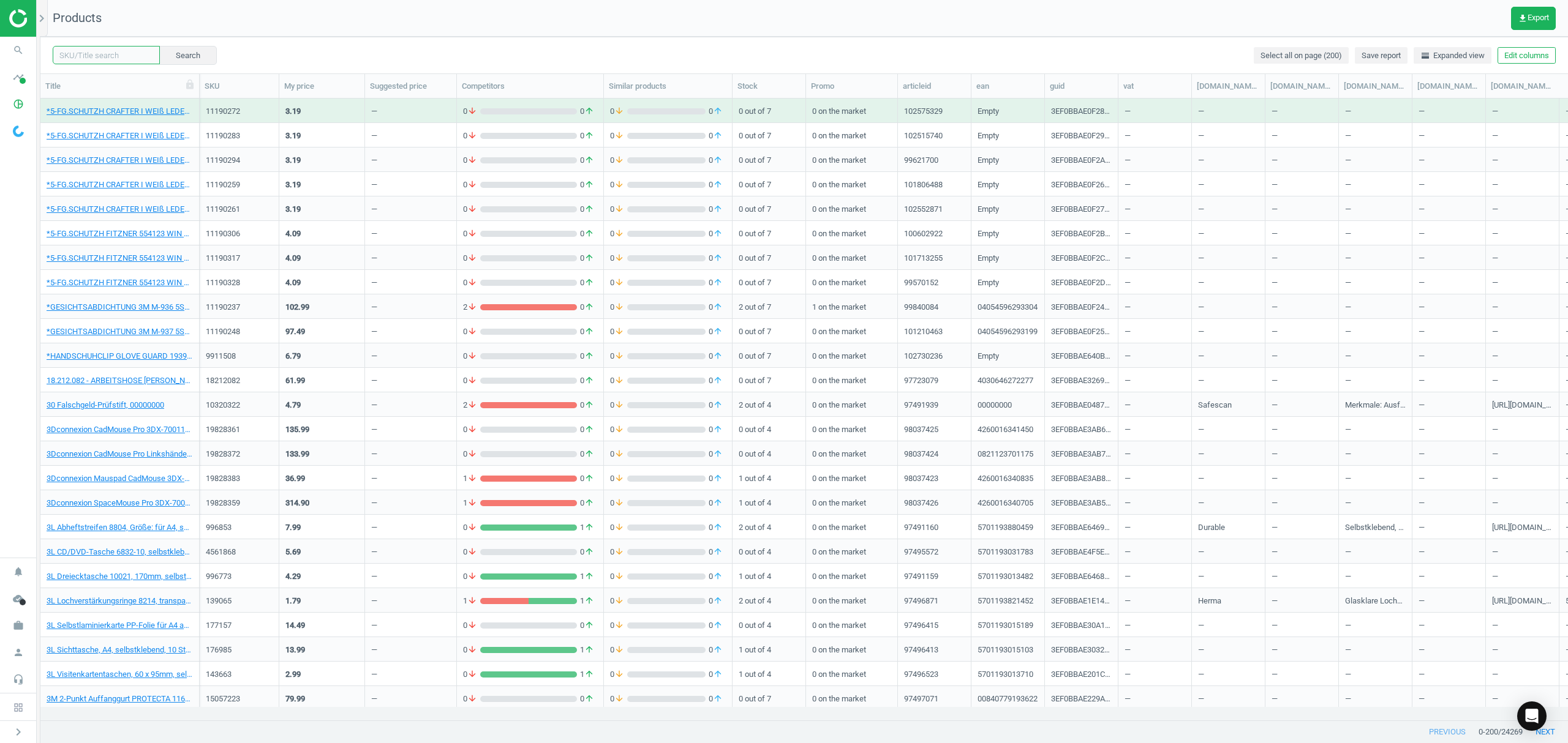
click at [94, 59] on input "text" at bounding box center [106, 55] width 107 height 18
paste input "9438081"
type input "9438081"
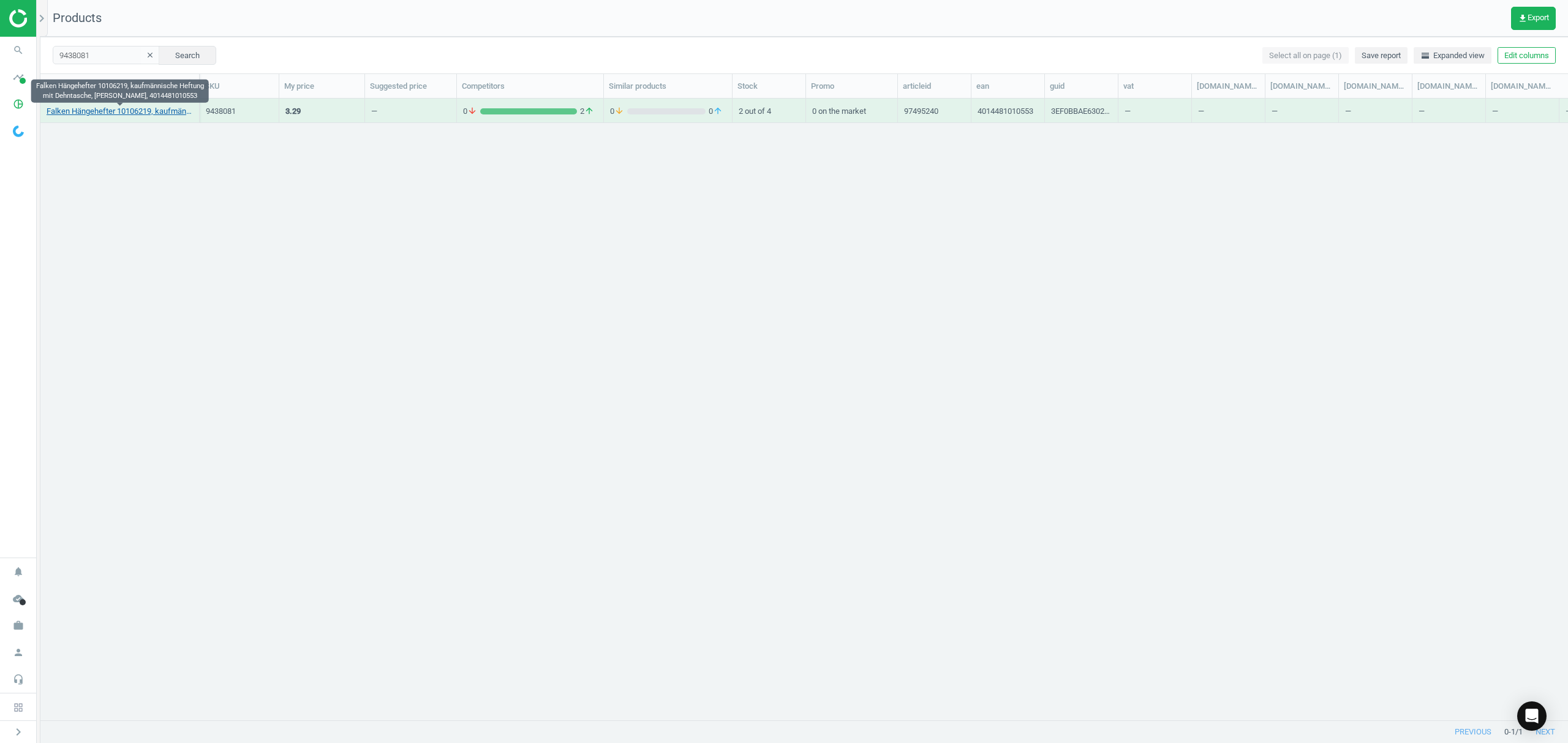
click at [100, 111] on link "Falken Hängehefter 10106219, kaufmännische Heftung mit Dehntasche, braun, 40144…" at bounding box center [120, 111] width 146 height 11
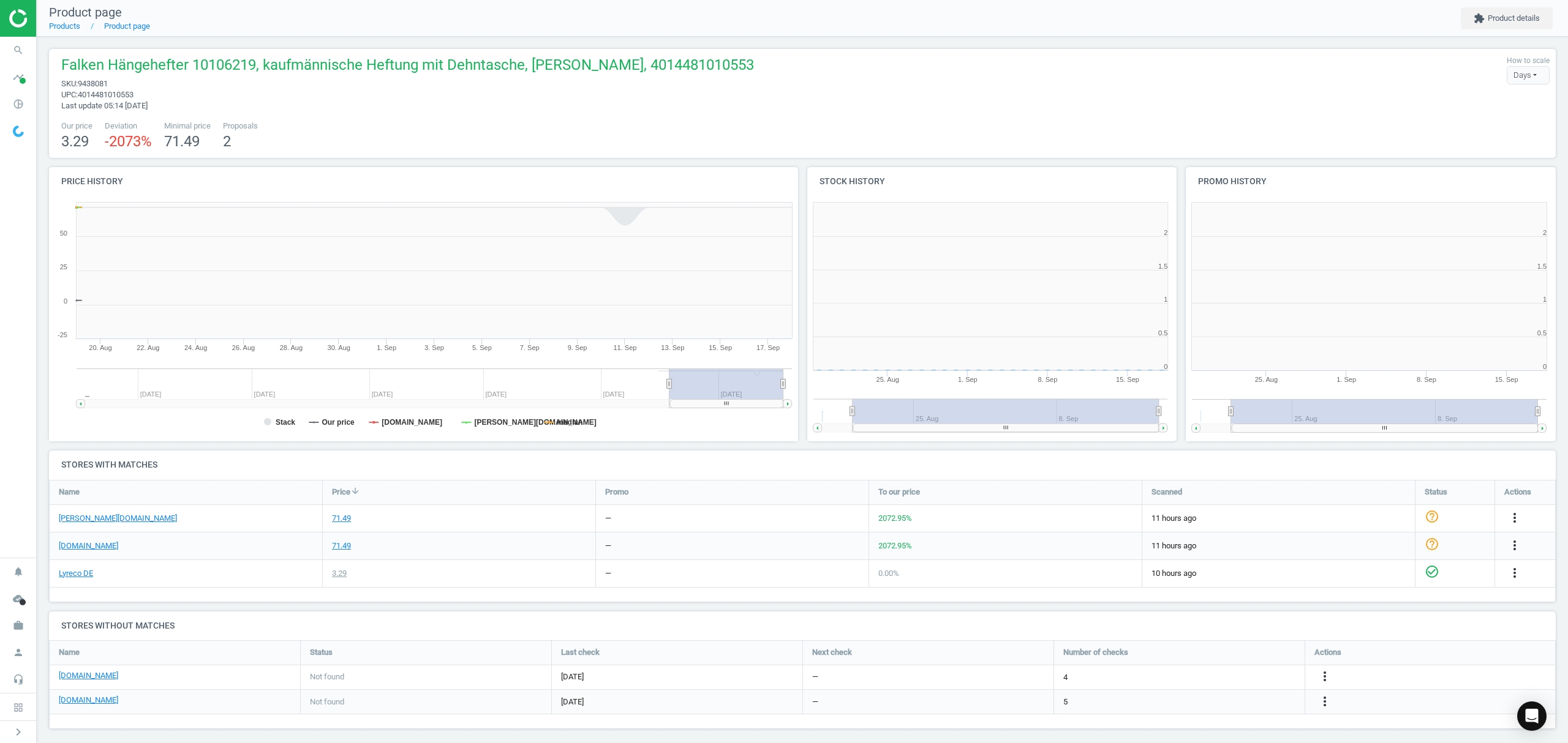
scroll to position [270, 392]
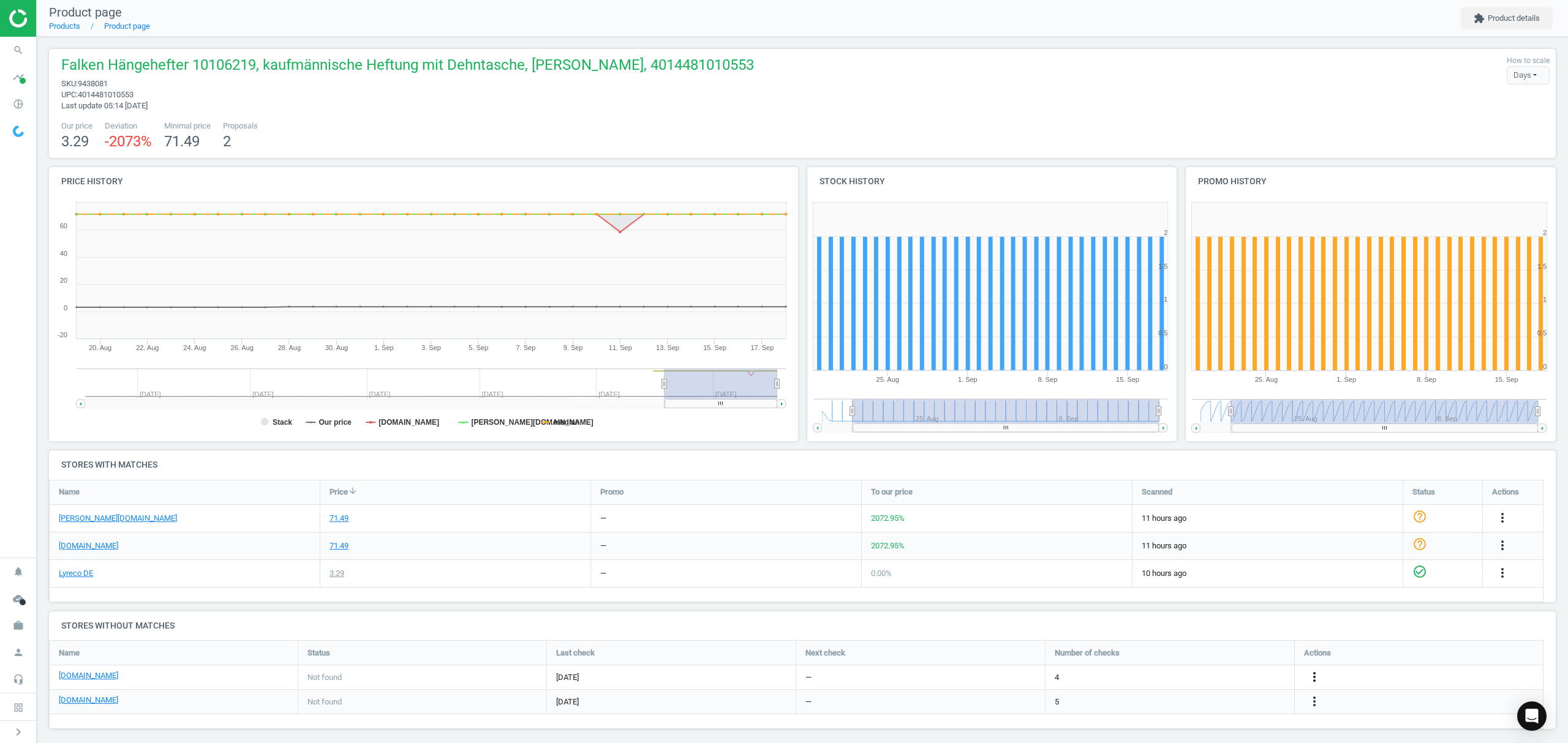
click at [1314, 676] on icon "more_vert" at bounding box center [1314, 677] width 15 height 14
click at [1211, 679] on link "Edit URL/product option" at bounding box center [1219, 678] width 168 height 19
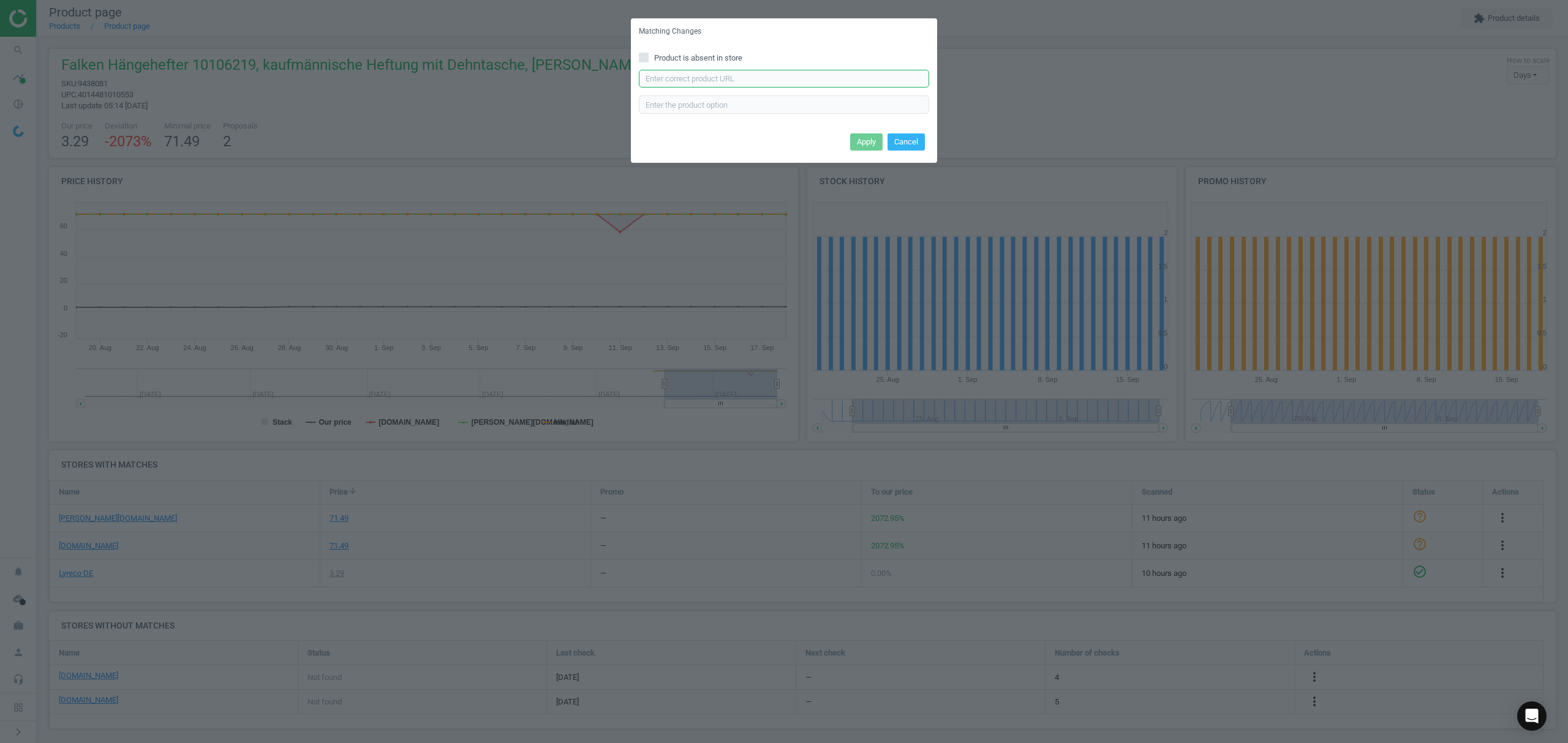
click at [730, 81] on input "text" at bounding box center [784, 79] width 290 height 18
paste input "https://www.bueromarkt-ag.de/haengehefter_falken_10106219_unireg_a4,p-10106219.…"
click at [796, 81] on input "https://www.bueromarkt-ag.de/haengehefter_falken_10106219_unireg_a4,p-10106219.…" at bounding box center [784, 79] width 290 height 18
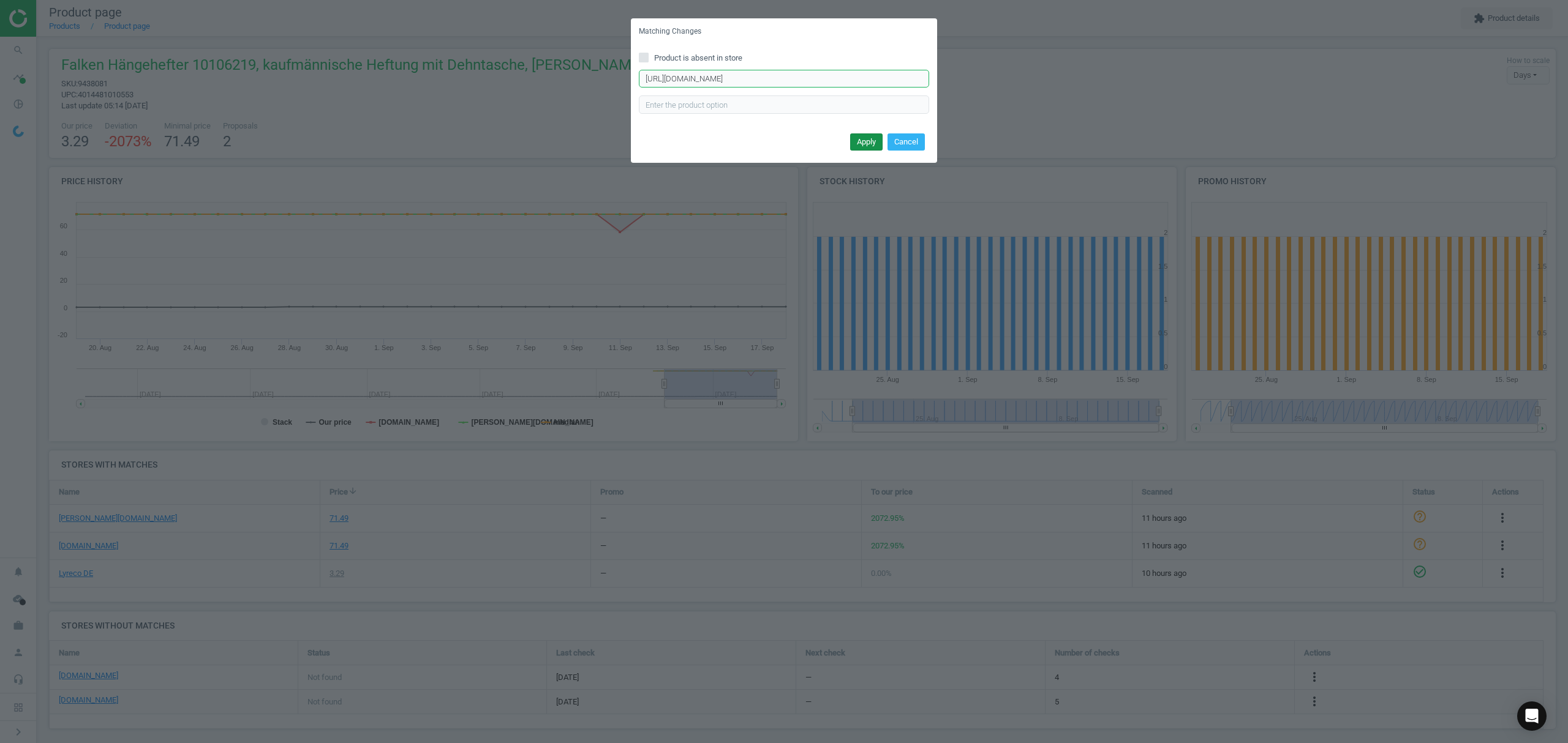
type input "https://www.bueromarkt-ag.de/haengehefter_falken_10106219_unireg_a4,p-10106219.…"
click at [865, 142] on button "Apply" at bounding box center [866, 142] width 32 height 17
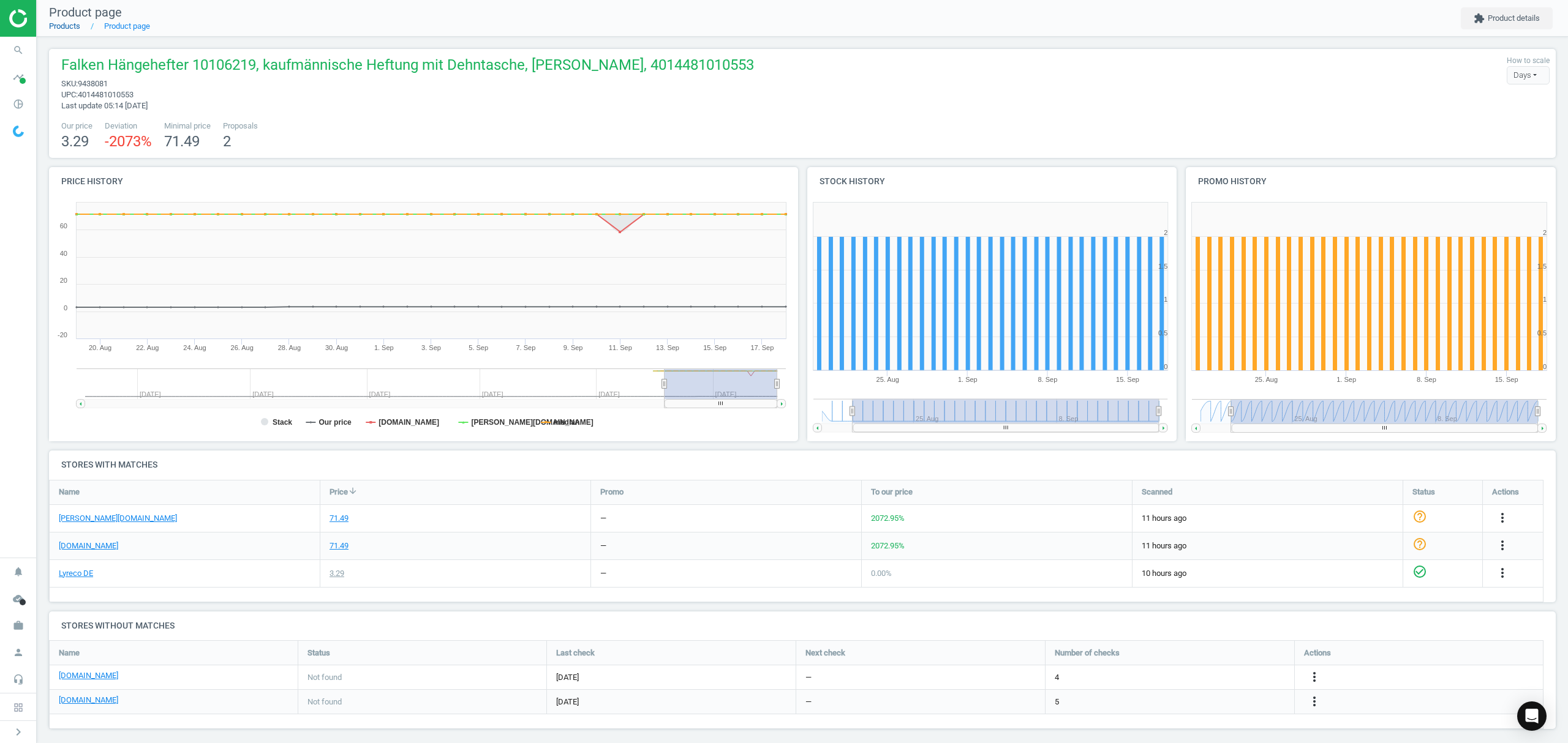
click at [60, 28] on link "Products" at bounding box center [64, 26] width 31 height 9
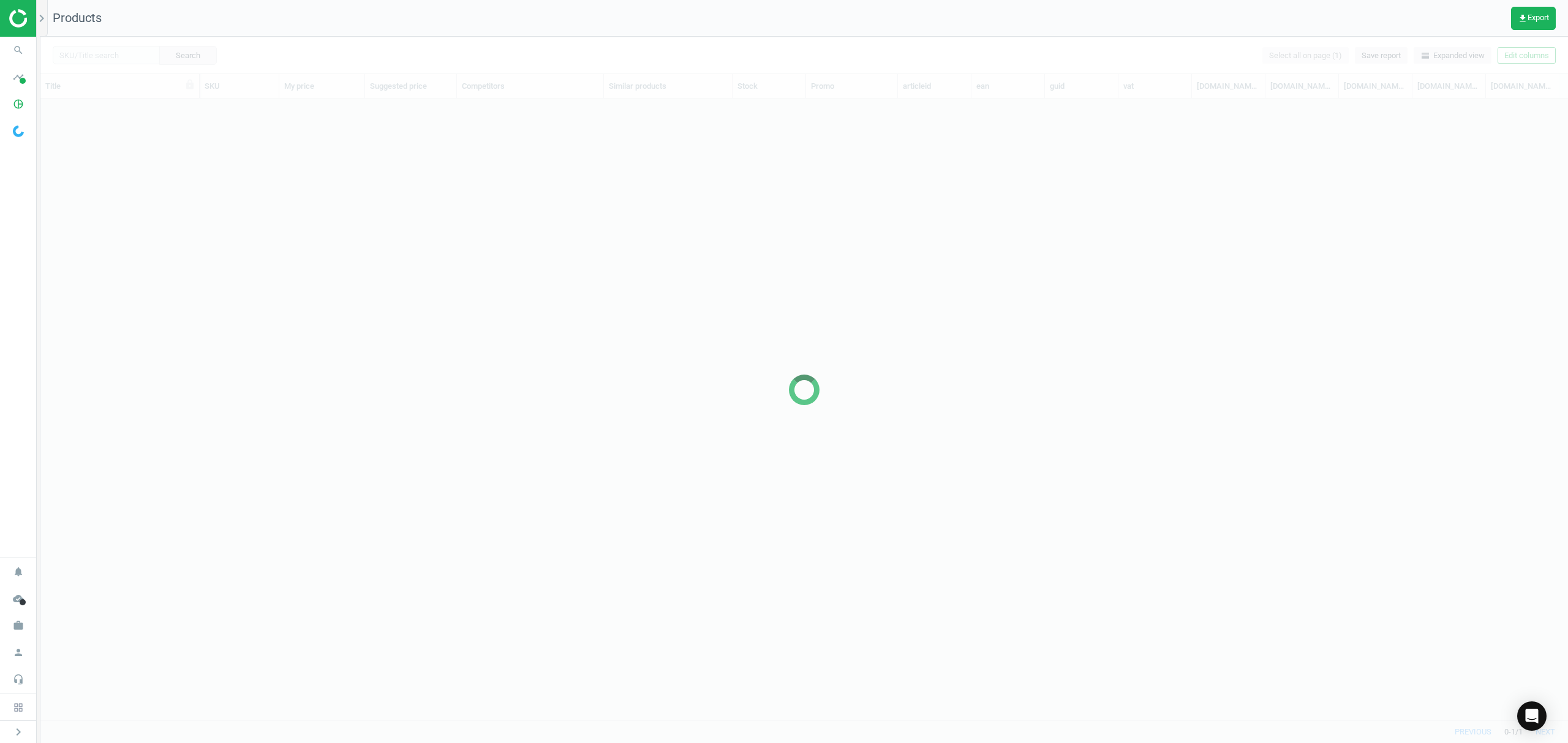
scroll to position [596, 1515]
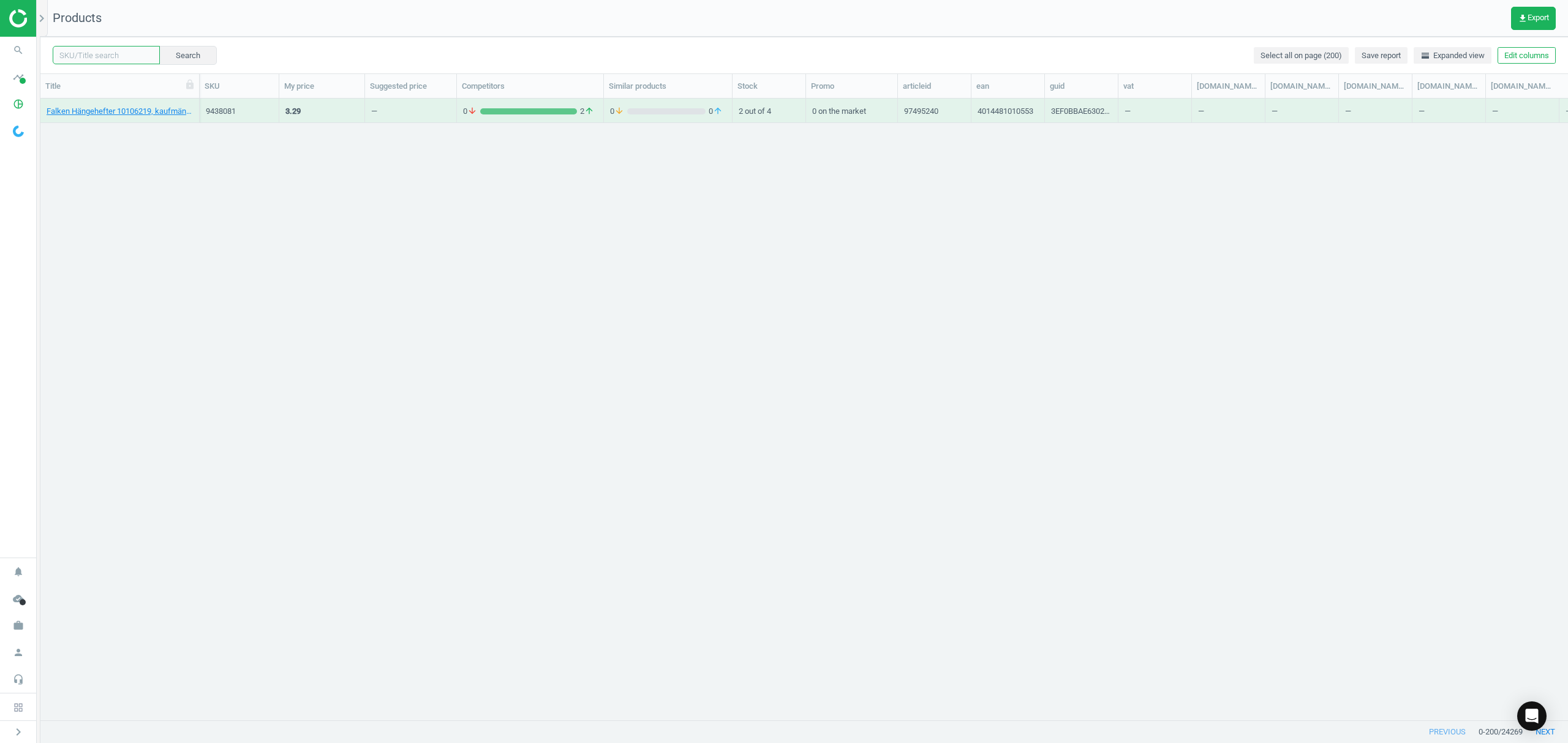
click at [124, 55] on input "text" at bounding box center [106, 55] width 107 height 18
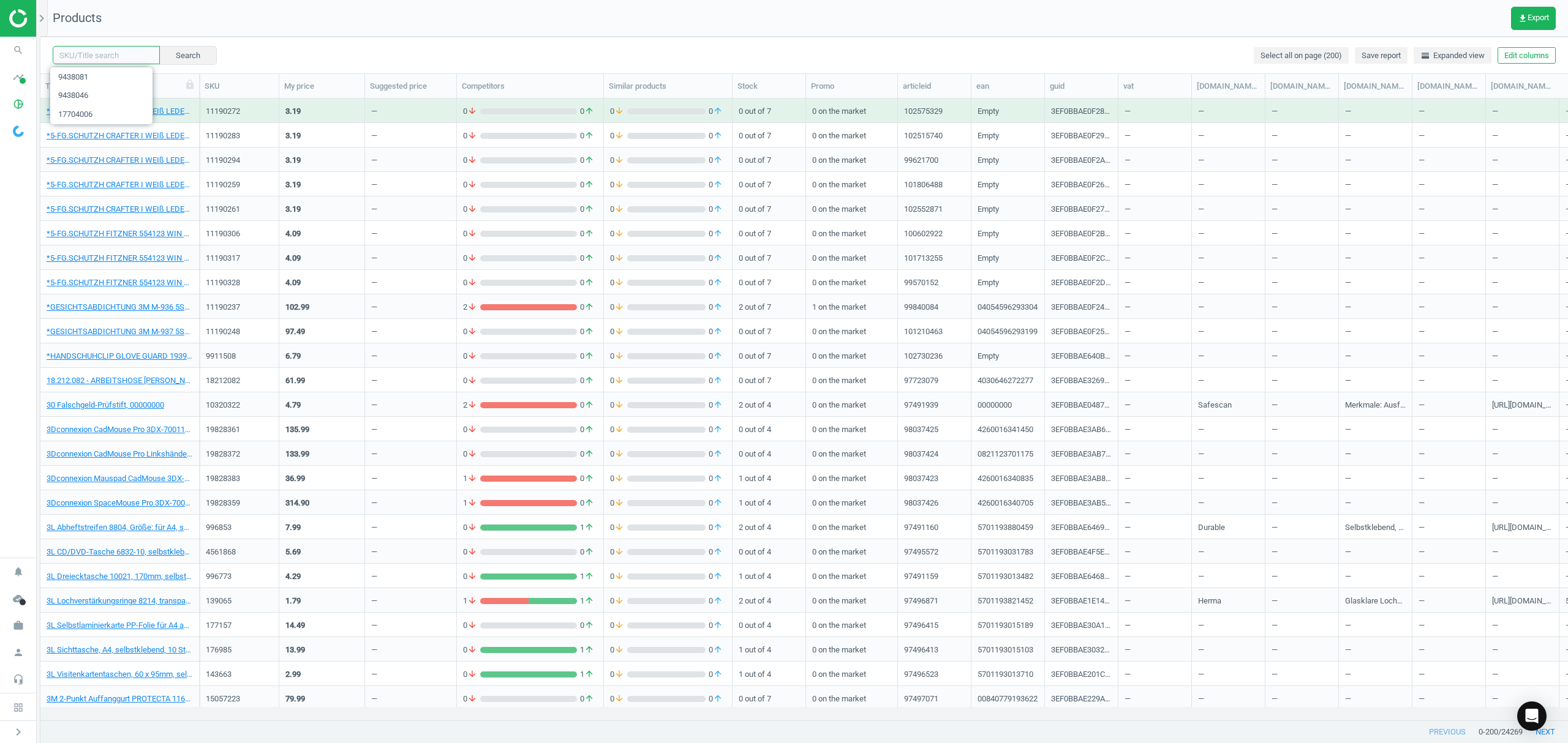
paste input "4747416"
type input "4747416"
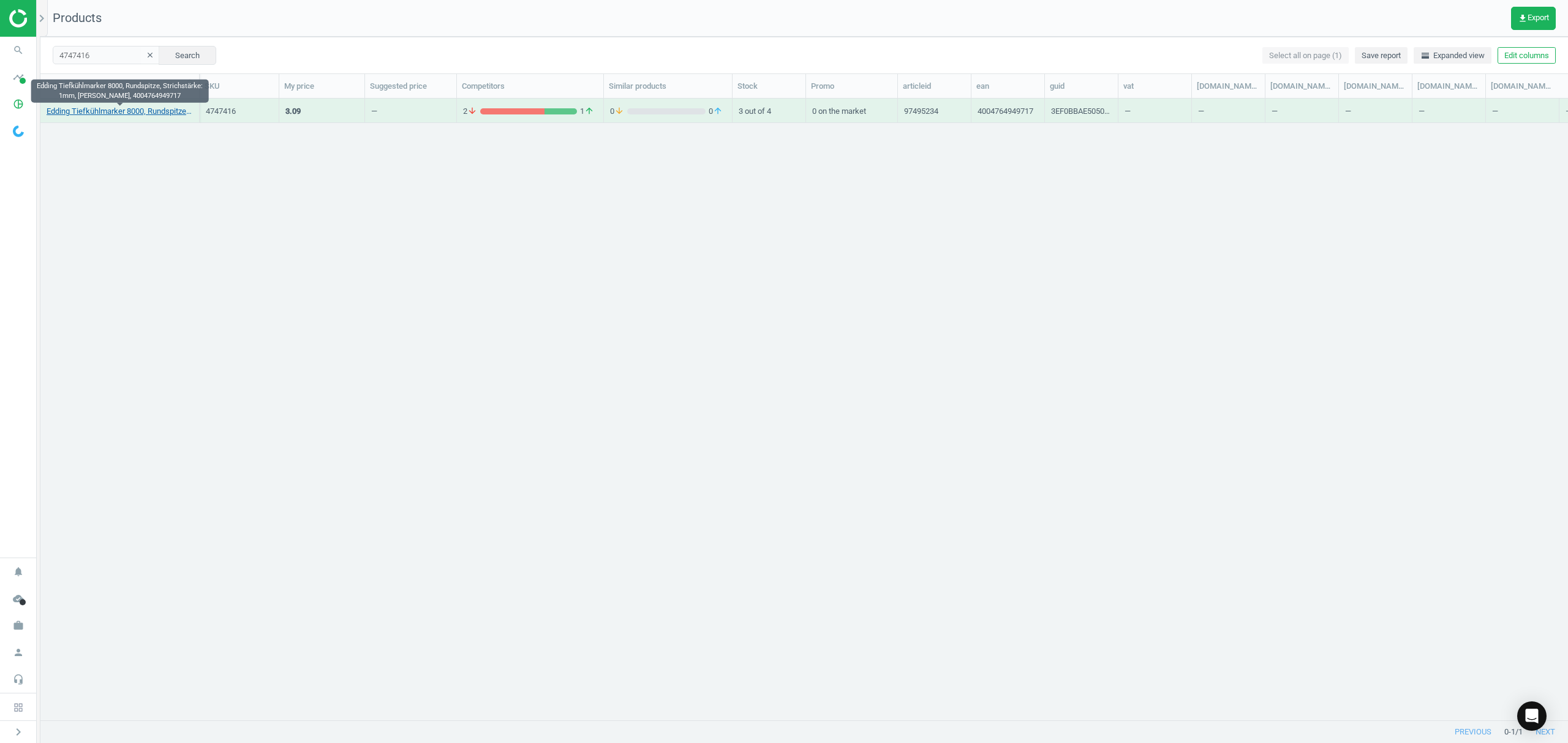
click at [108, 110] on link "Edding Tiefkühlmarker 8000, Rundspitze, Strichstärke: 1mm, [PERSON_NAME], 40047…" at bounding box center [120, 111] width 146 height 11
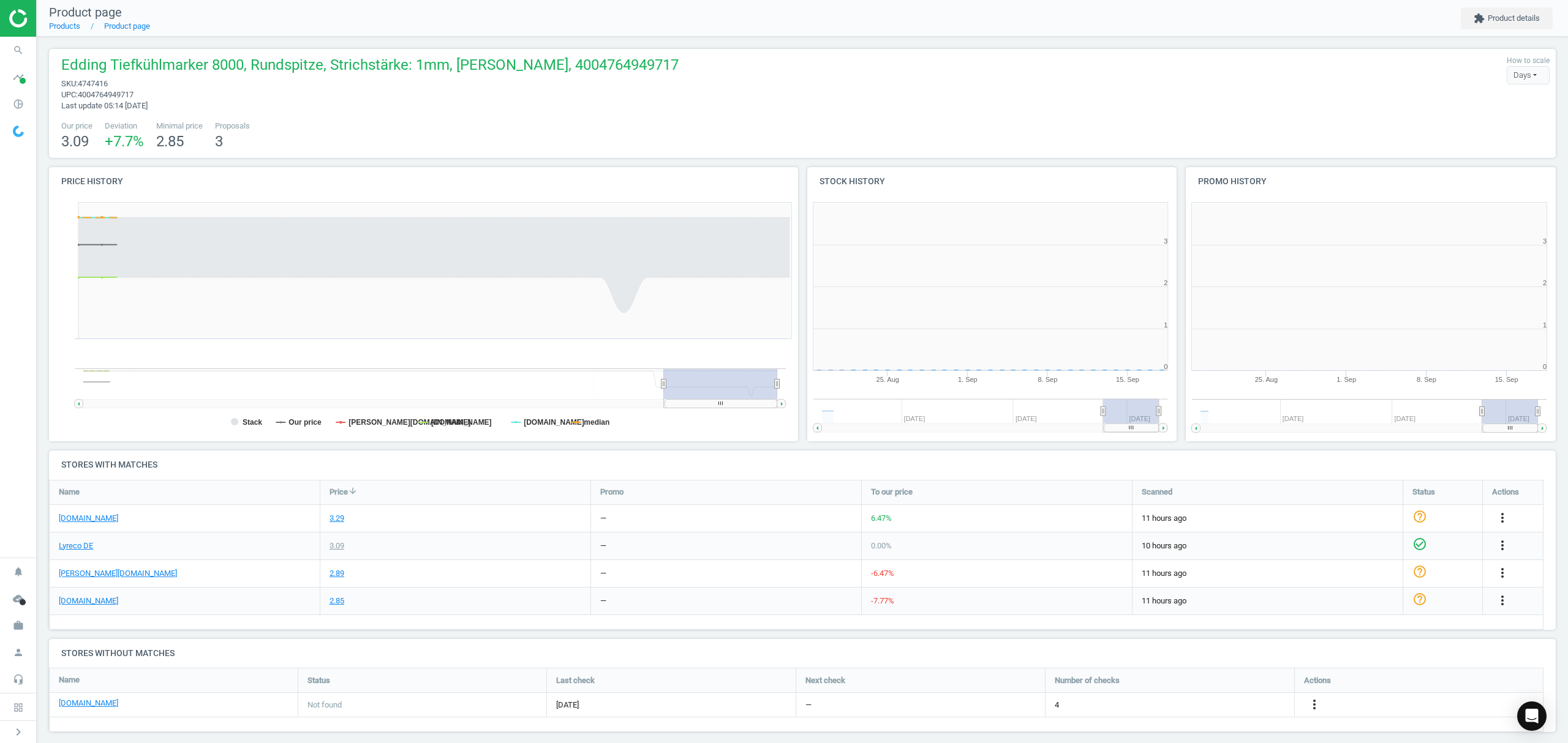
scroll to position [5, 6]
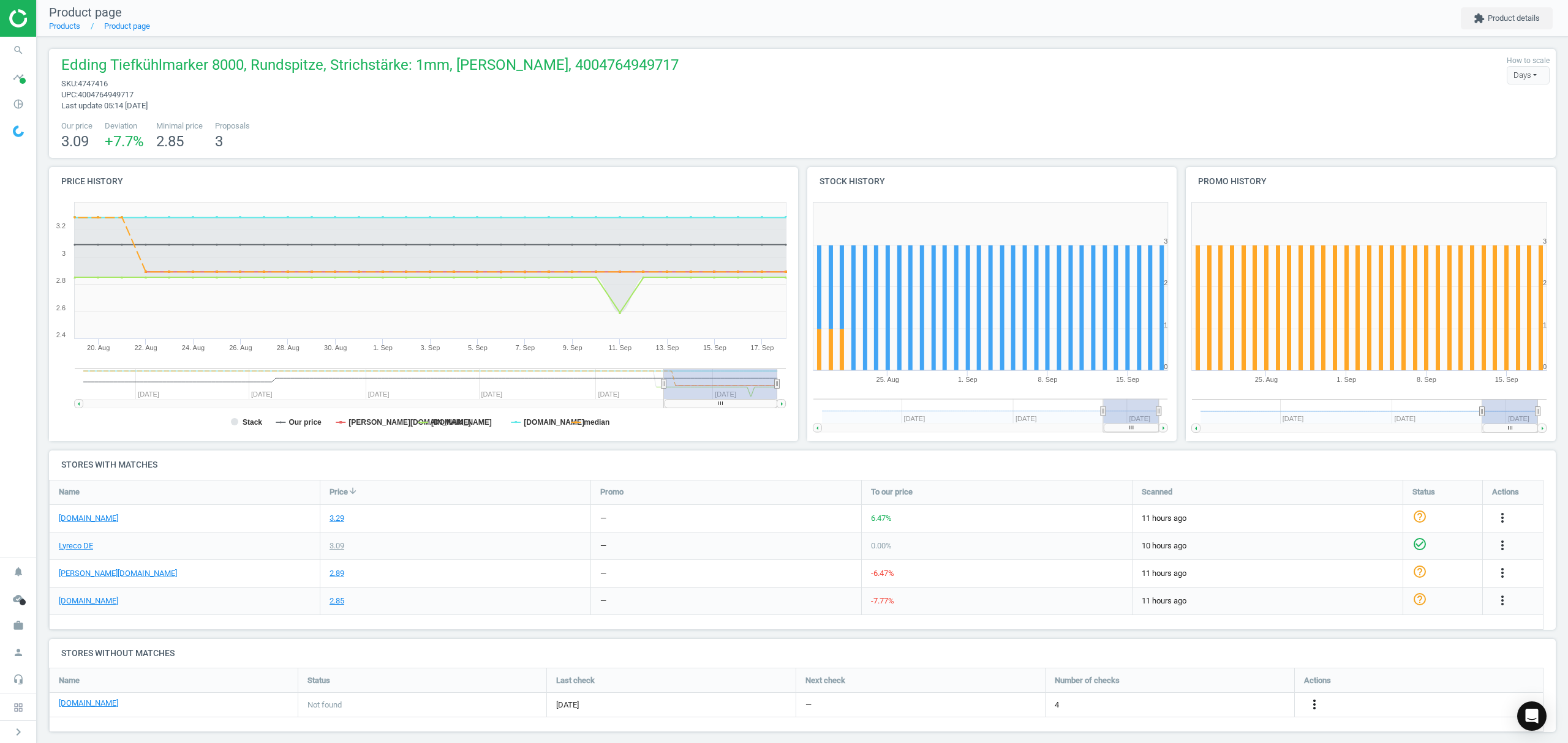
click at [1316, 704] on icon "more_vert" at bounding box center [1314, 704] width 15 height 14
click at [1215, 706] on link "Edit URL/product option" at bounding box center [1219, 705] width 168 height 19
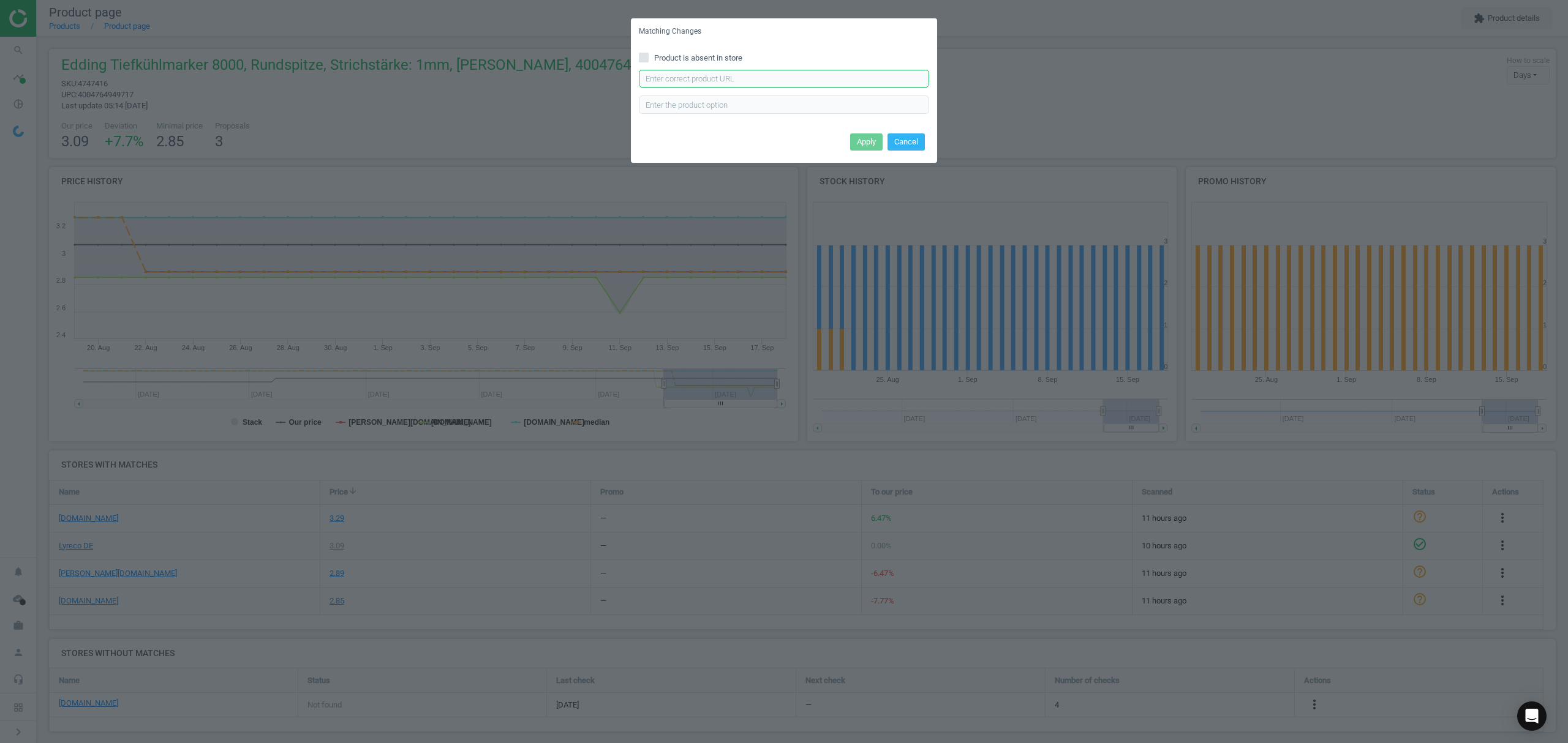
click at [681, 84] on input "text" at bounding box center [784, 79] width 290 height 18
paste input "https://www.bueromarkt-ag.de/tiefkuehlmarker_edding_8000,p-8000s.html"
type input "https://www.bueromarkt-ag.de/tiefkuehlmarker_edding_8000,p-8000s.html"
click at [866, 134] on button "Apply" at bounding box center [866, 142] width 32 height 17
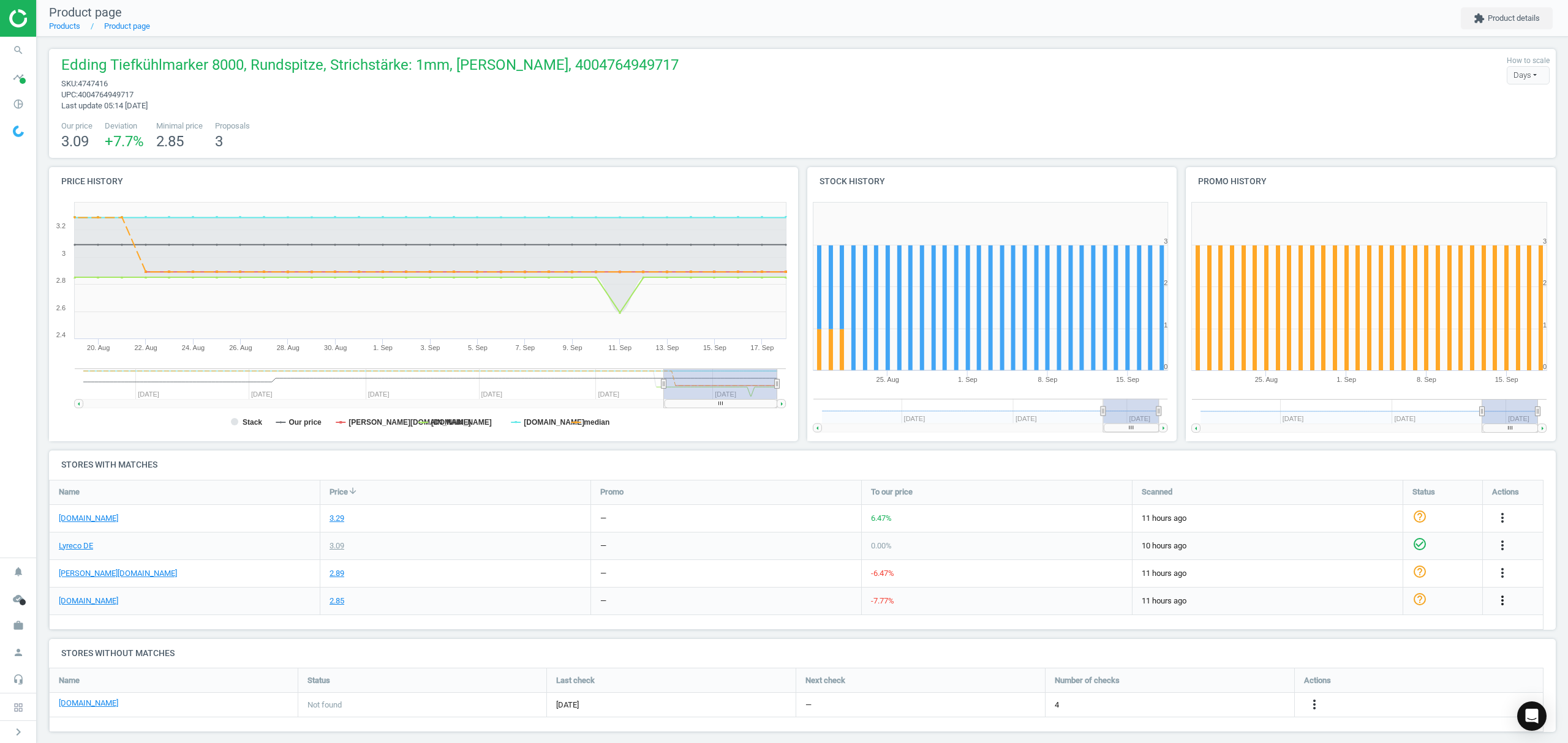
drag, startPoint x: 1504, startPoint y: 598, endPoint x: 1495, endPoint y: 596, distance: 9.2
click at [1504, 597] on icon "more_vert" at bounding box center [1502, 600] width 15 height 14
click at [1367, 627] on link "Edit URL/product option" at bounding box center [1407, 629] width 168 height 19
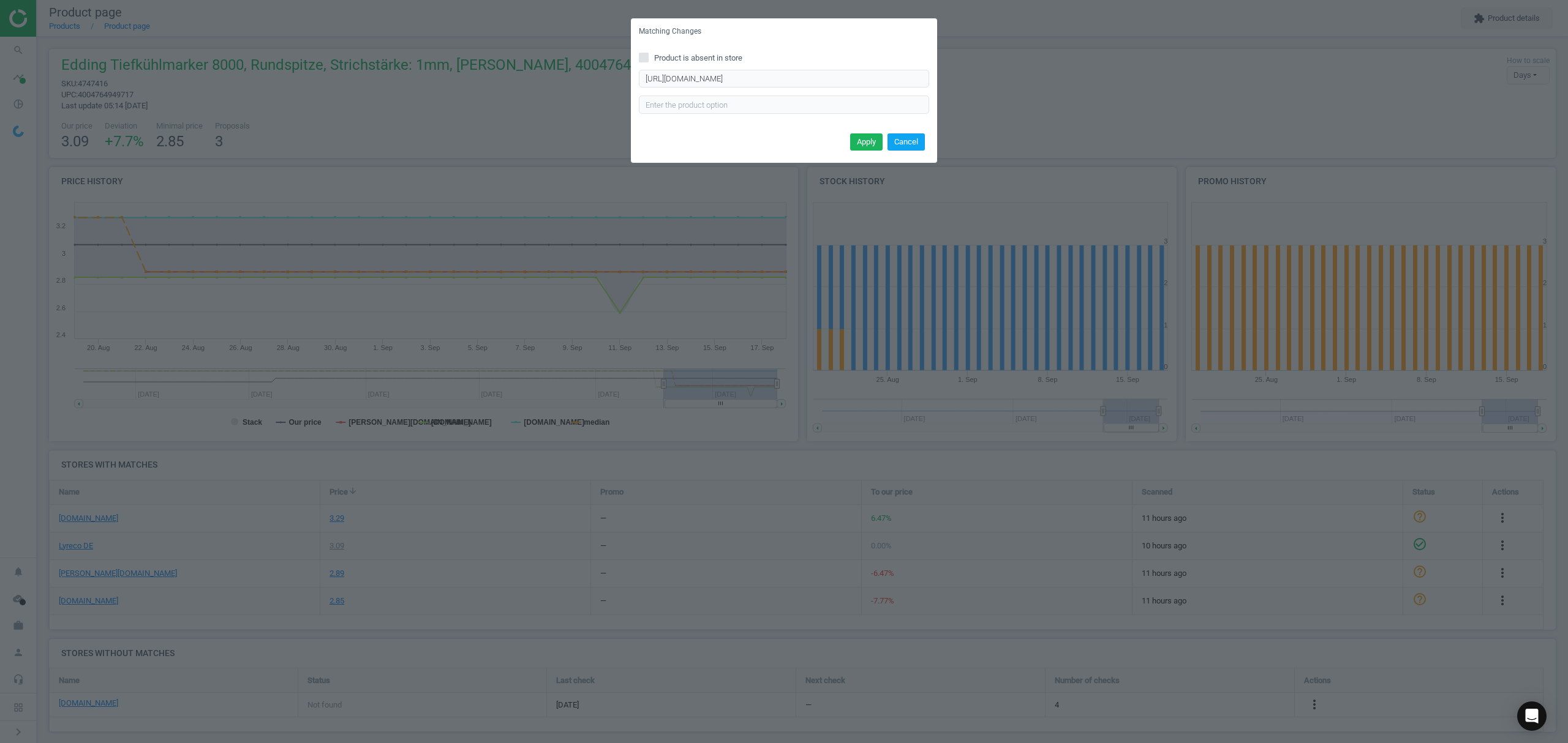
click at [914, 140] on button "Cancel" at bounding box center [906, 142] width 38 height 17
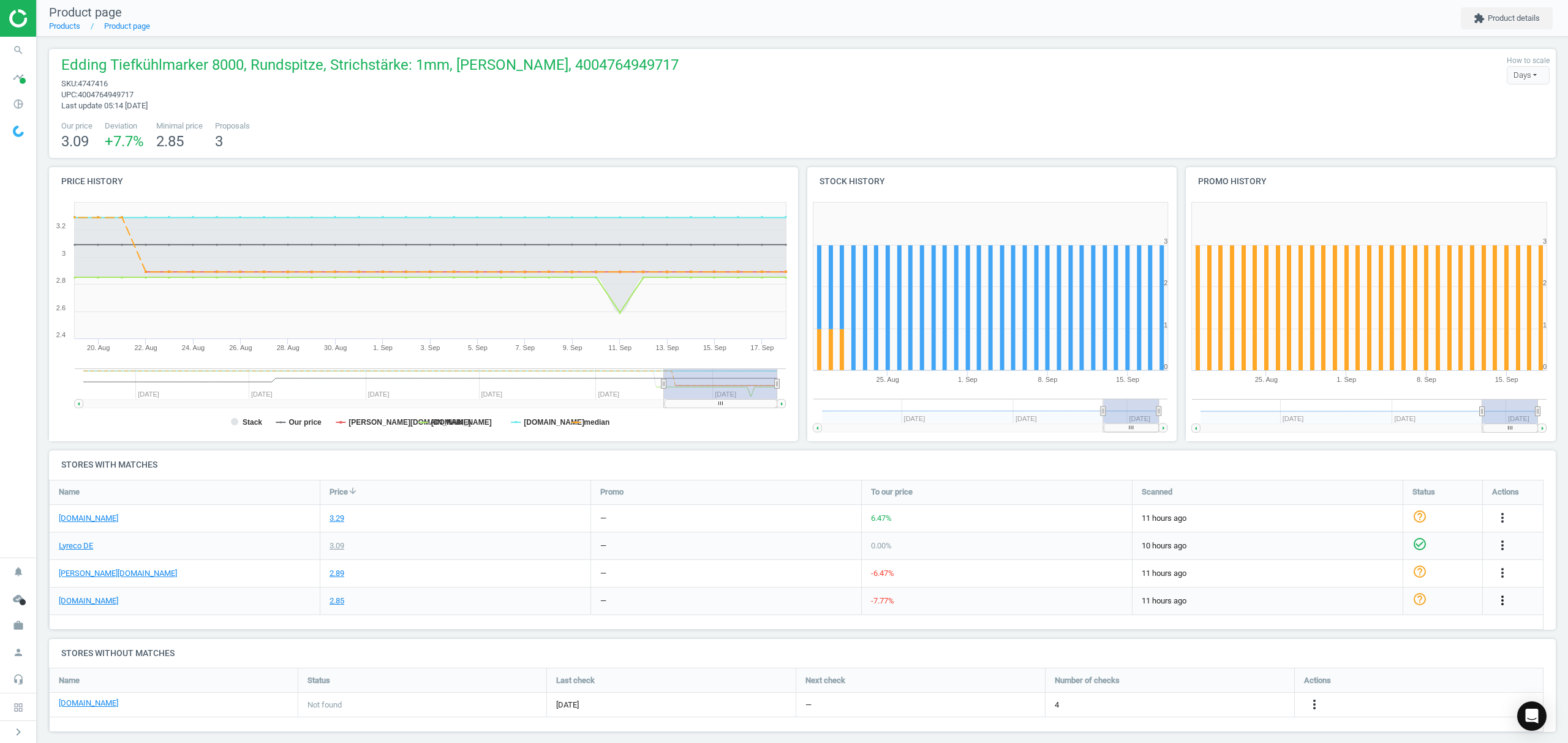
click at [1505, 600] on icon "more_vert" at bounding box center [1502, 600] width 15 height 14
click at [1378, 649] on link "Edit packaging coefficient" at bounding box center [1407, 648] width 168 height 19
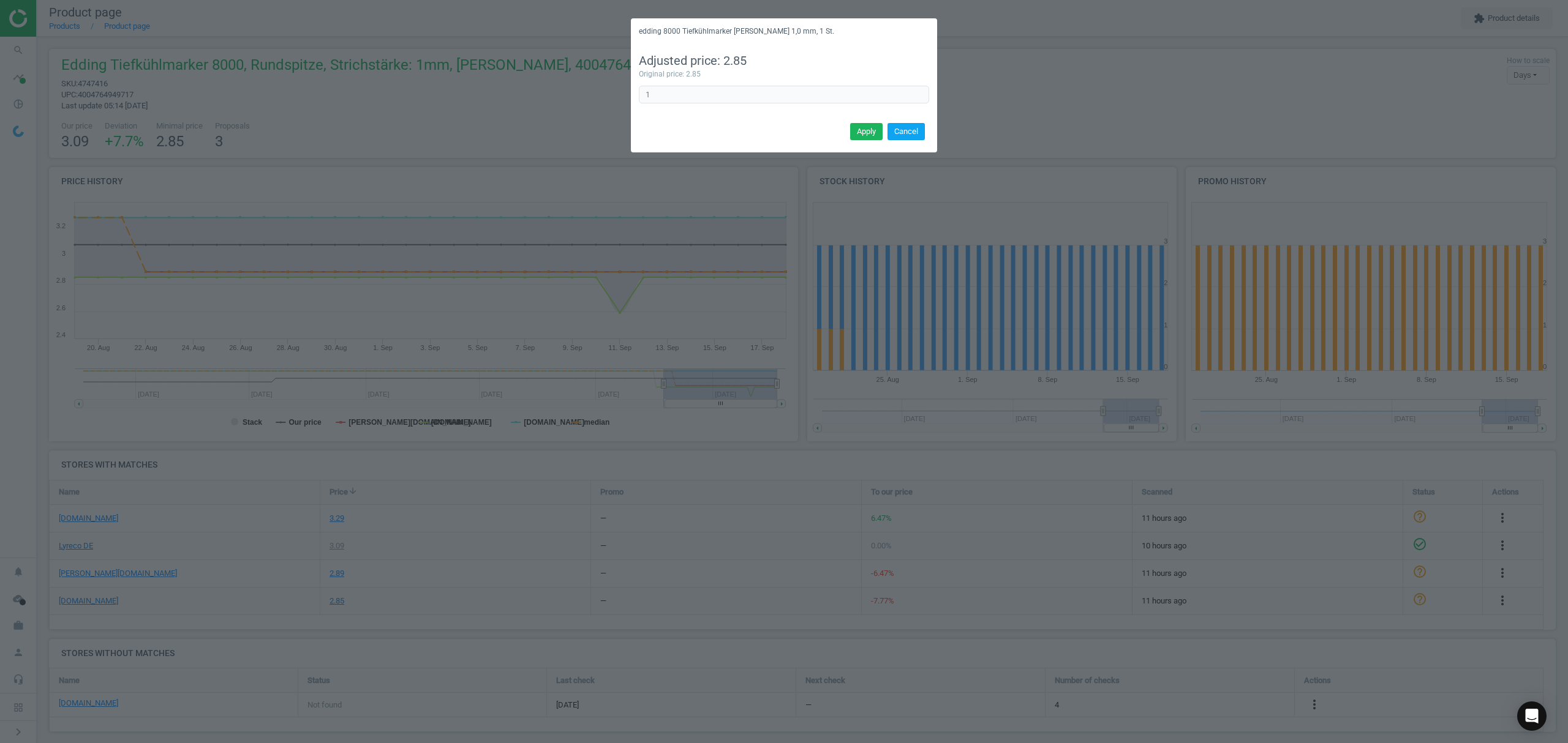
click at [910, 134] on button "Cancel" at bounding box center [906, 132] width 38 height 17
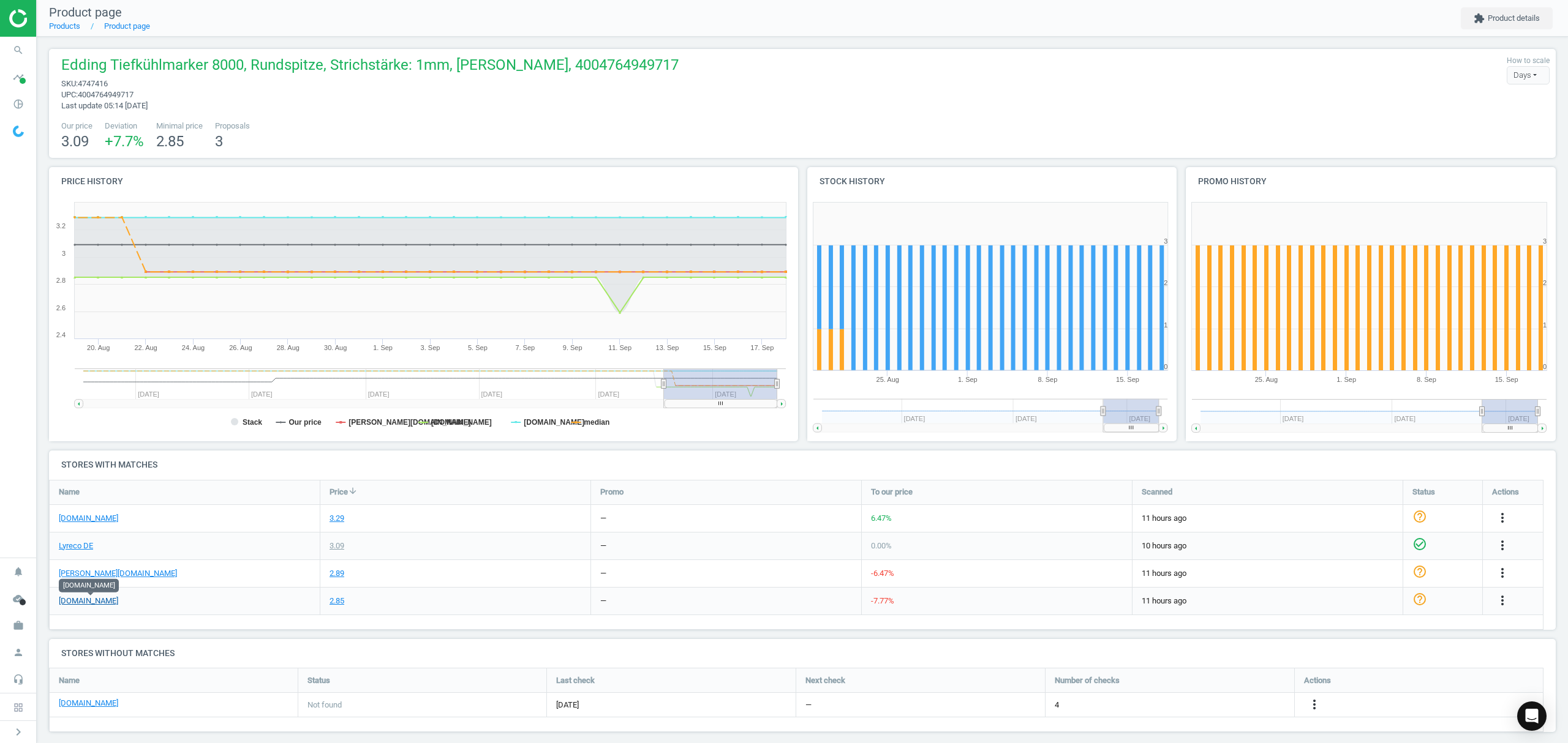
click at [100, 598] on link "[DOMAIN_NAME]" at bounding box center [88, 601] width 59 height 11
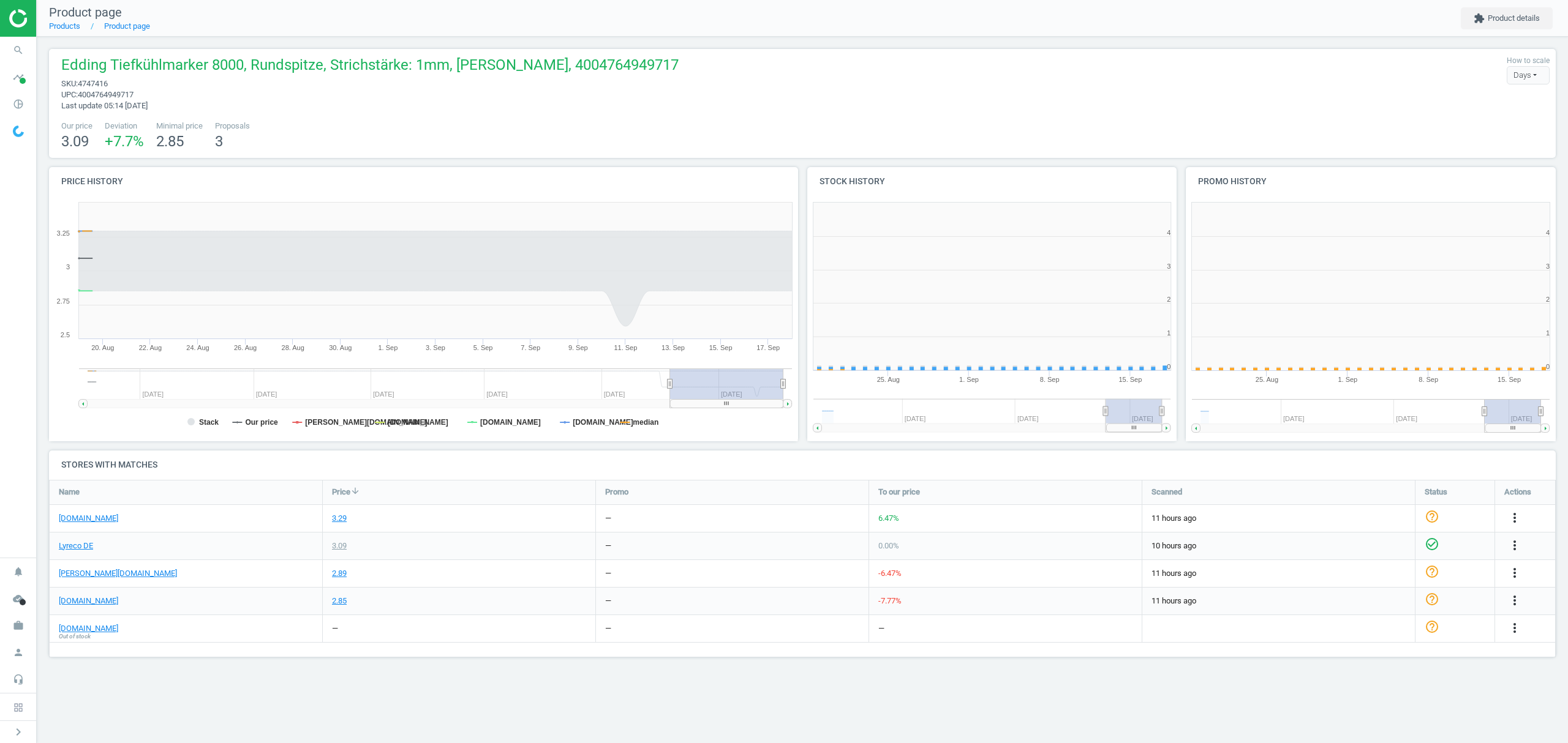
scroll to position [270, 394]
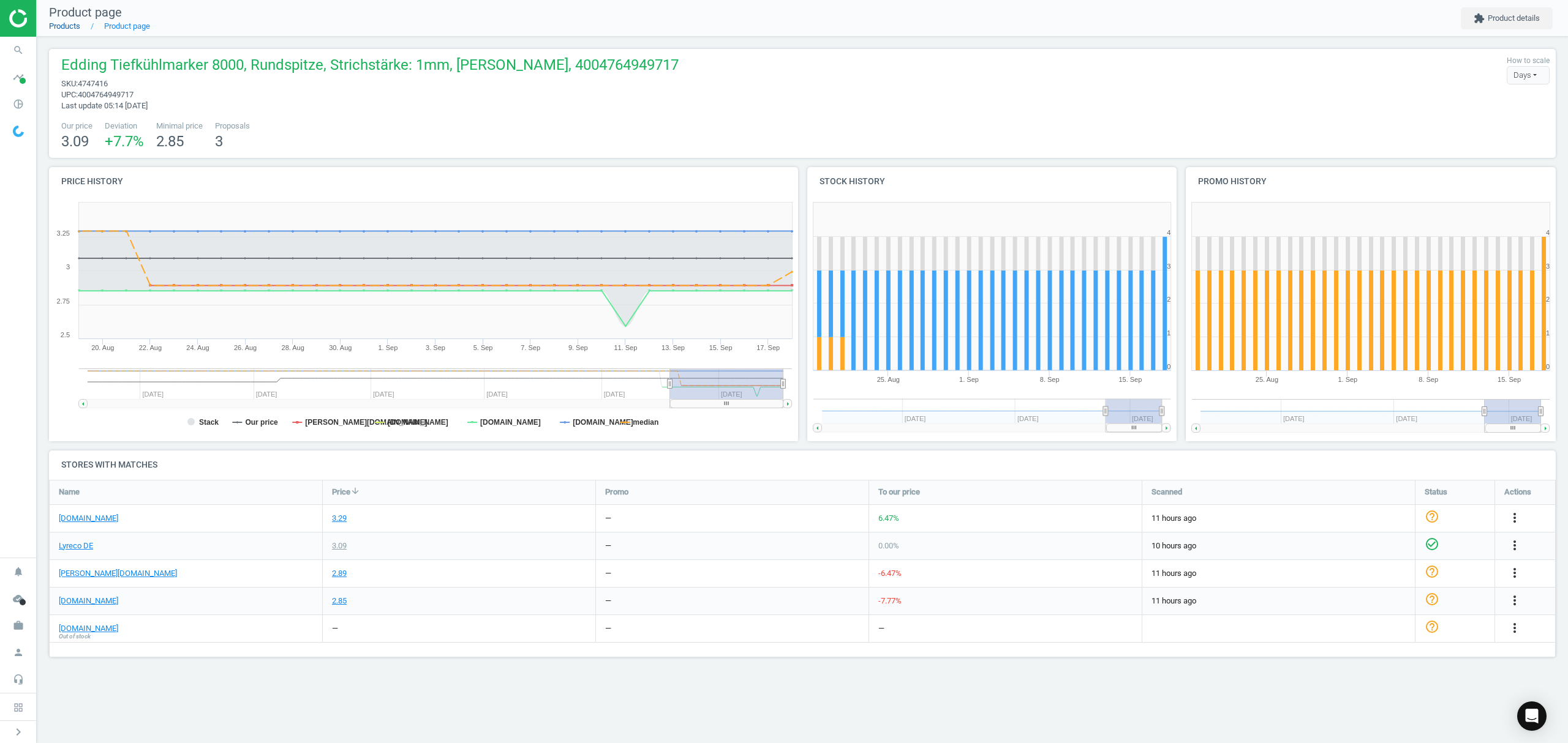
click at [69, 30] on link "Products" at bounding box center [64, 26] width 31 height 9
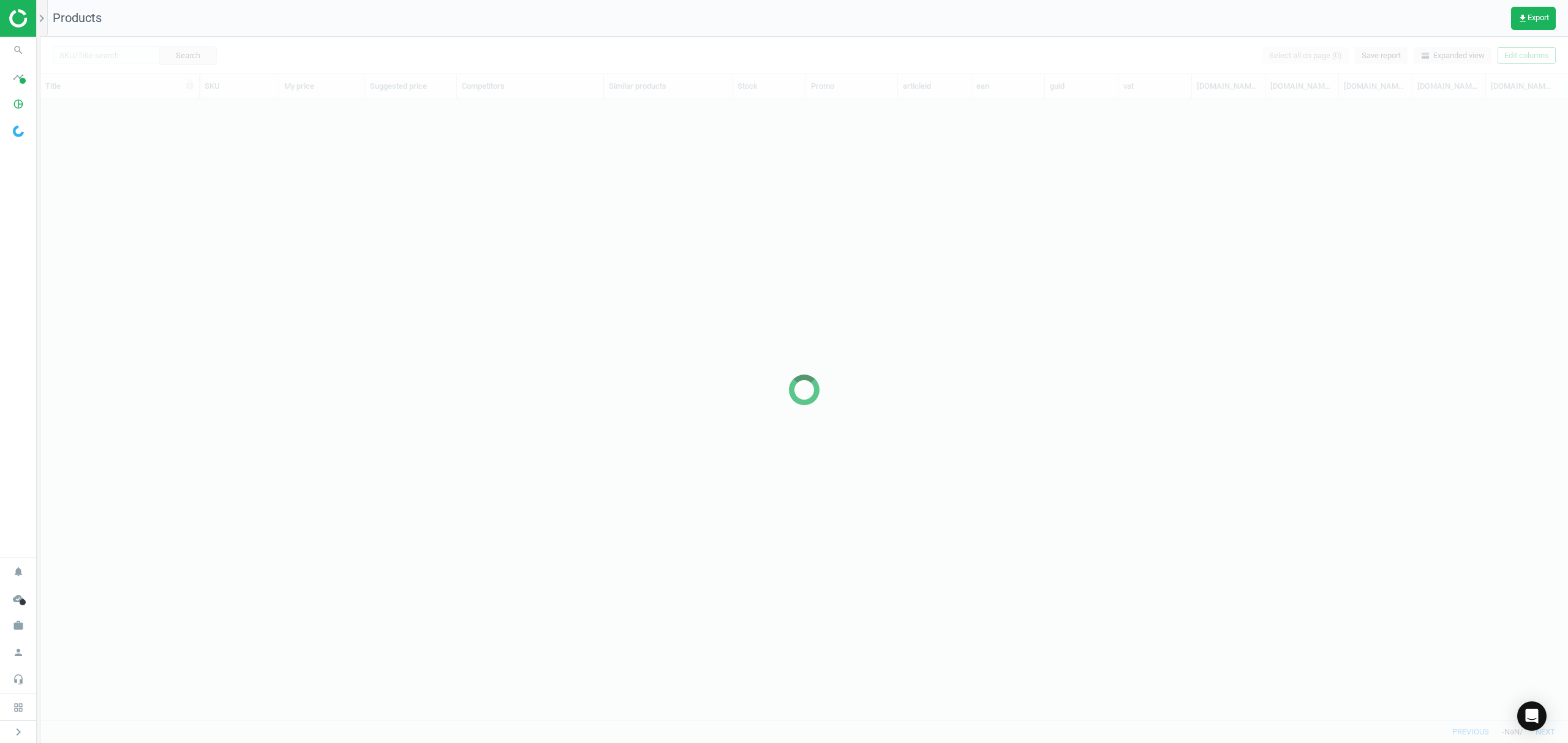
scroll to position [596, 1515]
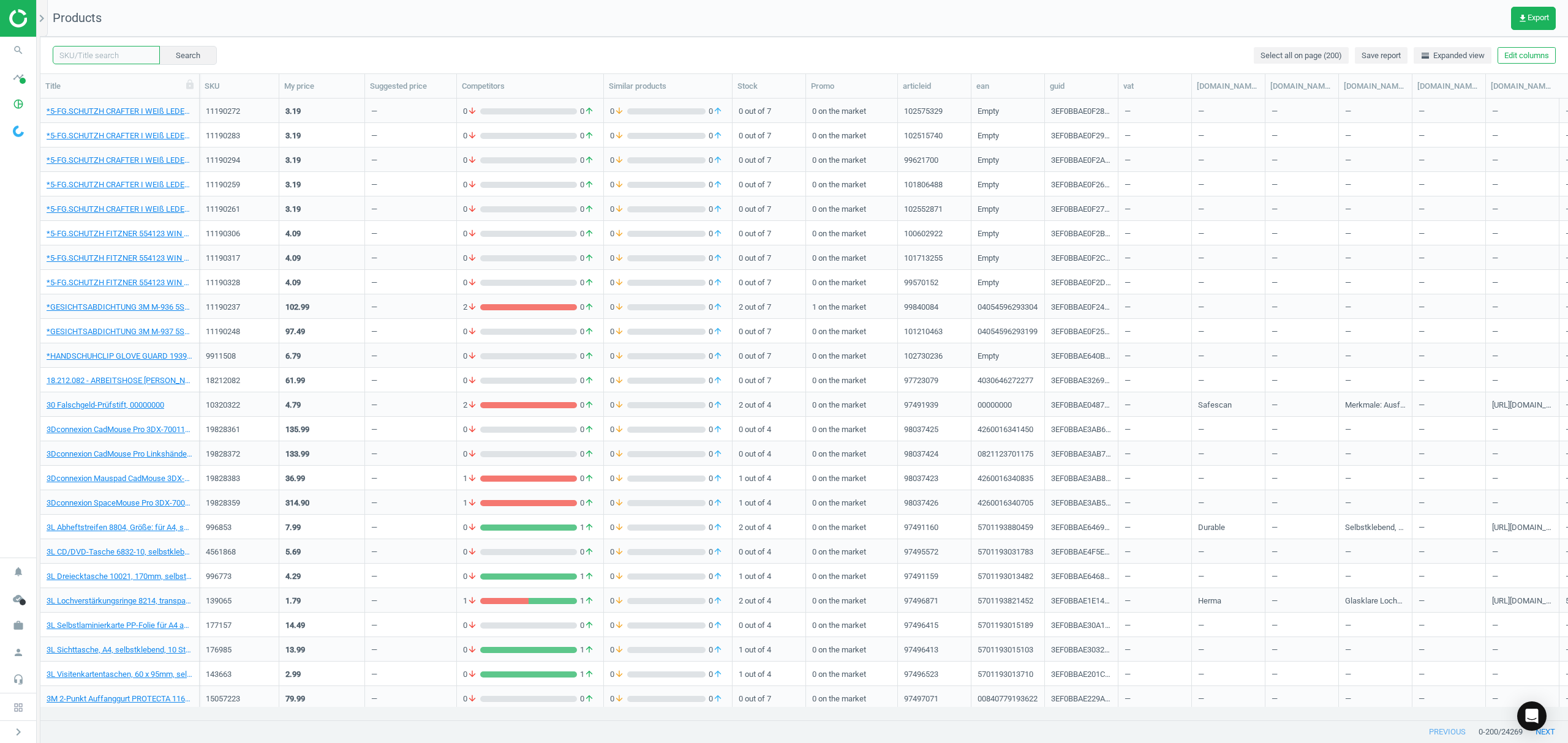
click at [103, 52] on input "text" at bounding box center [106, 55] width 107 height 18
paste input "15579055"
type input "15579055"
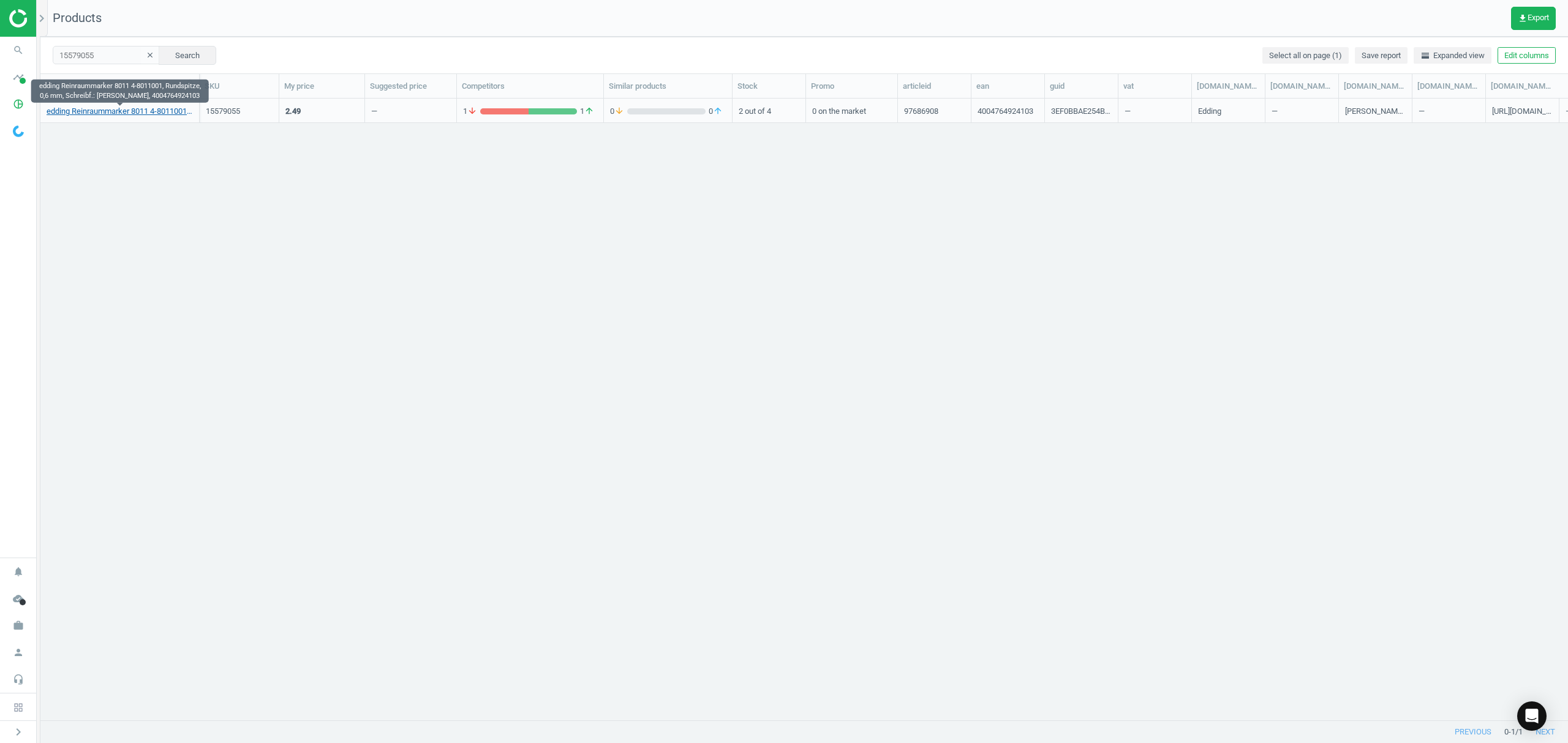
click at [83, 111] on link "edding Reinraummarker 8011 4-8011001, Rundspitze, 0,6 mm, Schreibf.: [PERSON_NA…" at bounding box center [120, 111] width 146 height 11
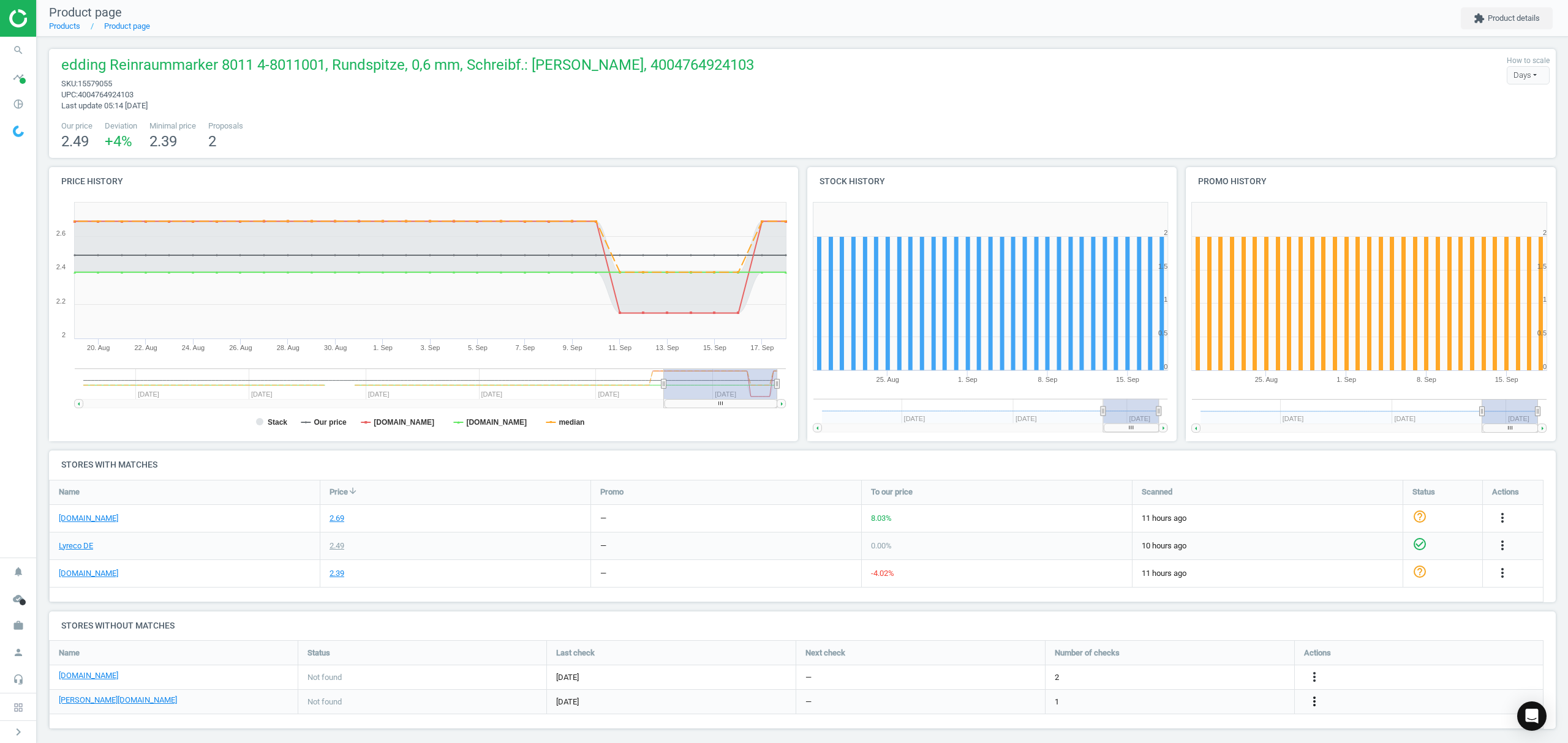
click at [1311, 700] on icon "more_vert" at bounding box center [1314, 702] width 15 height 14
click at [1203, 703] on link "Edit URL/product option" at bounding box center [1219, 702] width 168 height 19
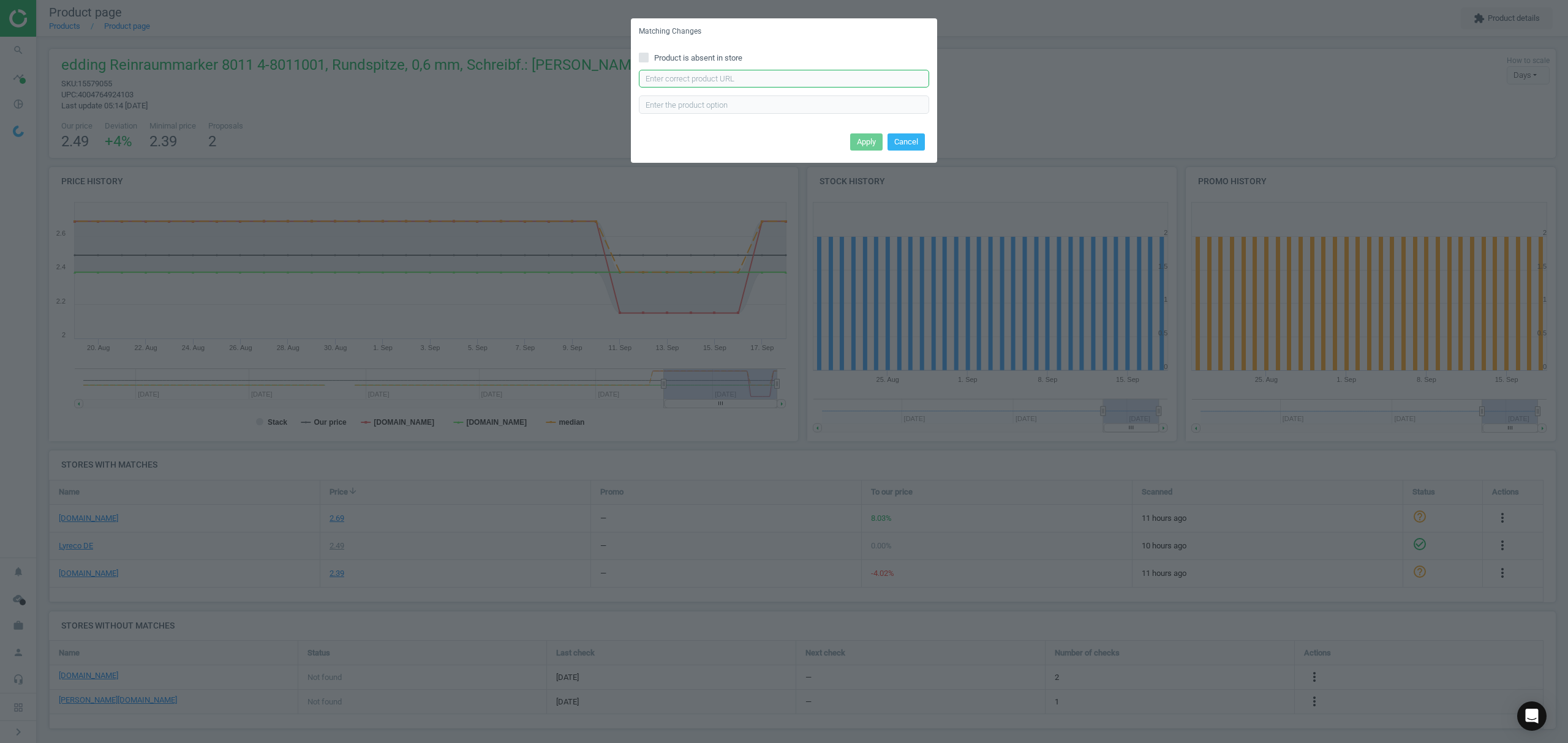
click at [726, 74] on input "text" at bounding box center [784, 79] width 290 height 18
paste input "[URL][DOMAIN_NAME][PERSON_NAME]"
type input "[URL][DOMAIN_NAME][PERSON_NAME]"
click at [855, 143] on button "Apply" at bounding box center [866, 142] width 32 height 17
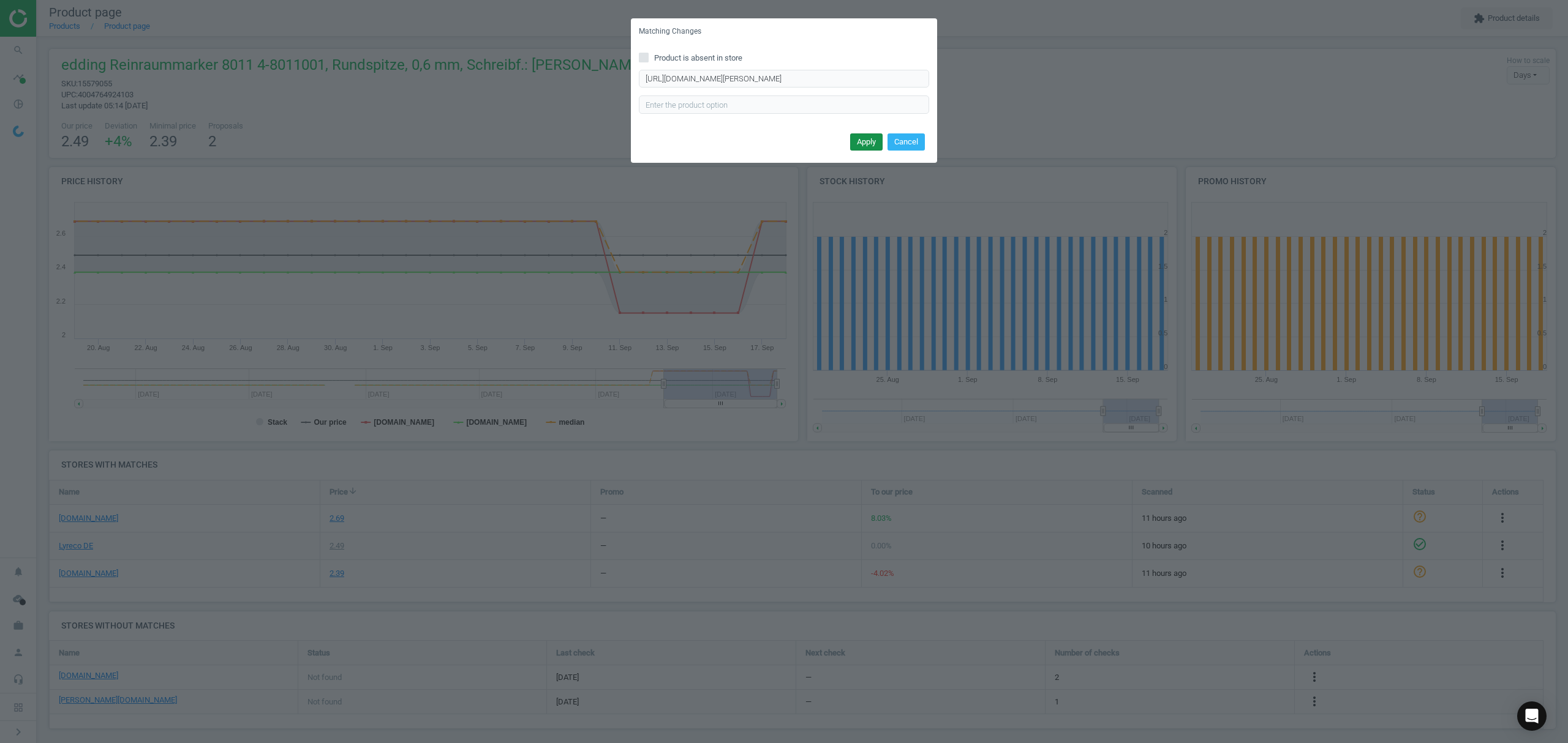
scroll to position [0, 0]
